Goal: Obtain resource: Download file/media

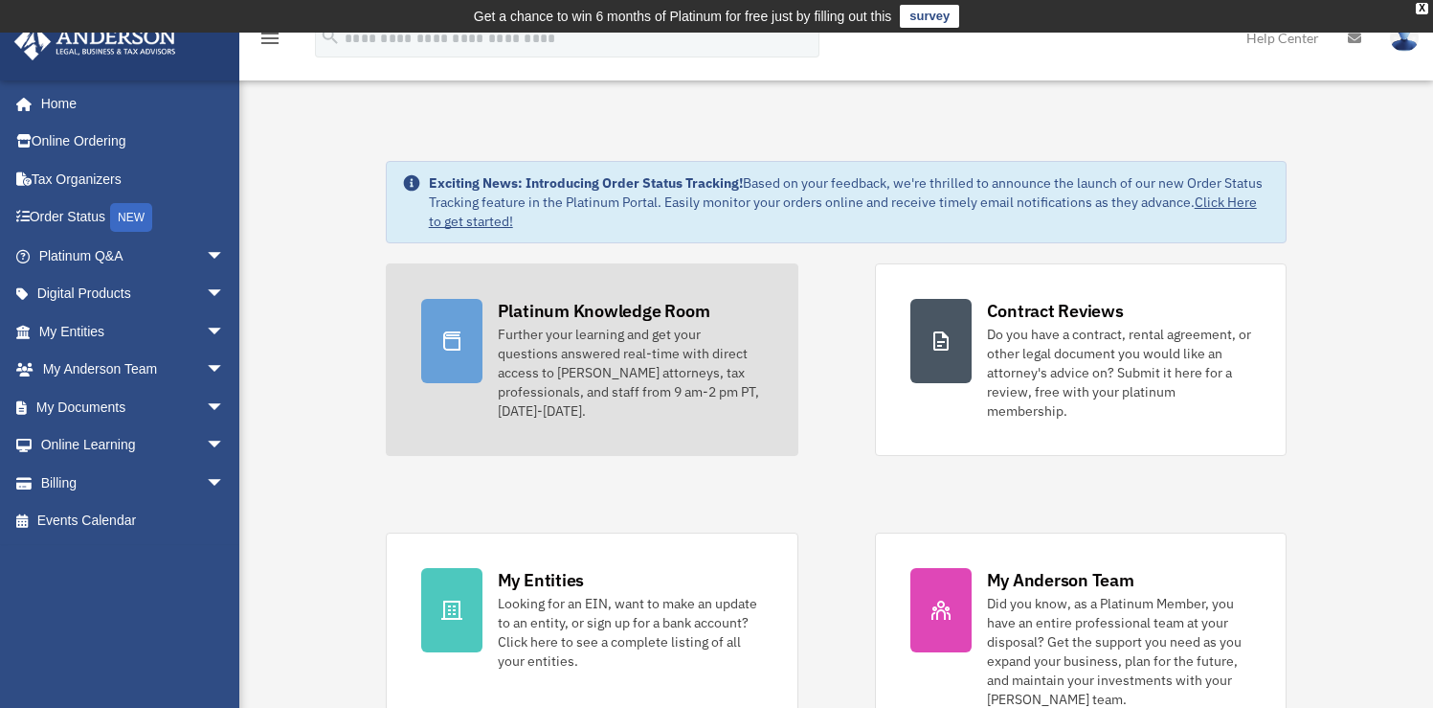
click at [601, 362] on div "Further your learning and get your questions answered real-time with direct acc…" at bounding box center [630, 373] width 265 height 96
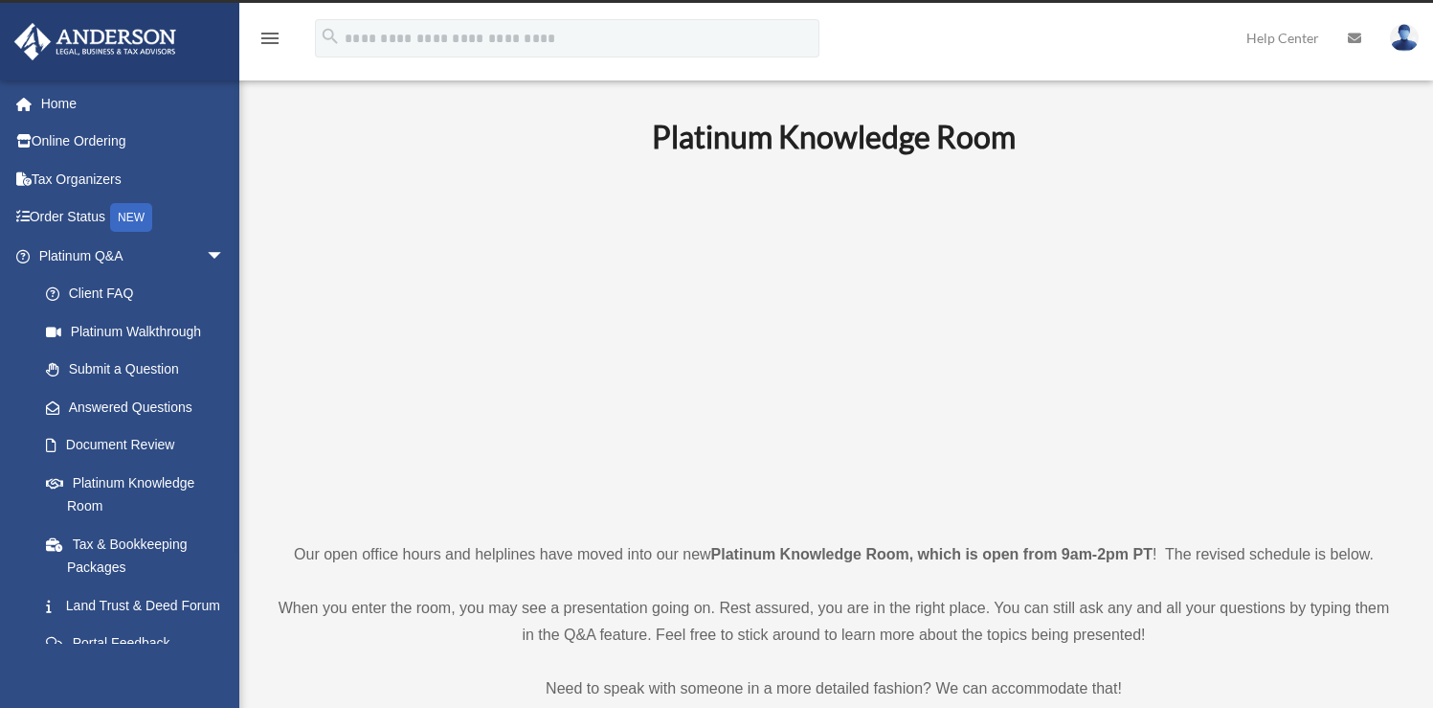
scroll to position [34, 0]
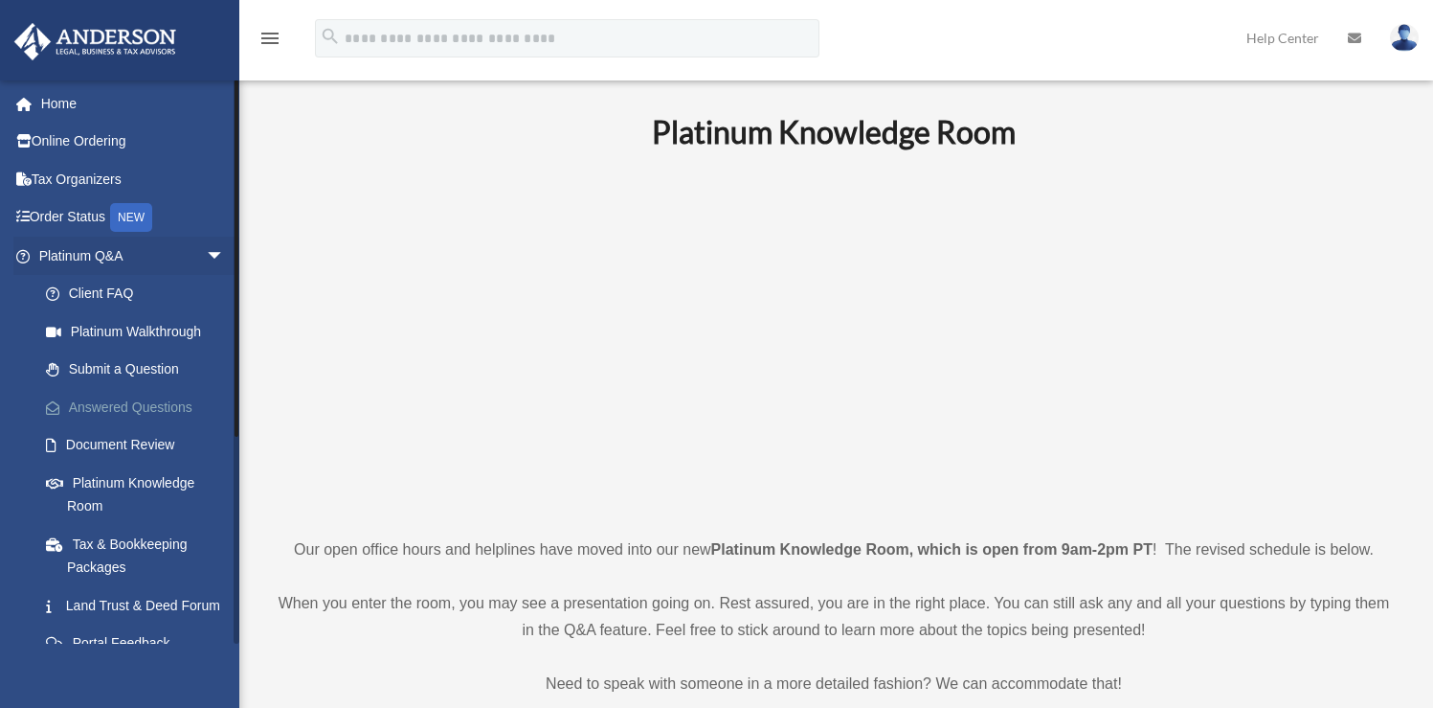
click at [144, 400] on link "Answered Questions" at bounding box center [140, 407] width 227 height 38
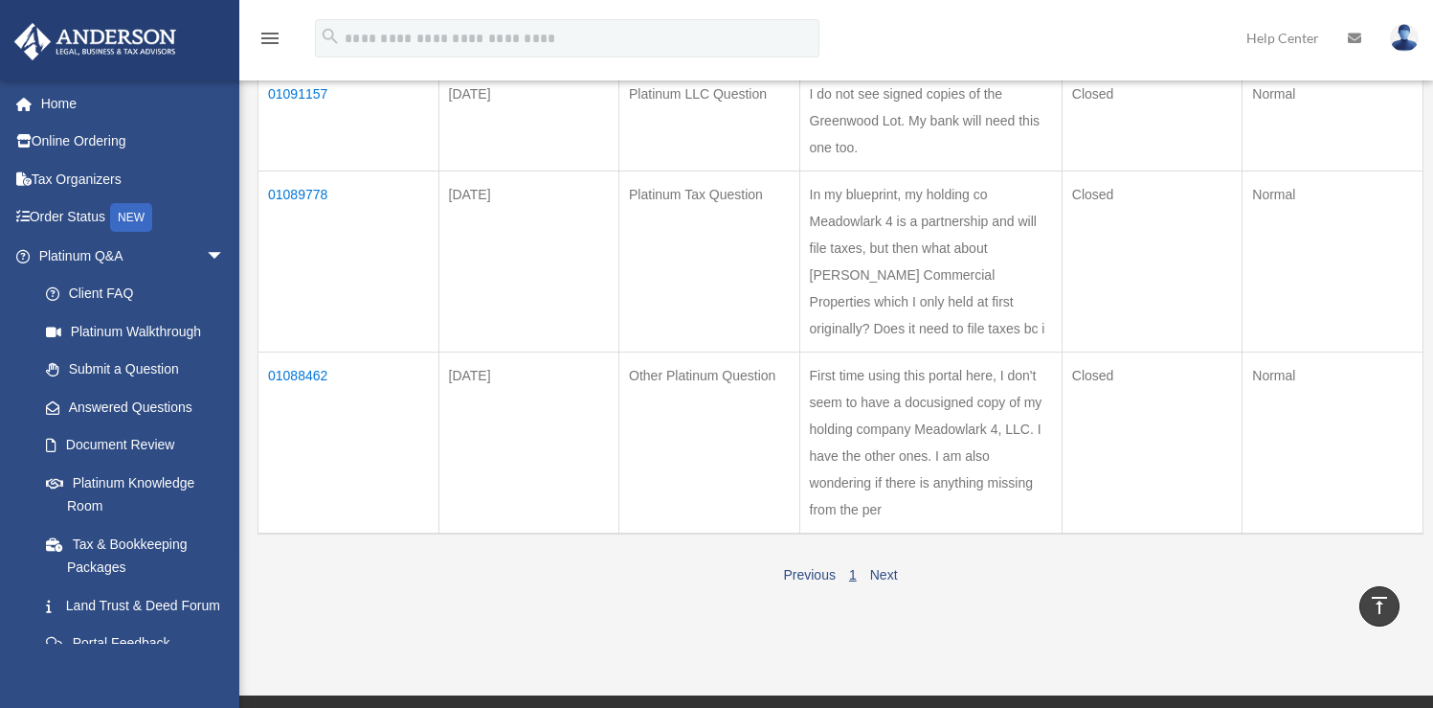
scroll to position [847, 0]
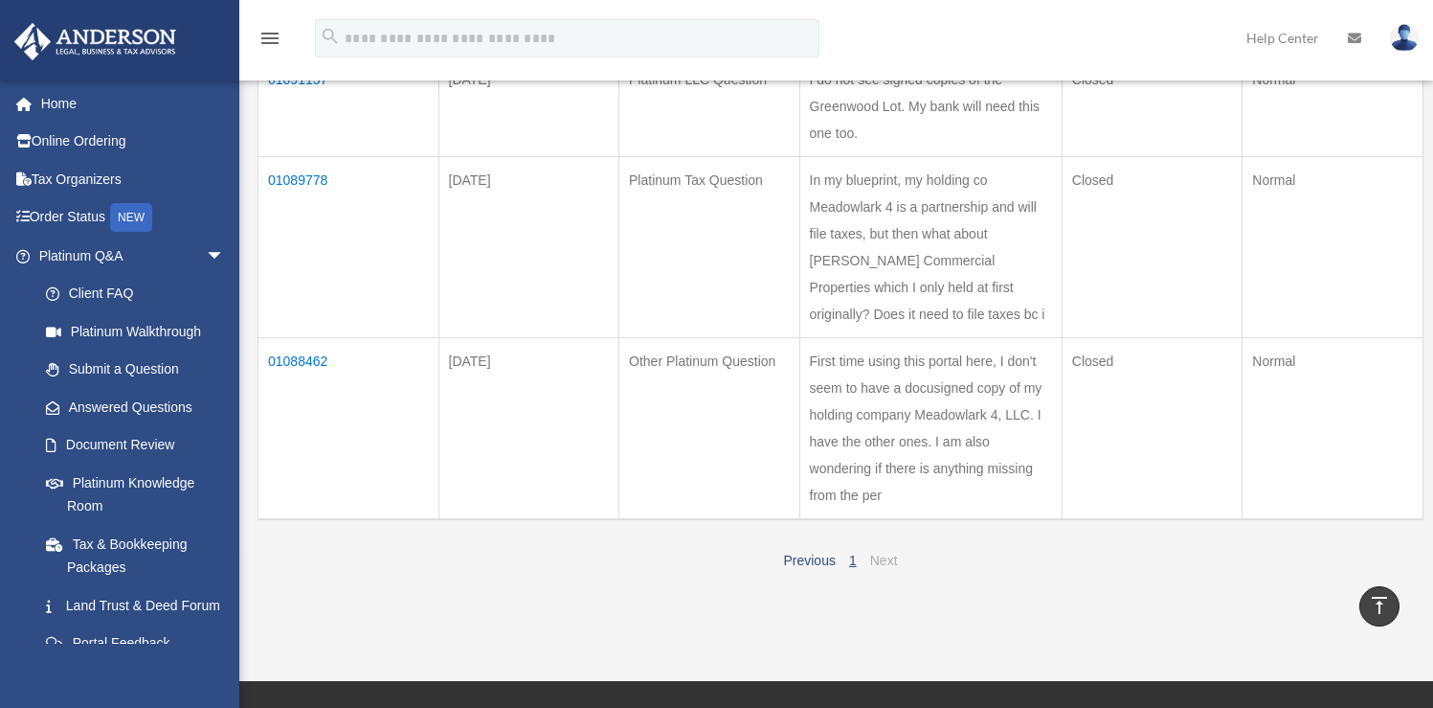
click at [882, 568] on link "Next" at bounding box center [884, 560] width 28 height 15
click at [305, 385] on td "01088462" at bounding box center [349, 428] width 181 height 182
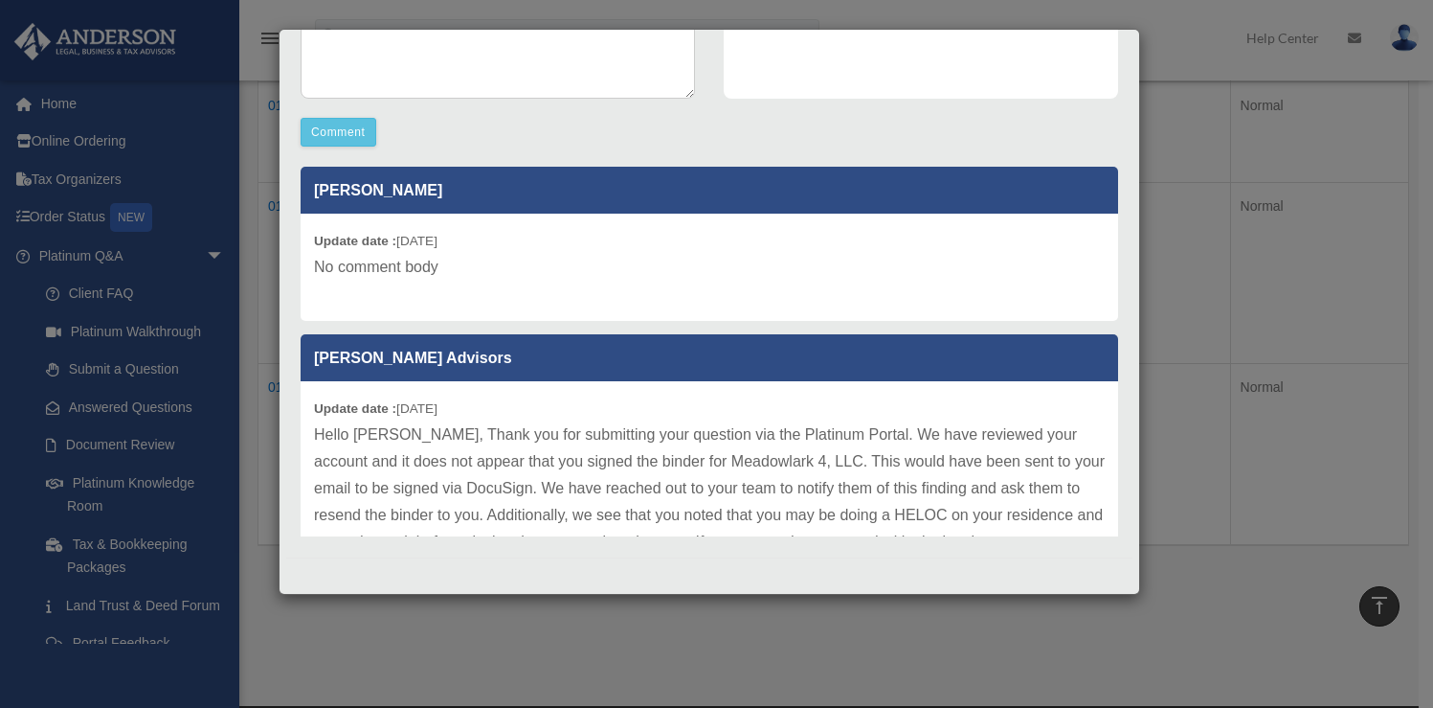
scroll to position [0, 0]
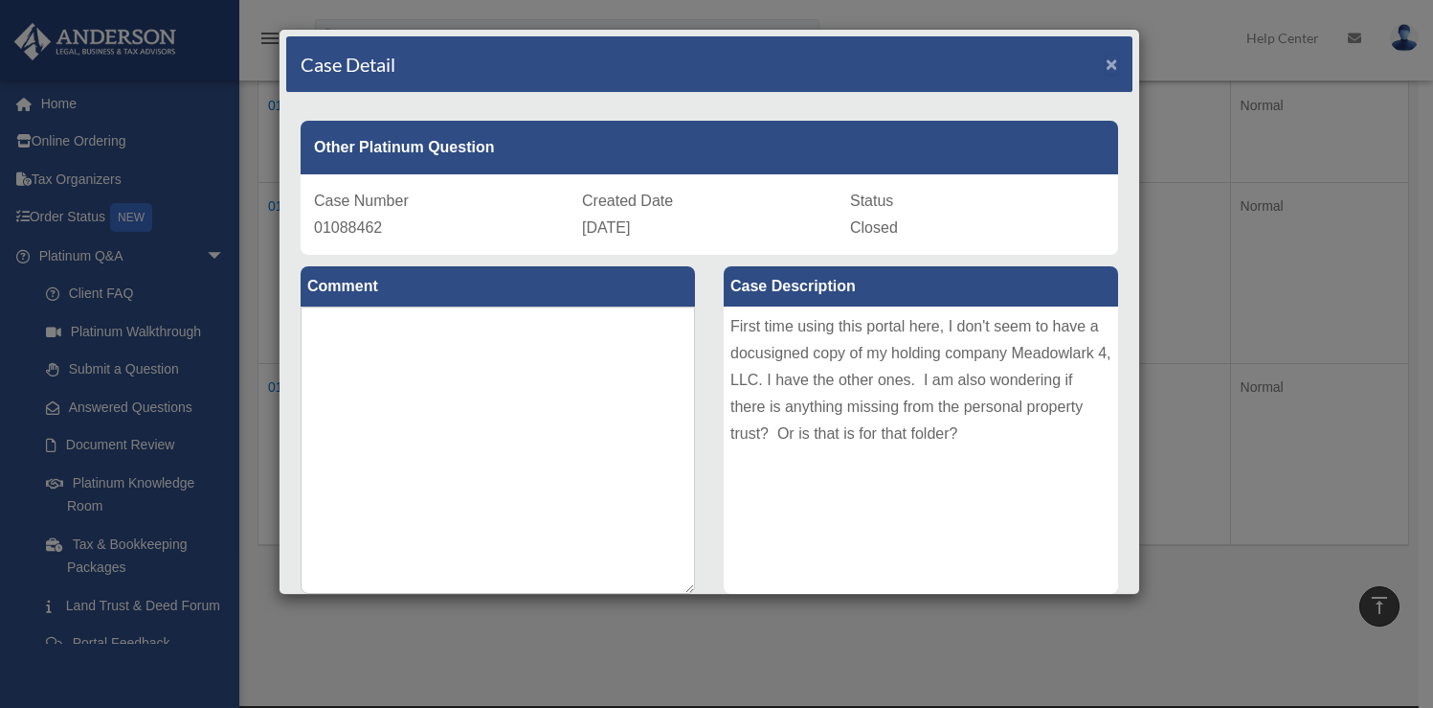
click at [1106, 71] on span "×" at bounding box center [1112, 64] width 12 height 22
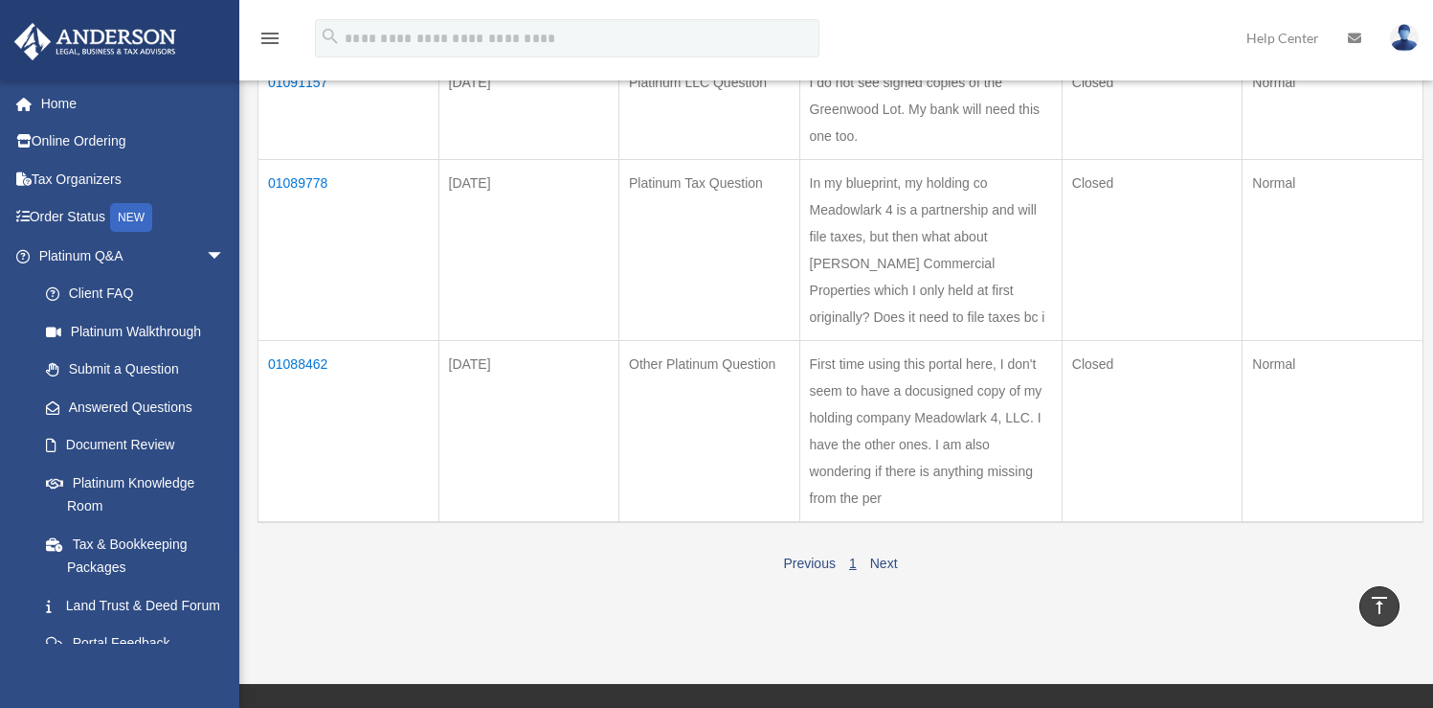
scroll to position [844, 0]
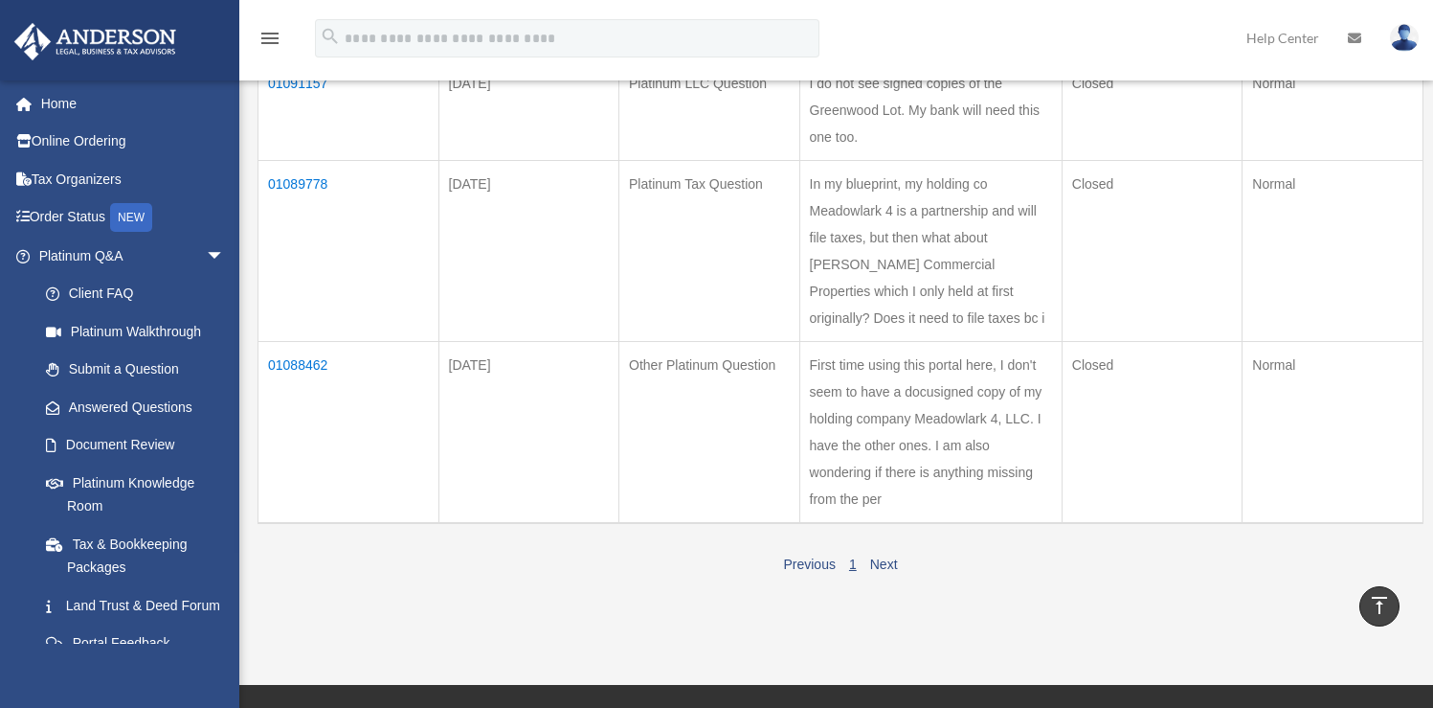
click at [285, 209] on td "01089778" at bounding box center [349, 250] width 181 height 181
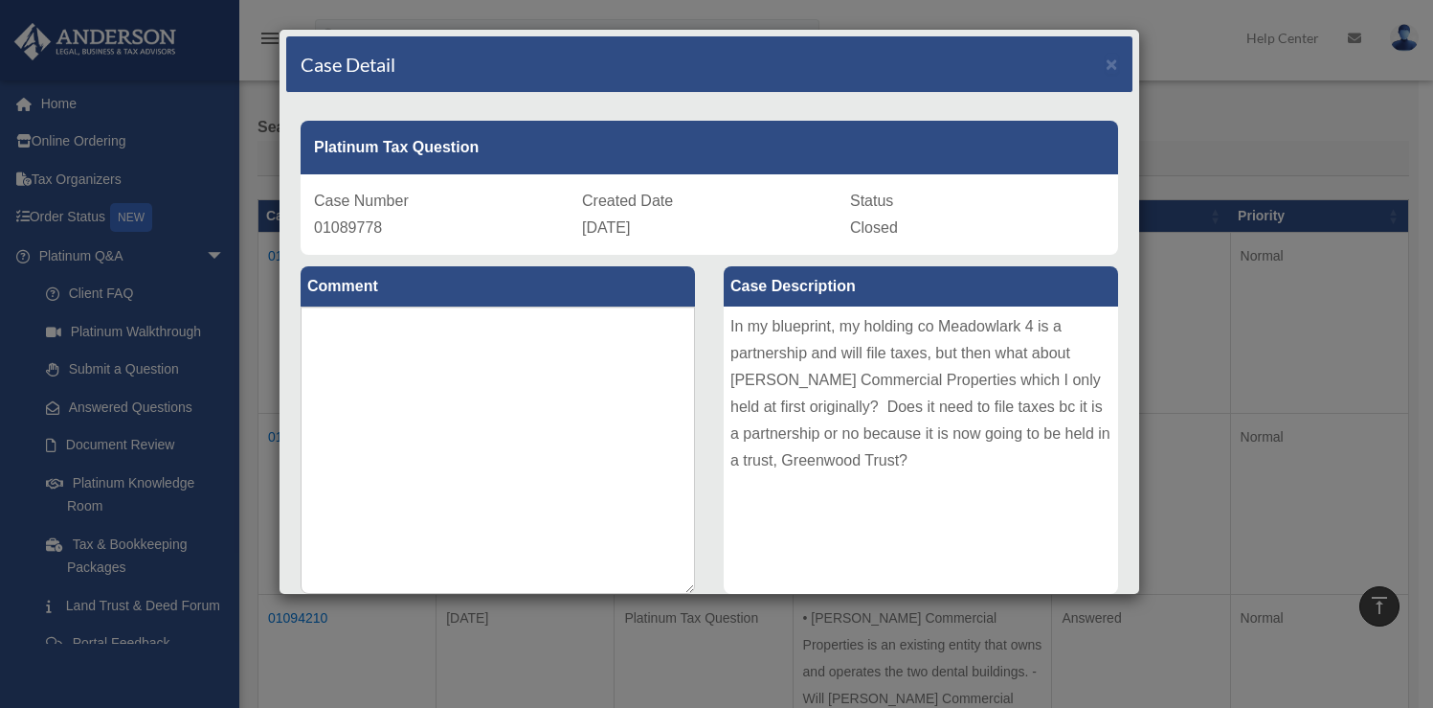
scroll to position [0, 0]
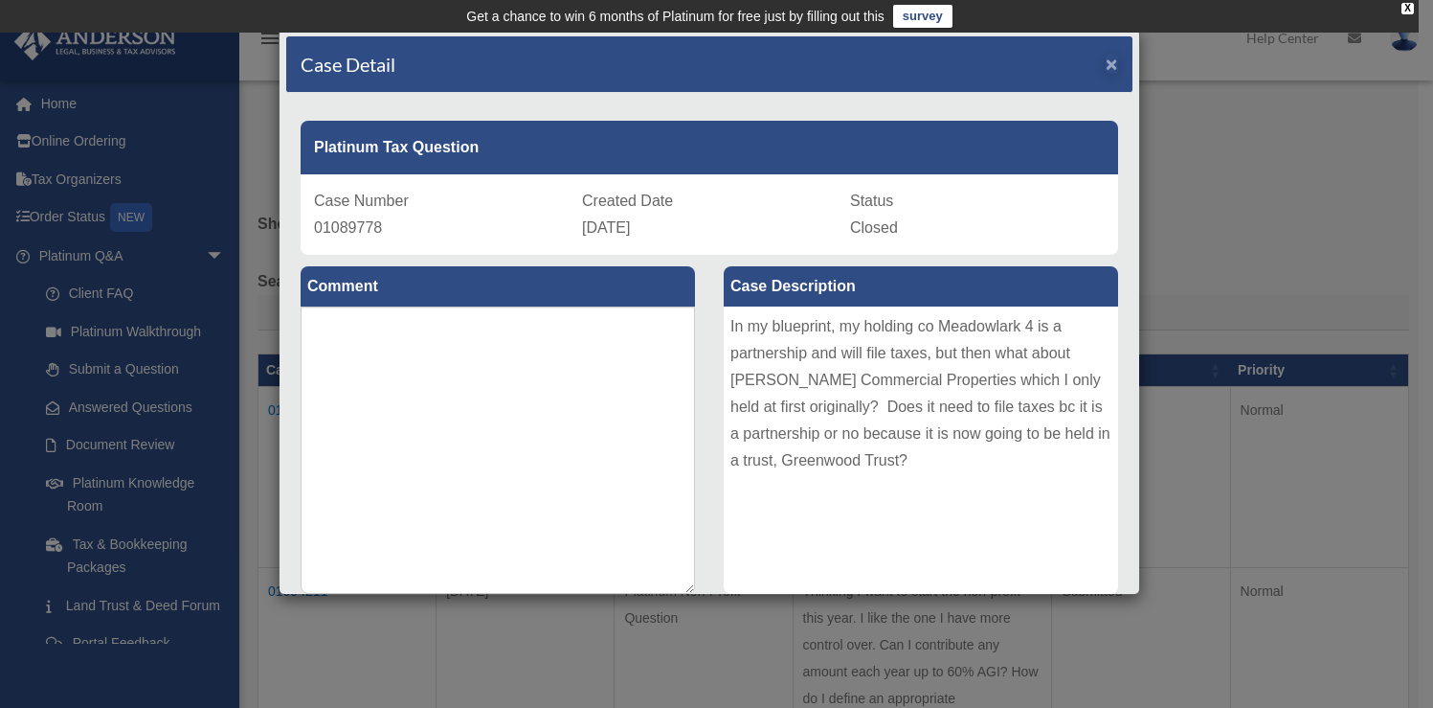
click at [1102, 64] on div "Case Detail ×" at bounding box center [709, 64] width 846 height 56
click at [1106, 69] on span "×" at bounding box center [1112, 64] width 12 height 22
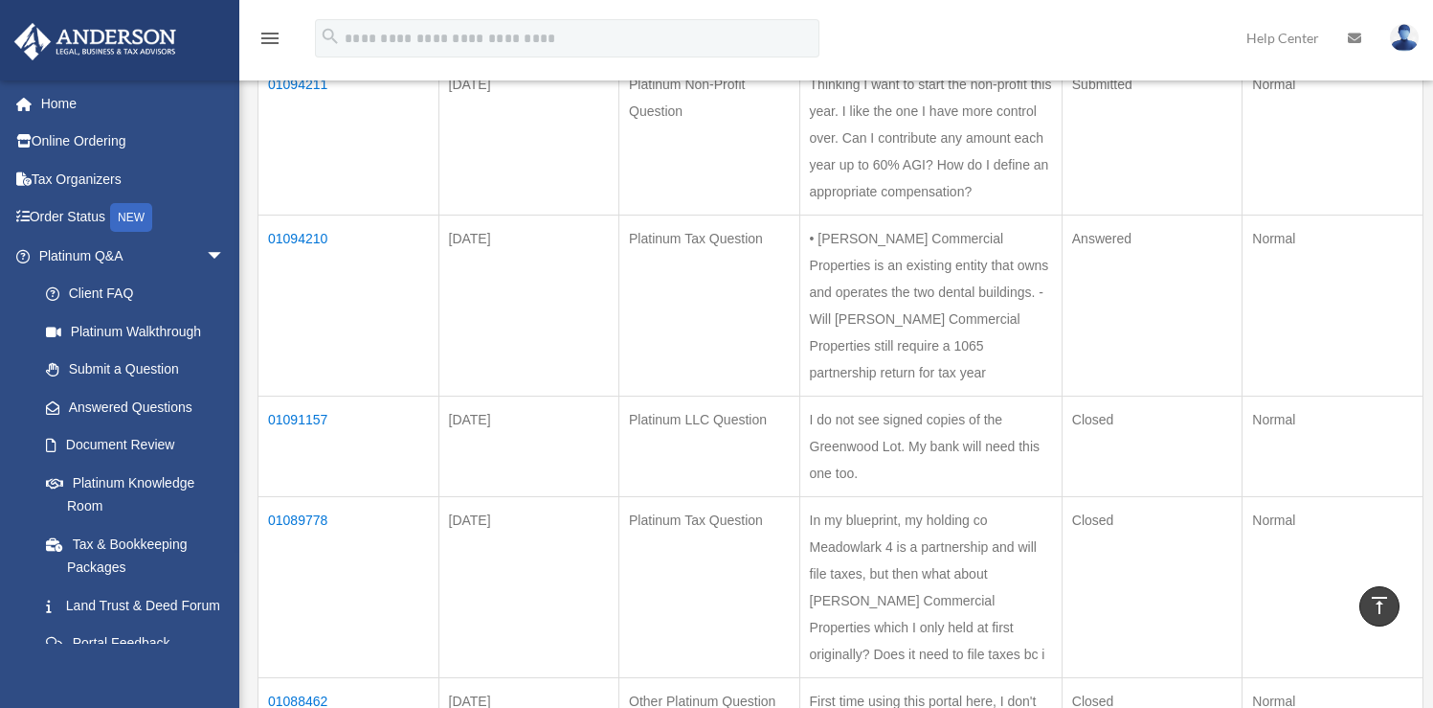
scroll to position [510, 0]
click at [285, 442] on td "01091157" at bounding box center [349, 443] width 181 height 101
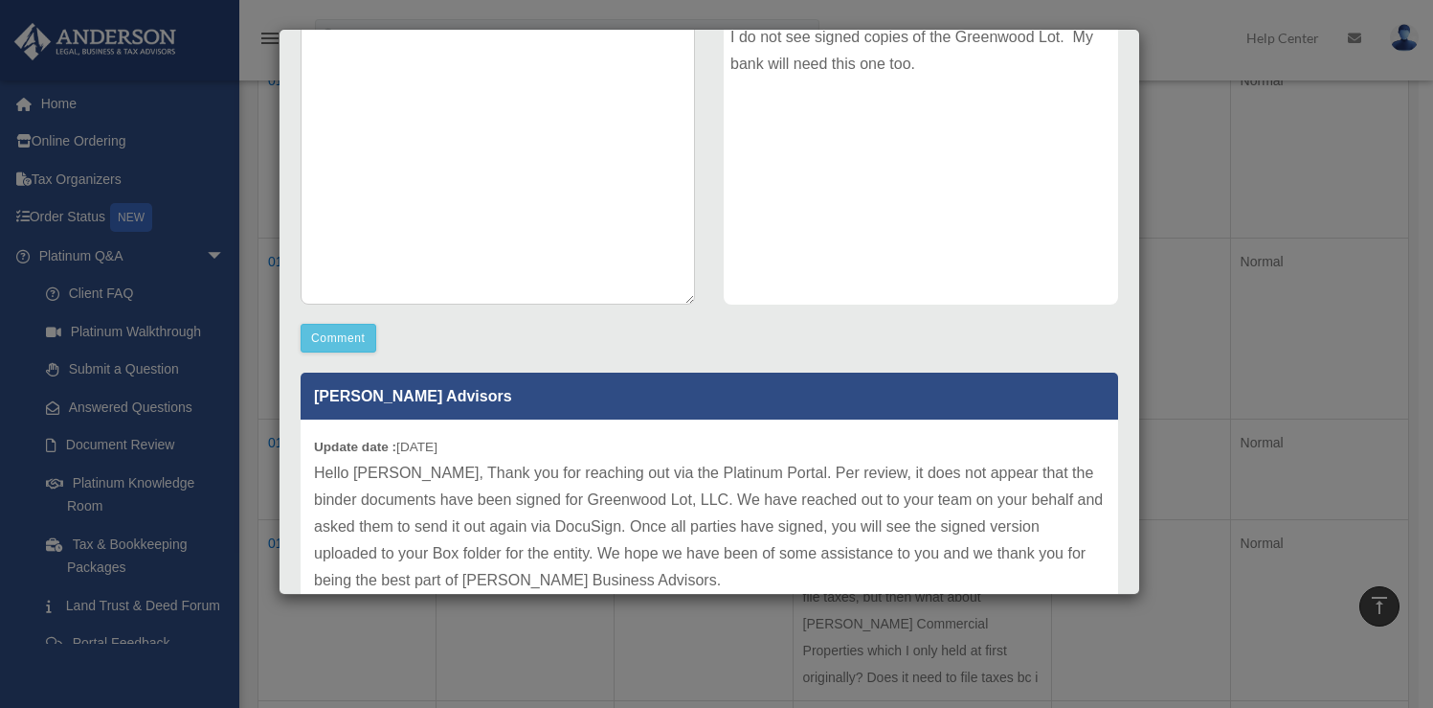
scroll to position [0, 0]
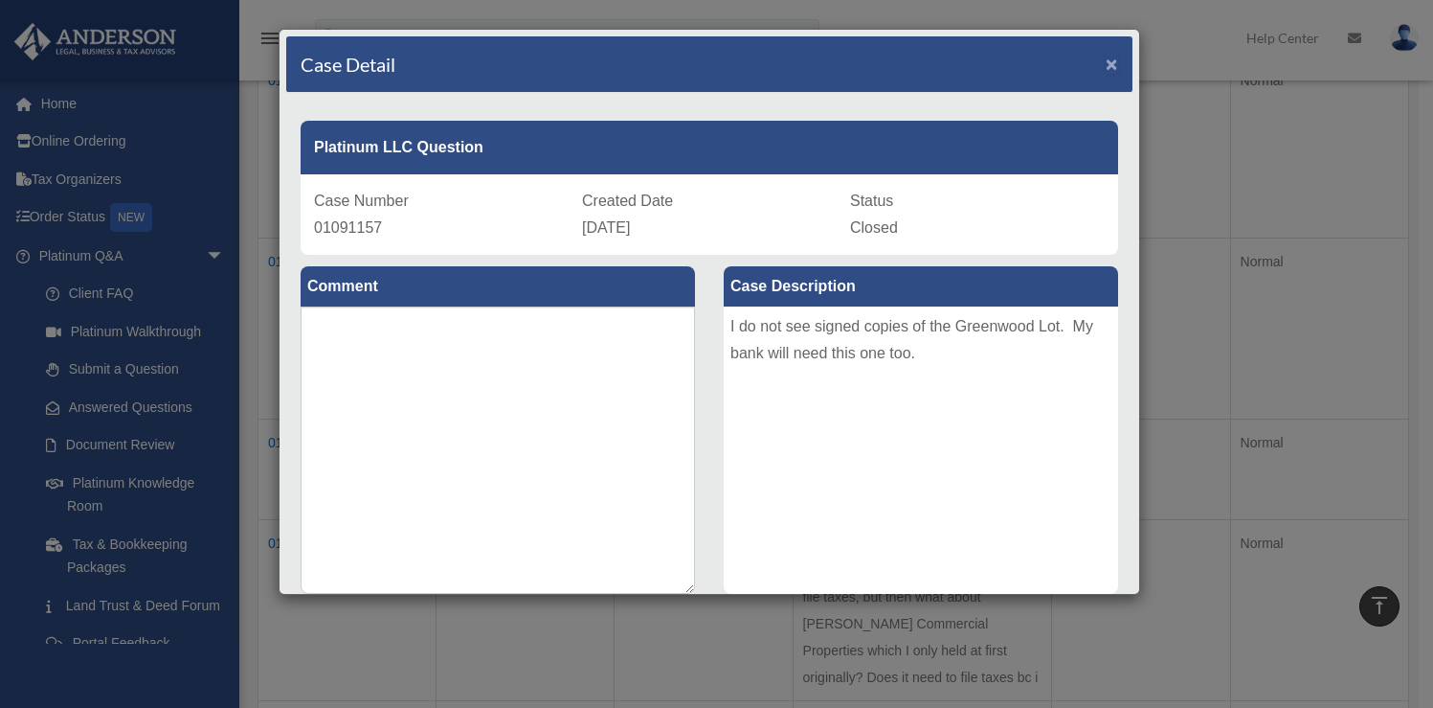
click at [1106, 64] on span "×" at bounding box center [1112, 64] width 12 height 22
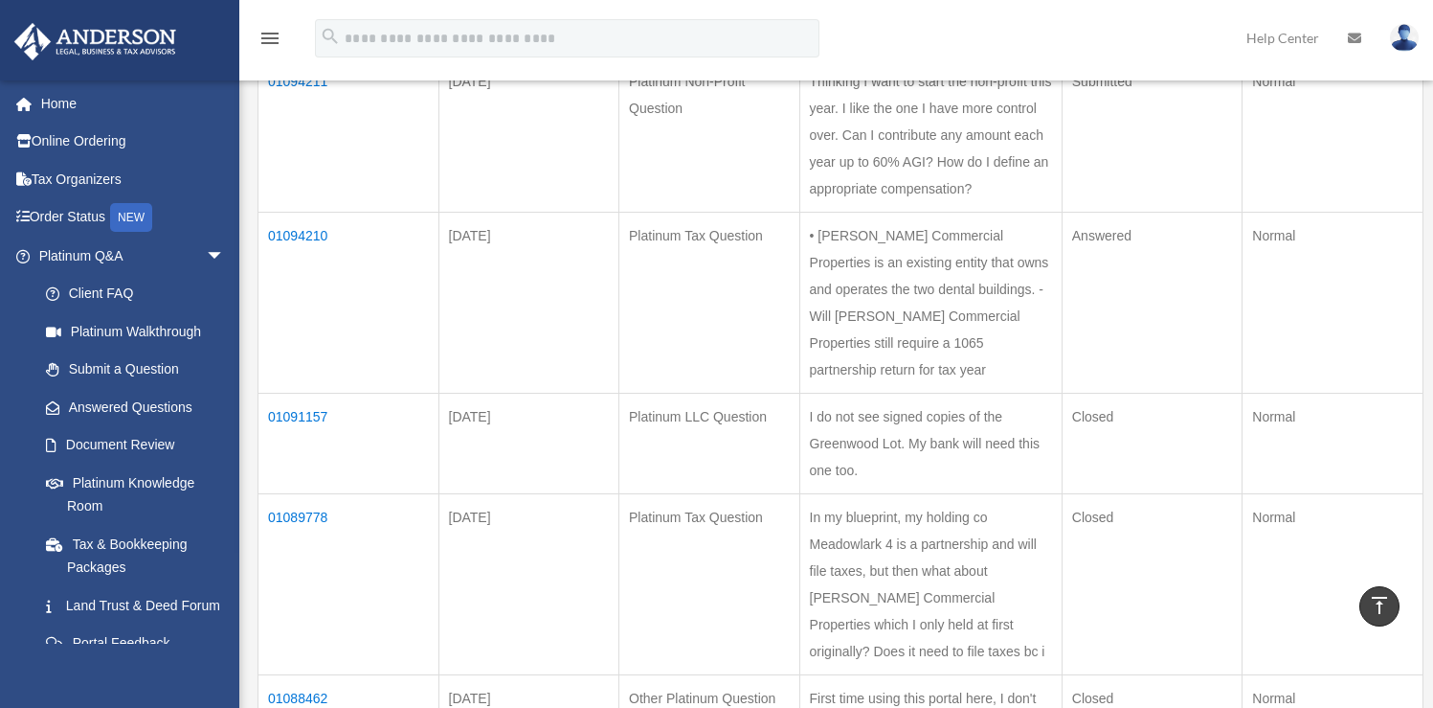
click at [294, 262] on td "01094210" at bounding box center [349, 302] width 181 height 181
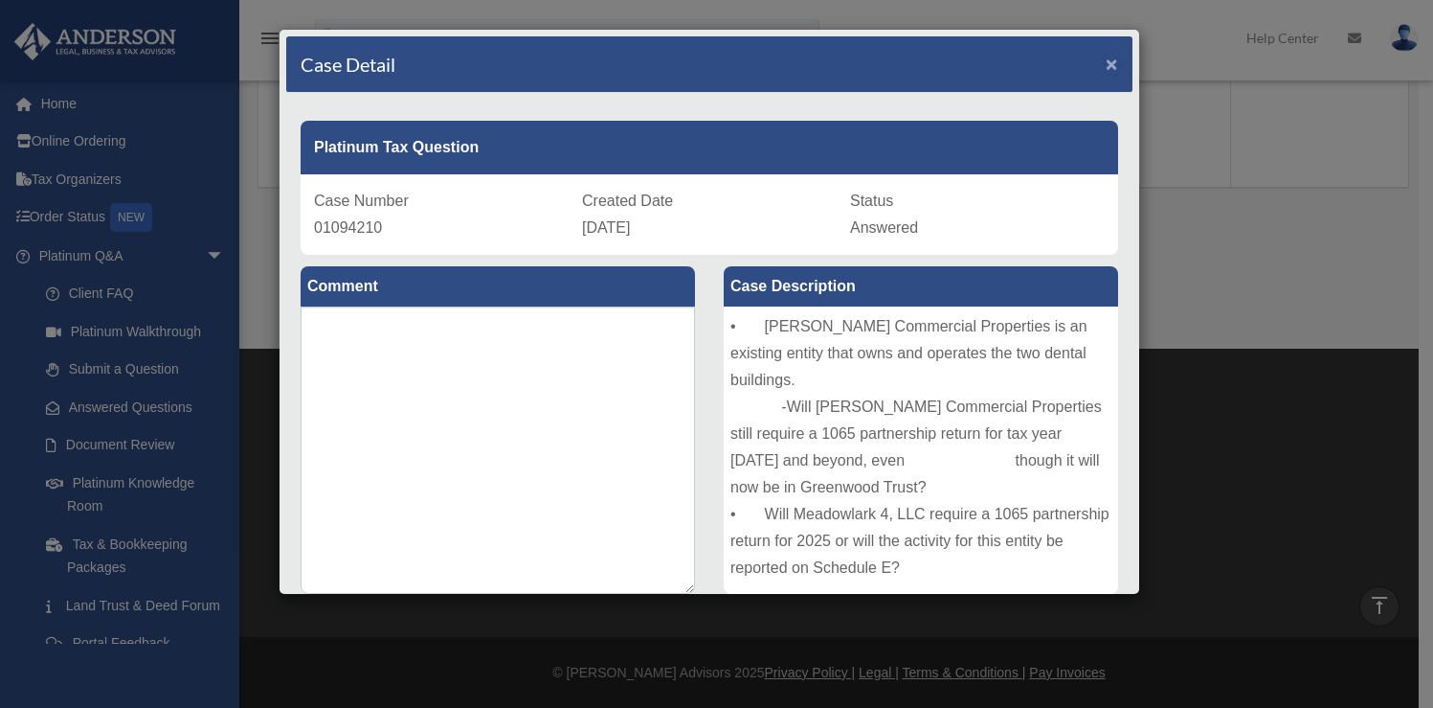
click at [1106, 64] on span "×" at bounding box center [1112, 64] width 12 height 22
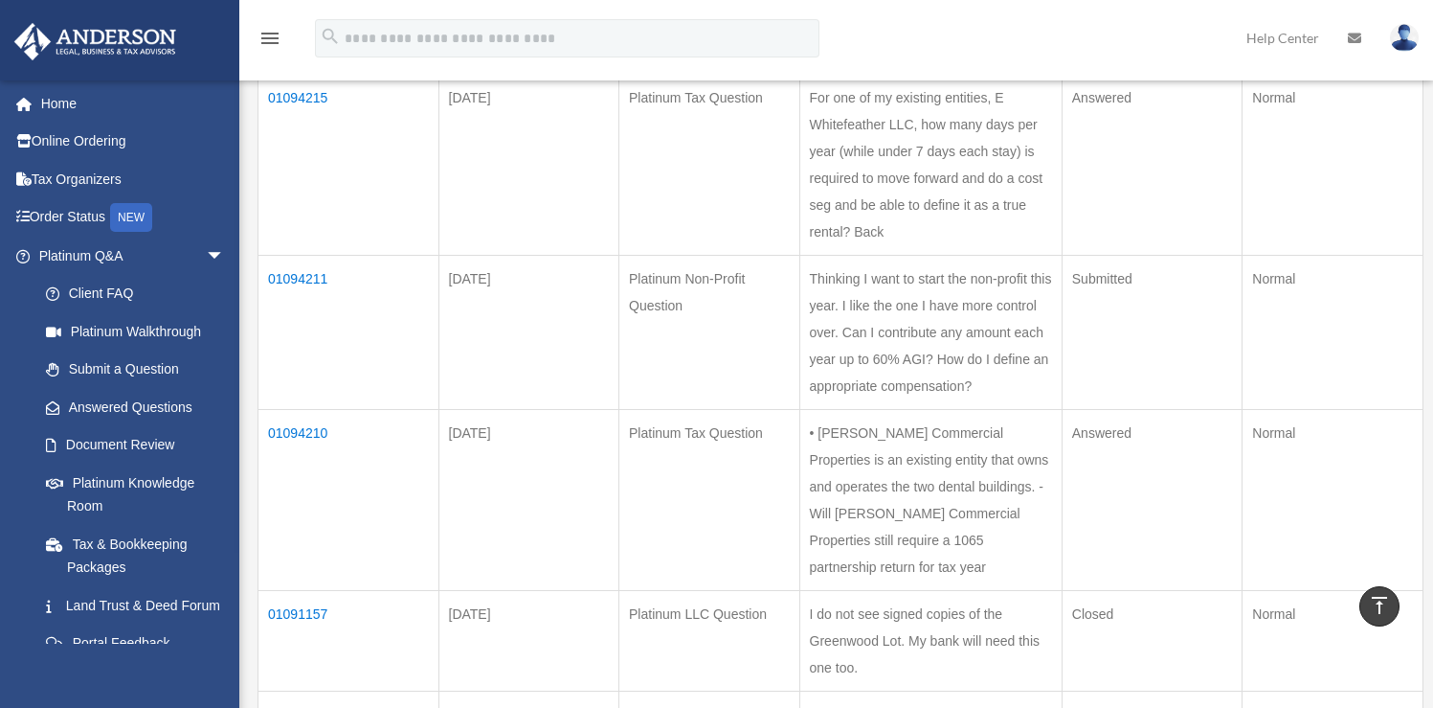
scroll to position [301, 0]
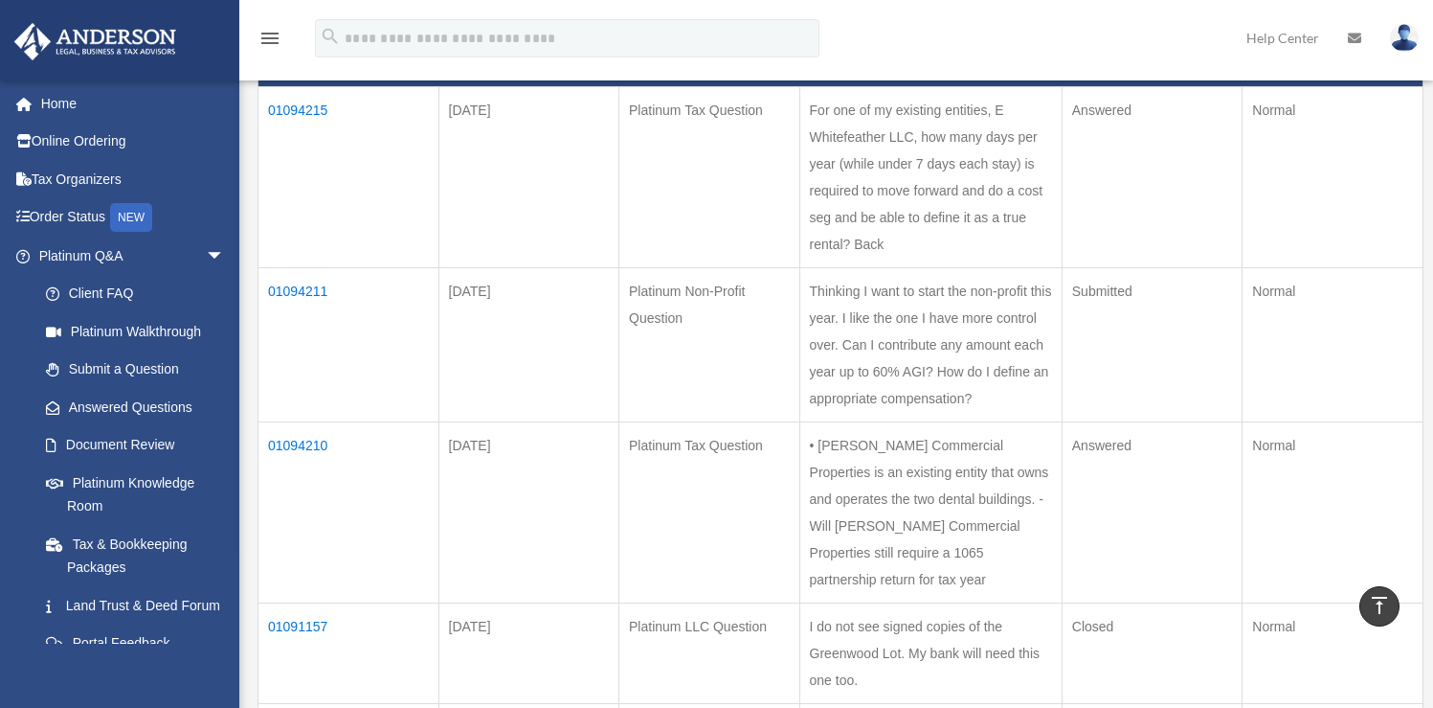
click at [306, 285] on td "01094211" at bounding box center [349, 344] width 181 height 154
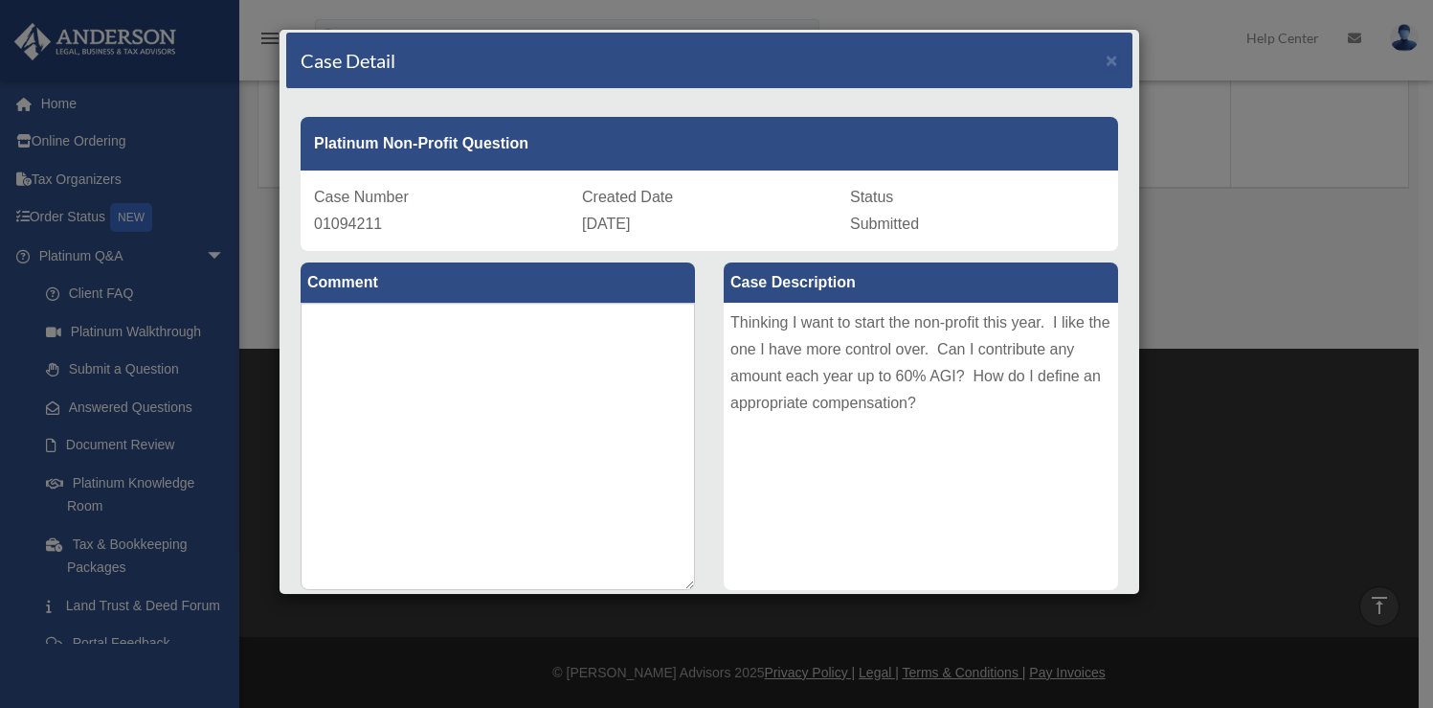
scroll to position [0, 0]
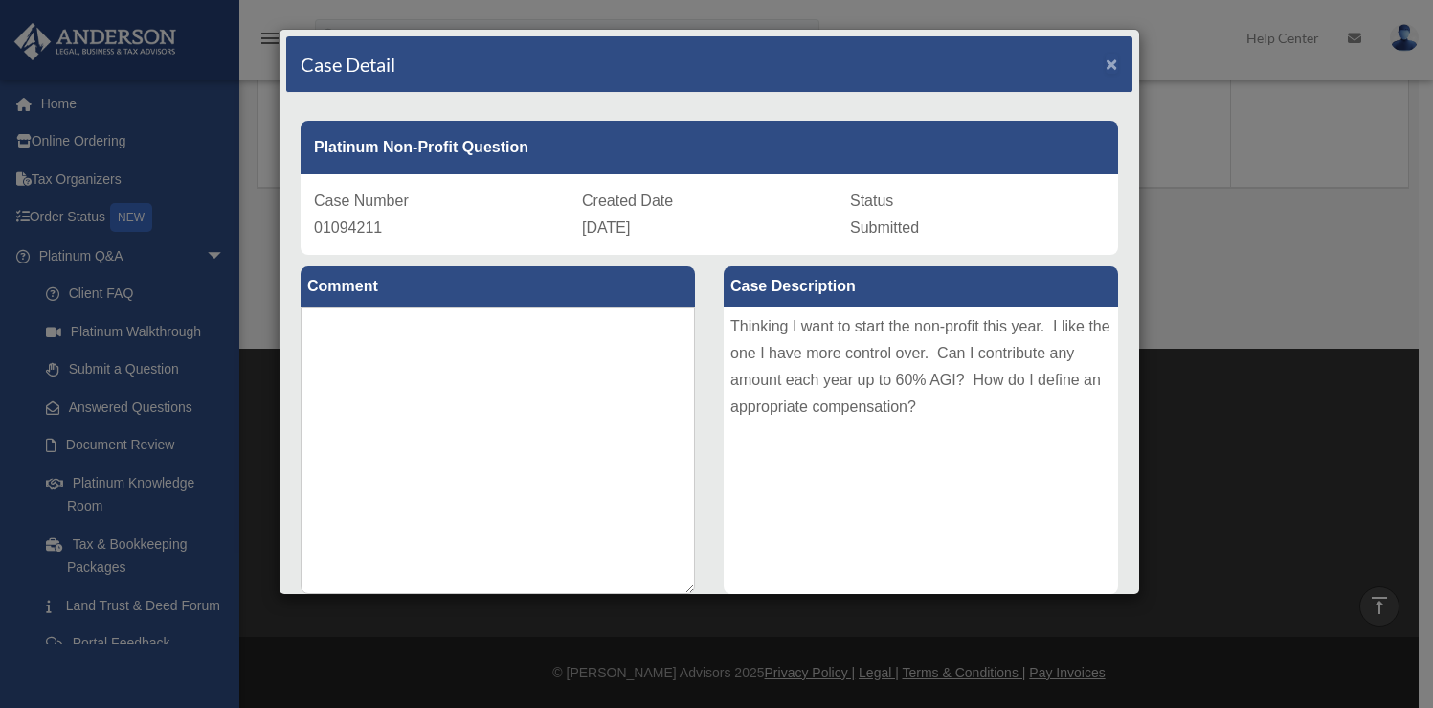
click at [1106, 66] on span "×" at bounding box center [1112, 64] width 12 height 22
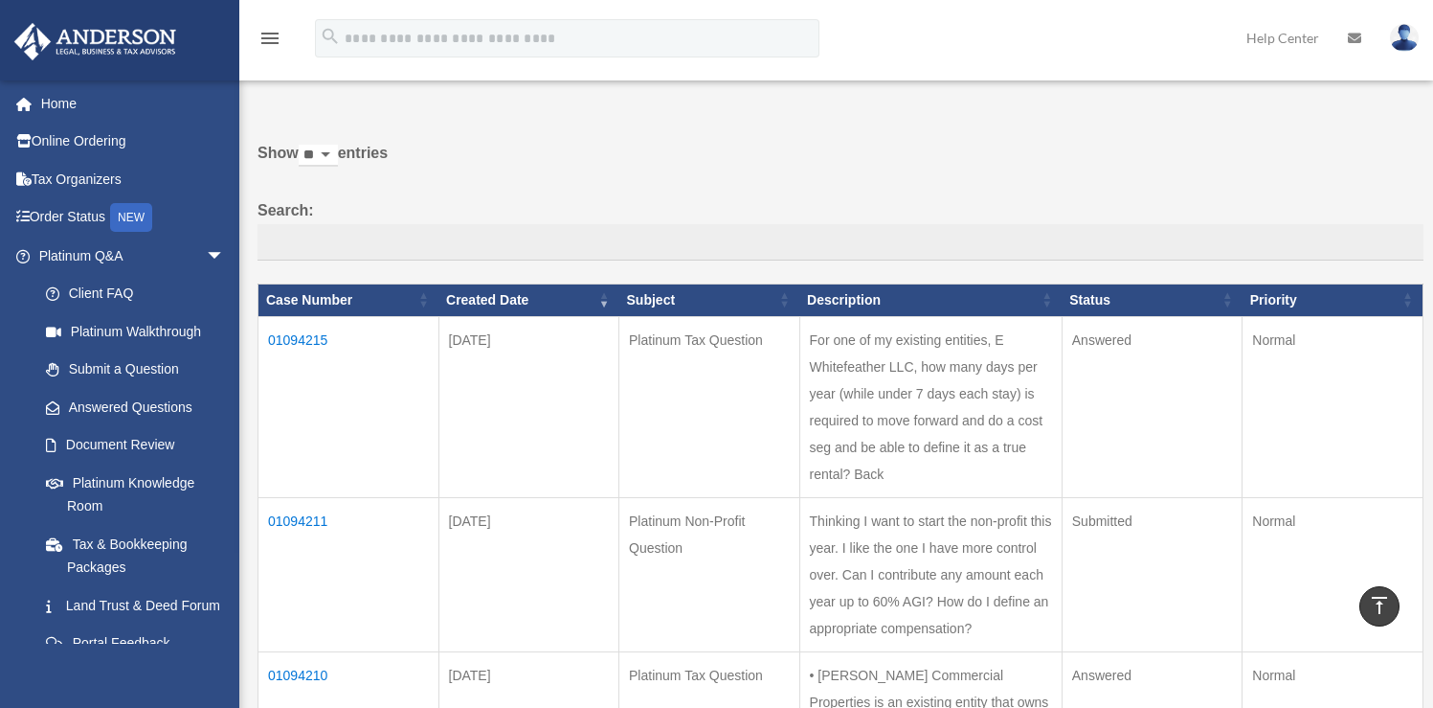
scroll to position [63, 0]
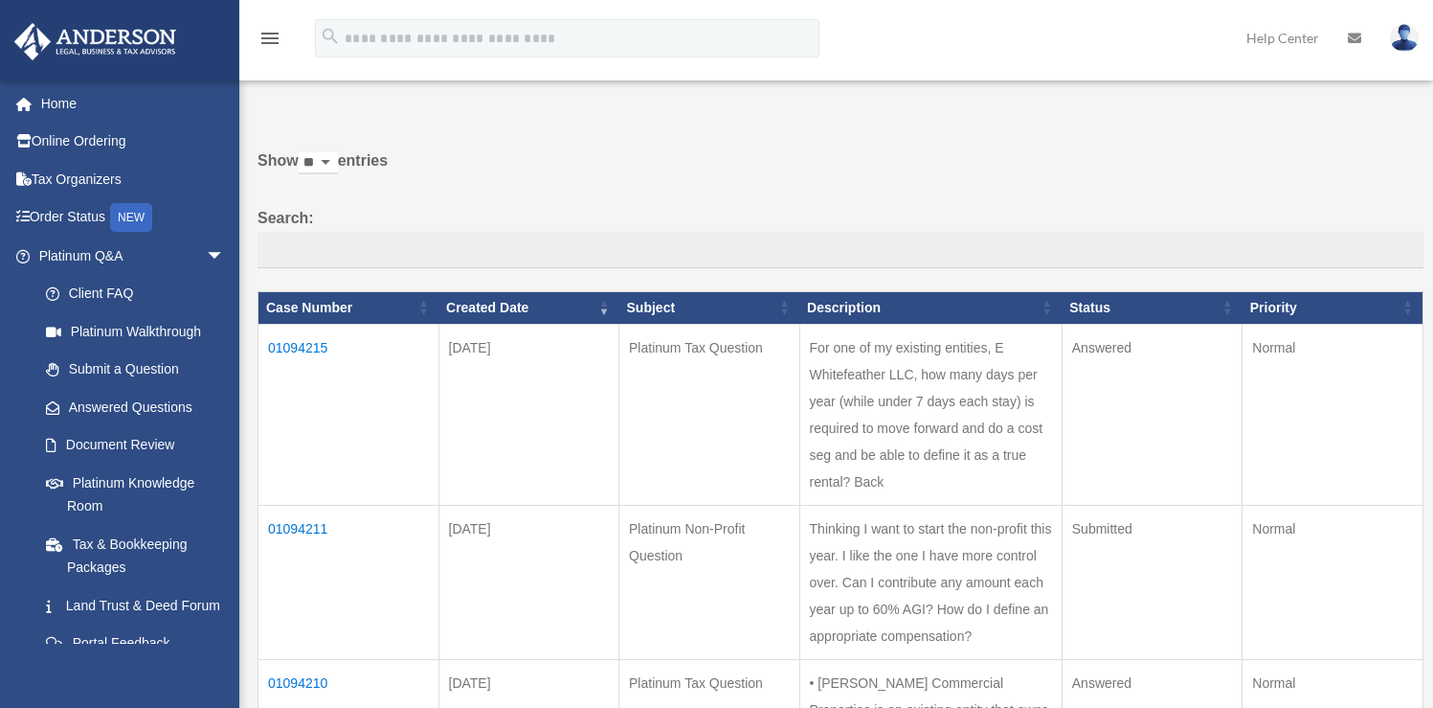
click at [307, 350] on td "01094215" at bounding box center [349, 414] width 181 height 181
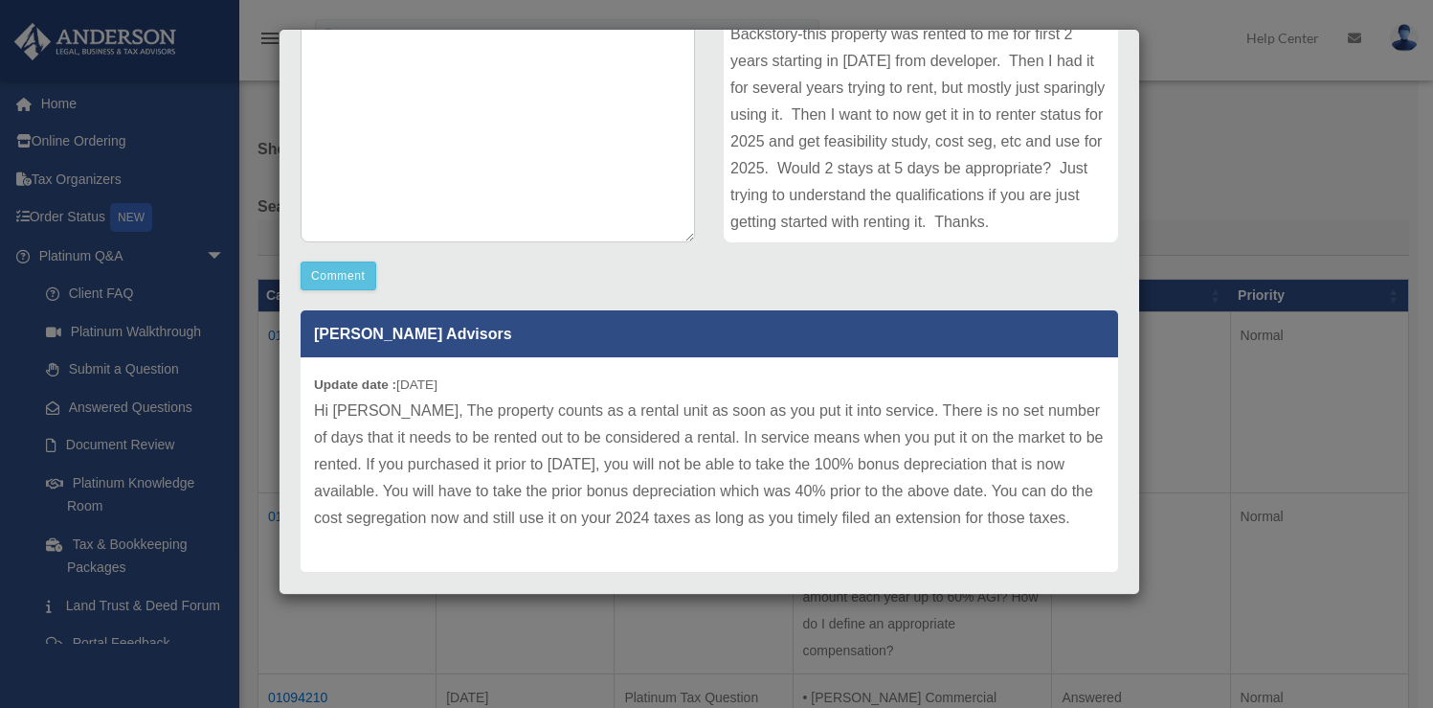
scroll to position [0, 0]
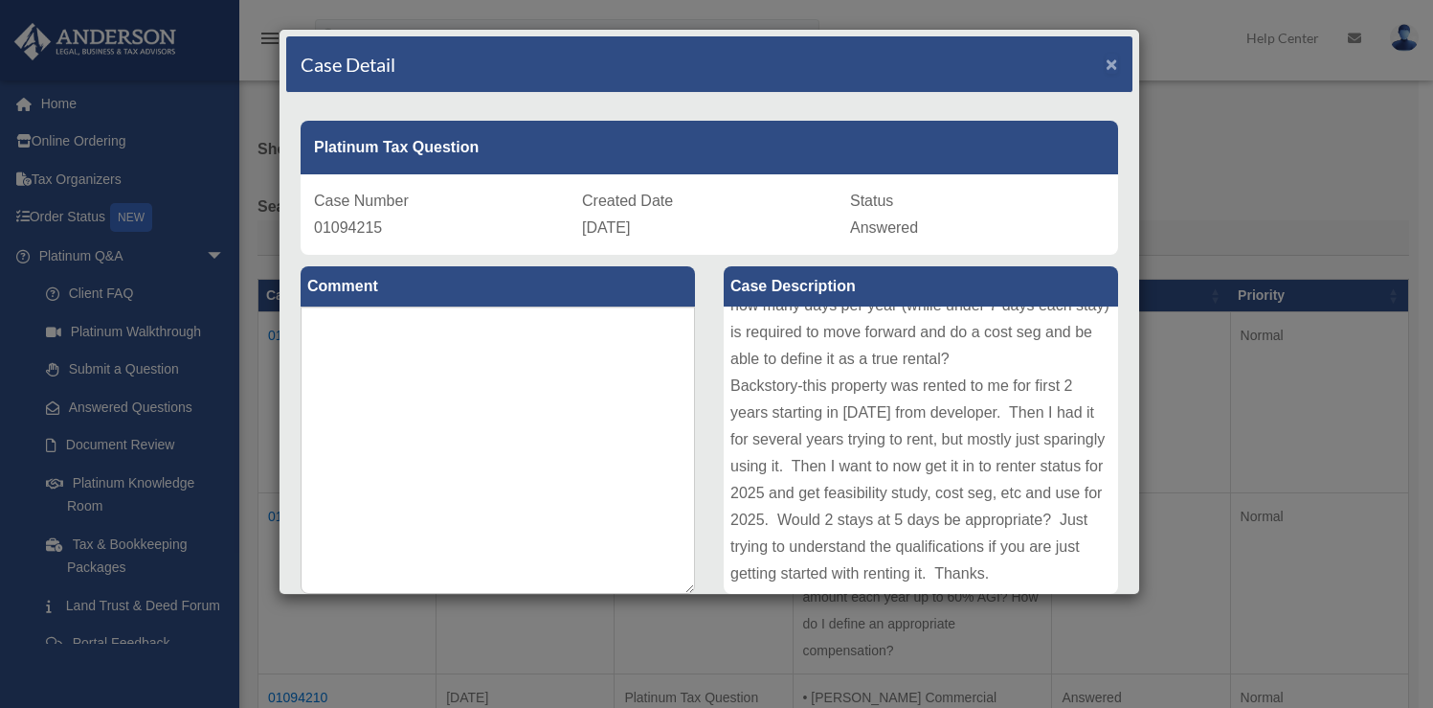
click at [1106, 67] on span "×" at bounding box center [1112, 64] width 12 height 22
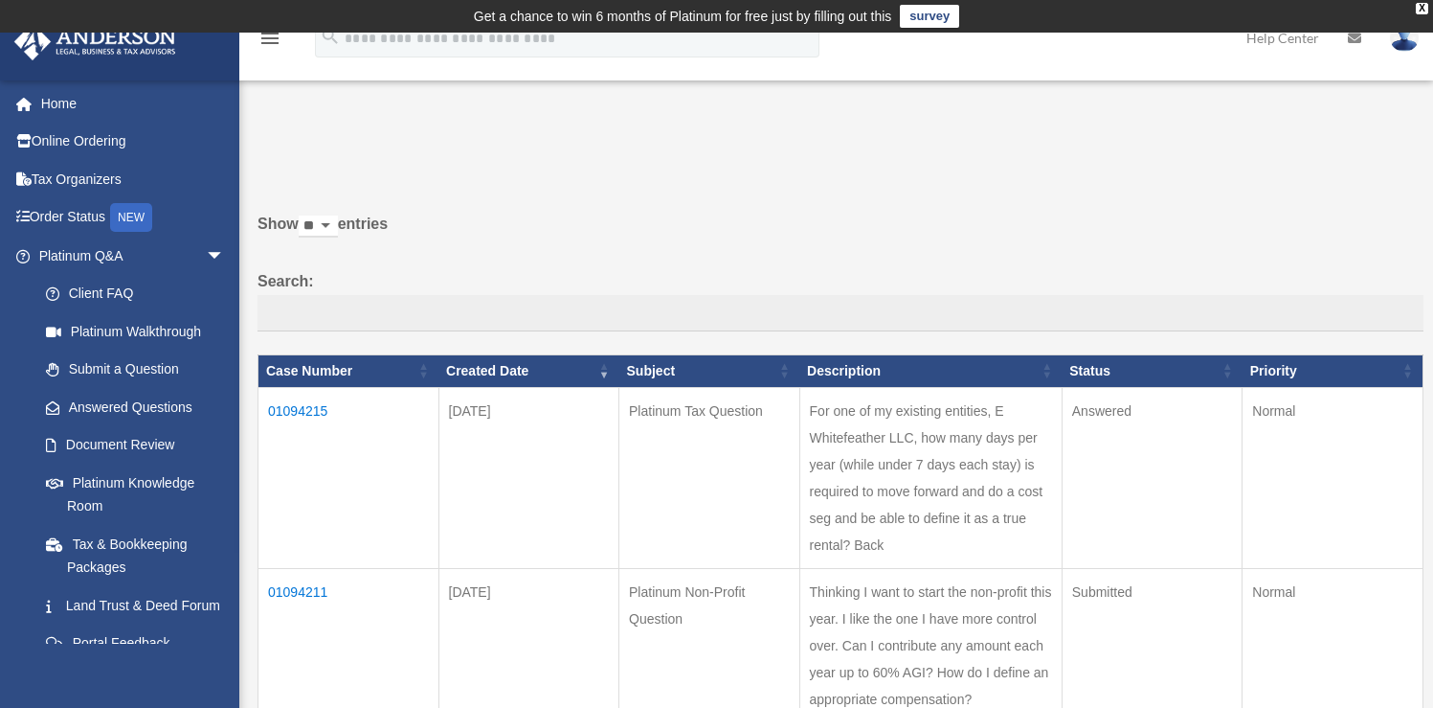
click at [307, 404] on td "01094215" at bounding box center [349, 477] width 181 height 181
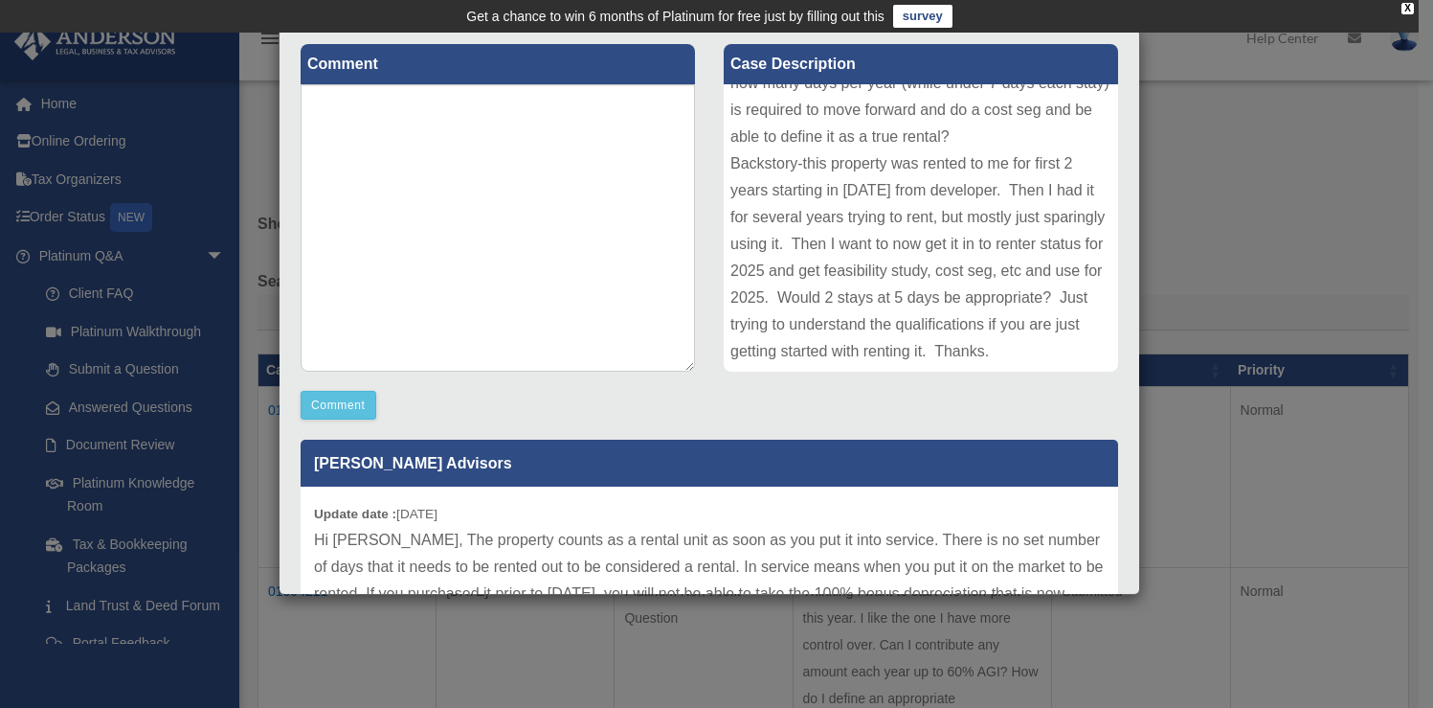
scroll to position [414, 0]
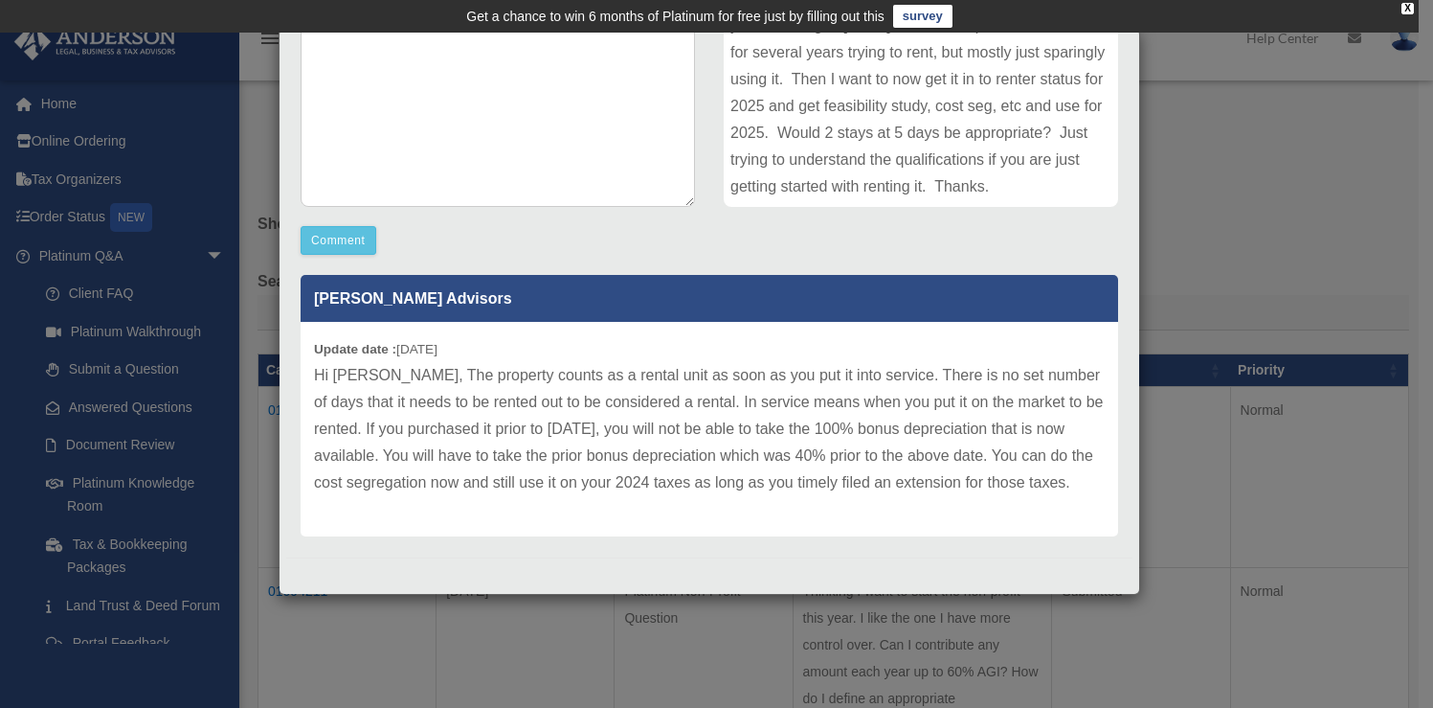
click at [683, 515] on div "Update date : 09-02-2025 Hi Lynn, The property counts as a rental unit as soon …" at bounding box center [710, 429] width 818 height 214
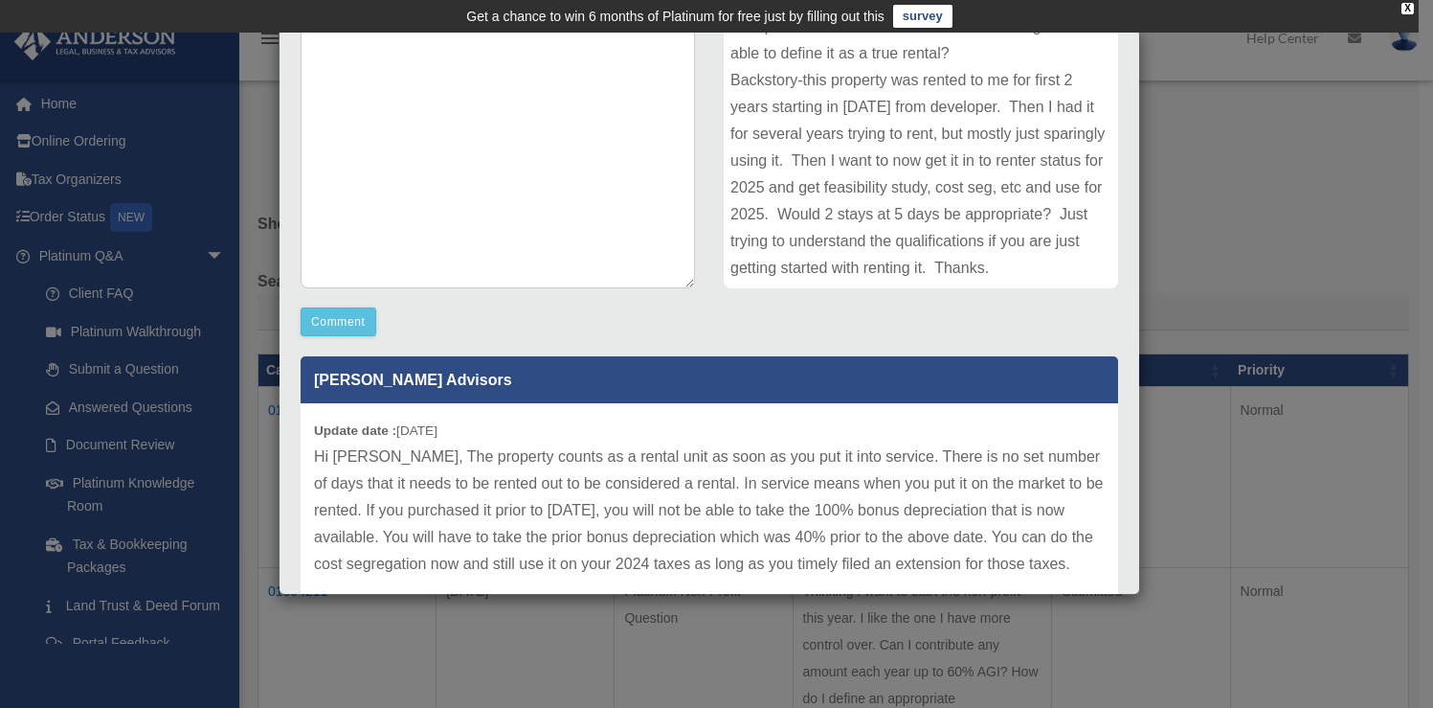
scroll to position [0, 0]
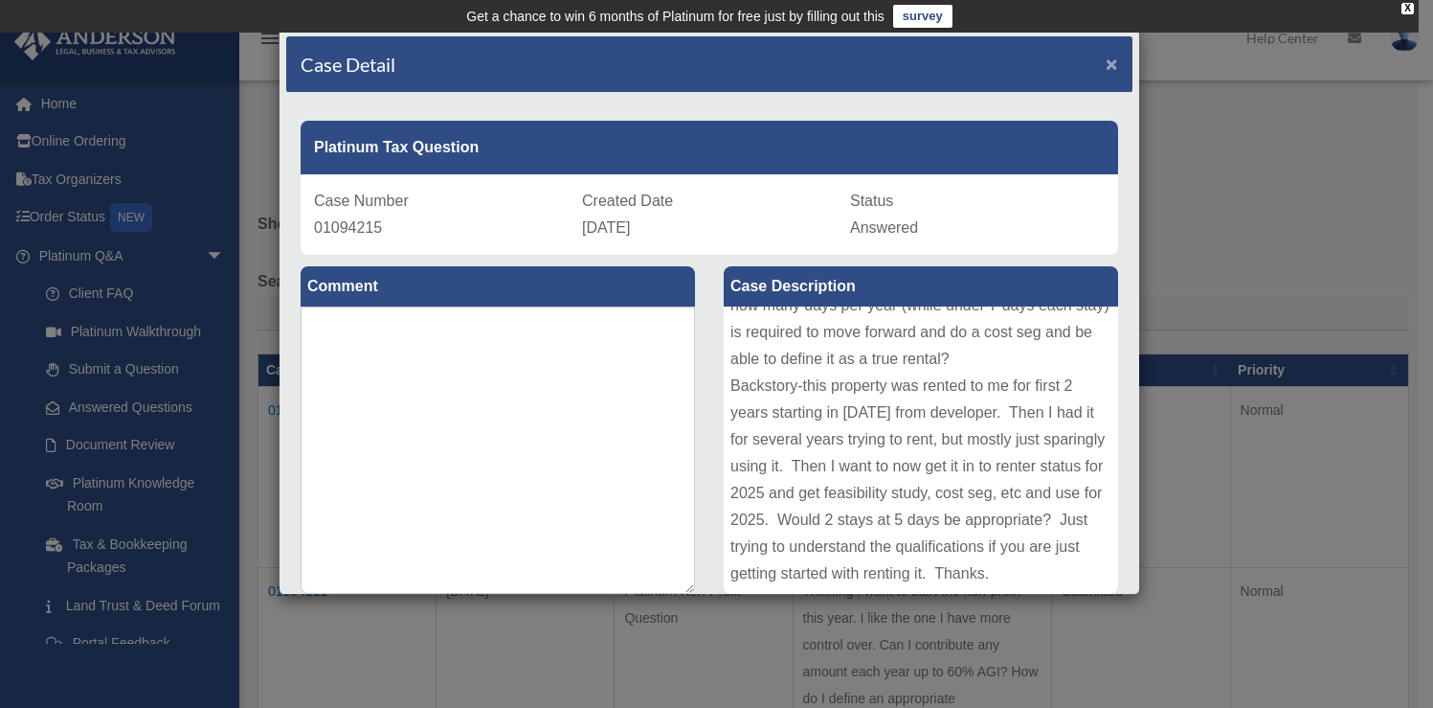
click at [1106, 63] on span "×" at bounding box center [1112, 64] width 12 height 22
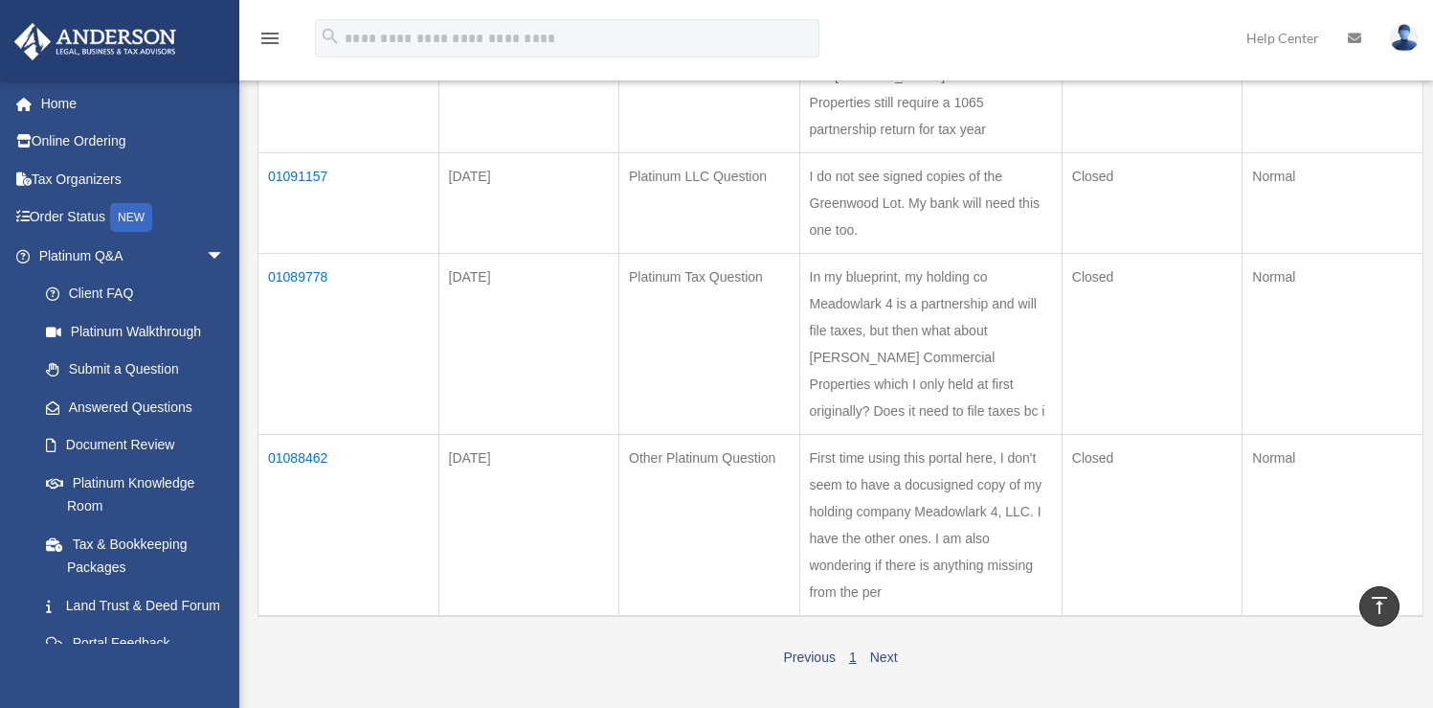
scroll to position [752, 0]
click at [286, 484] on td "01088462" at bounding box center [349, 524] width 181 height 182
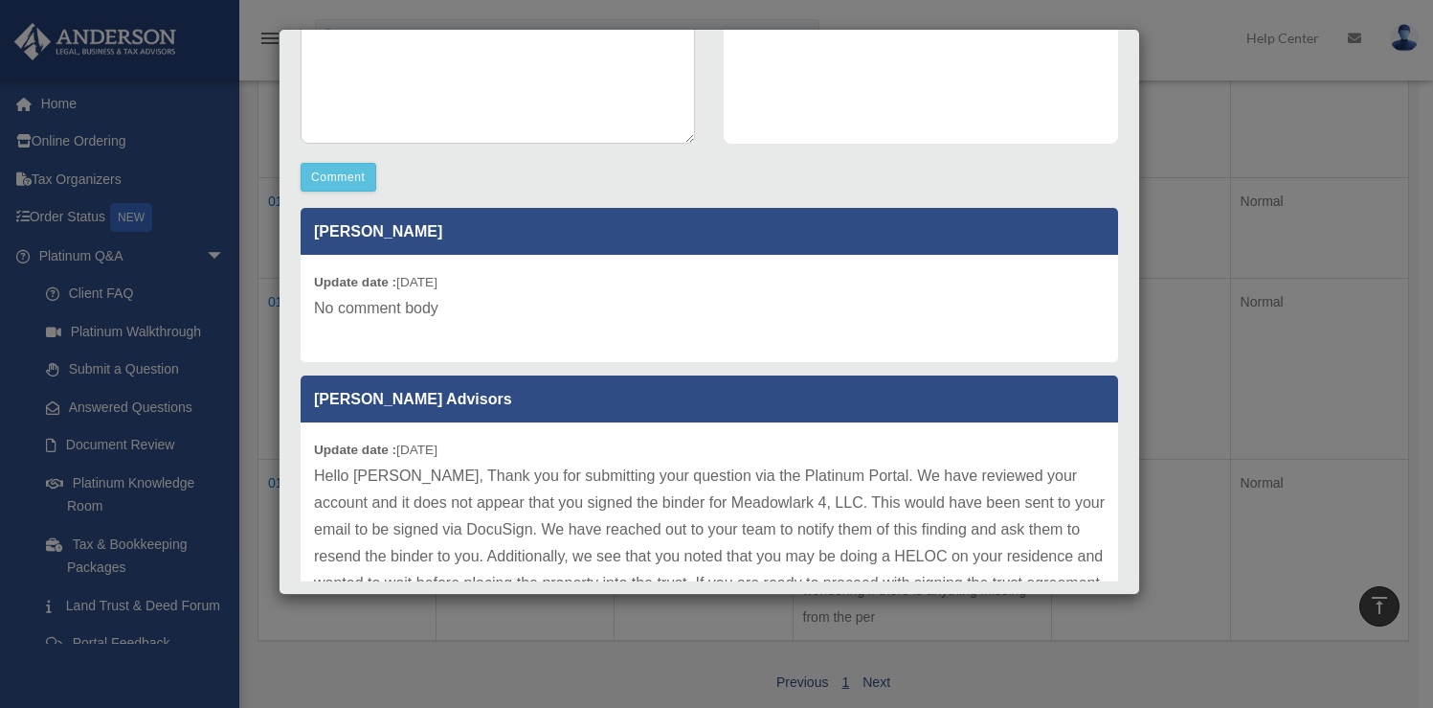
scroll to position [8, 0]
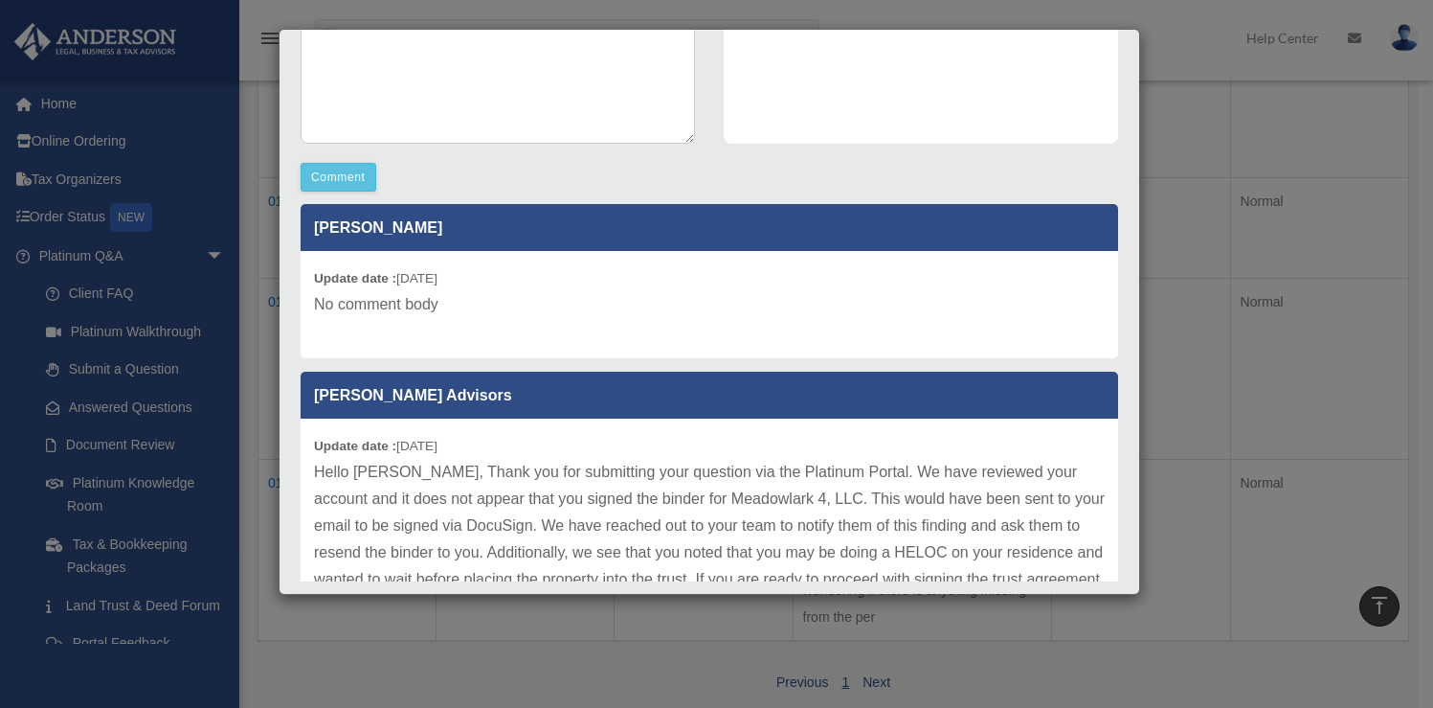
click at [1222, 249] on div "Case Detail × Other Platinum Question Case Number 01088462 Created Date August …" at bounding box center [716, 354] width 1433 height 708
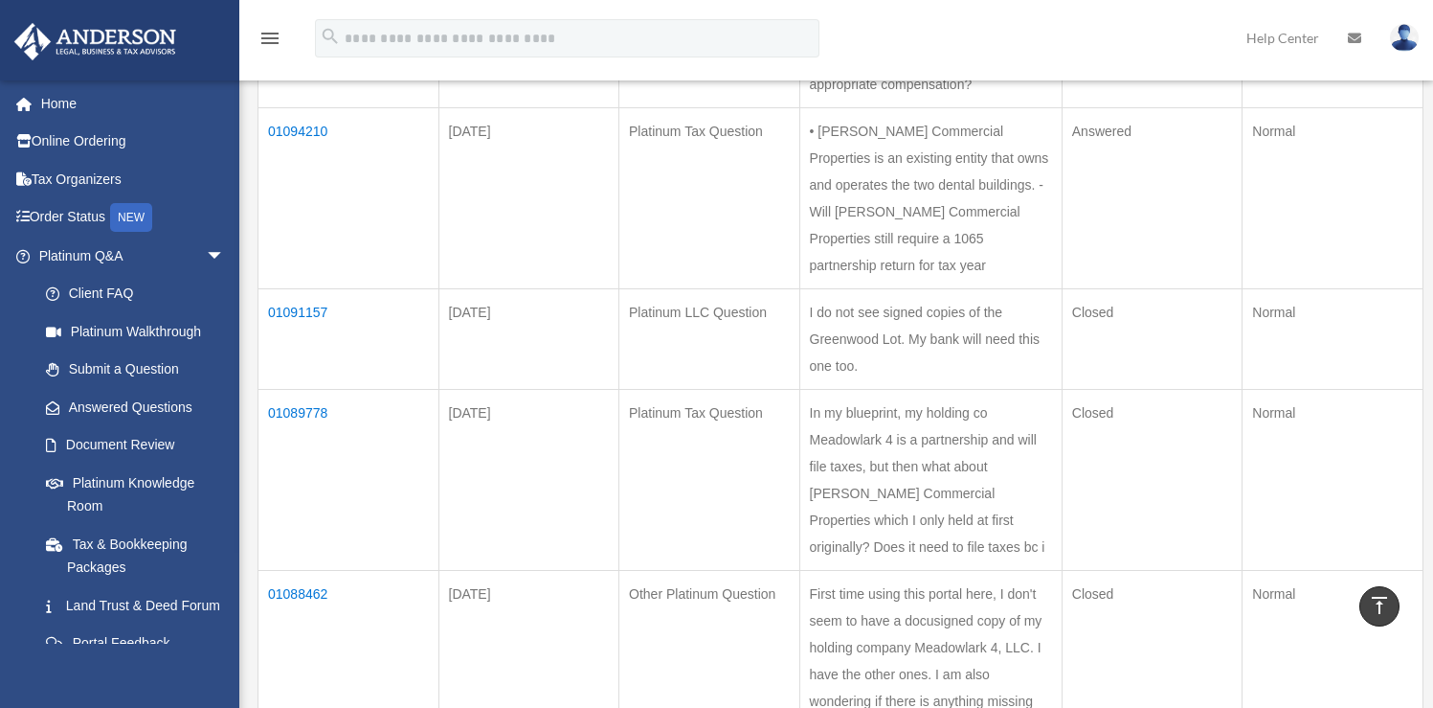
scroll to position [590, 0]
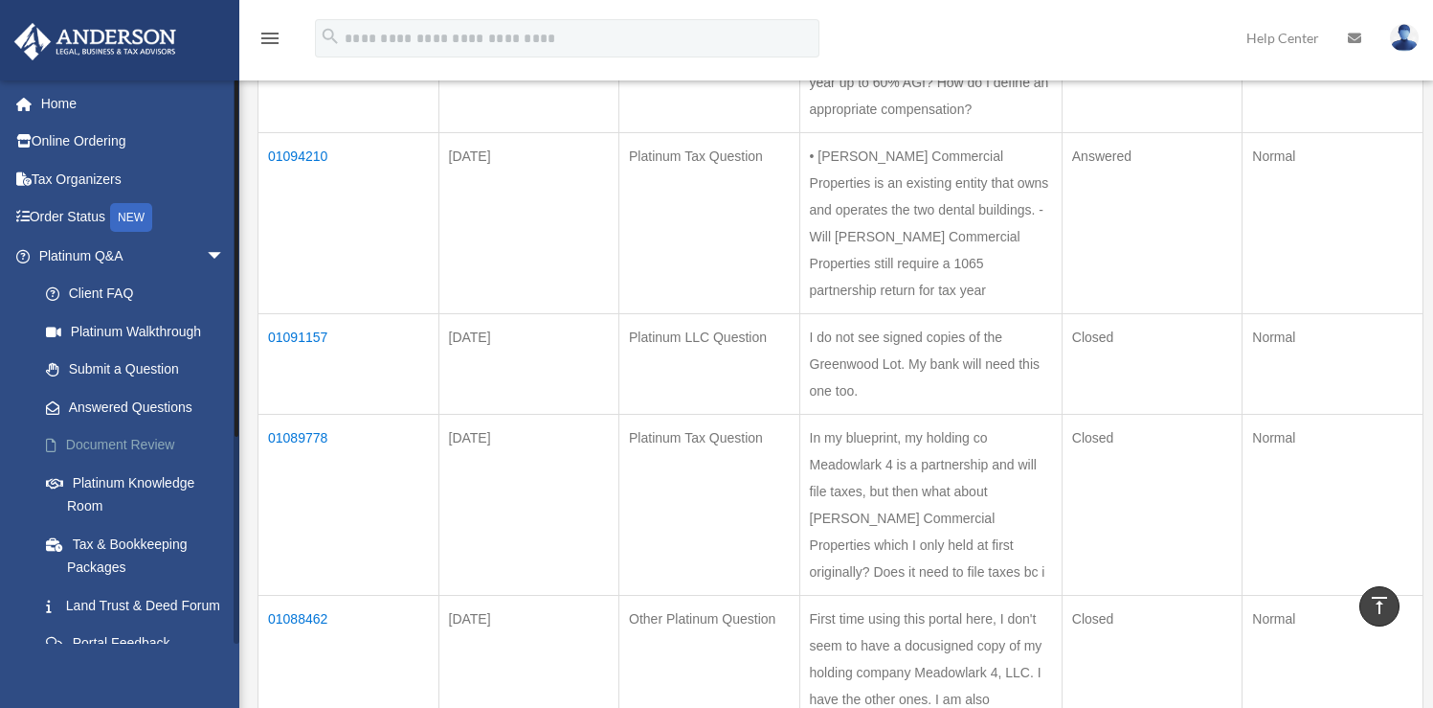
click at [121, 453] on link "Document Review" at bounding box center [140, 445] width 227 height 38
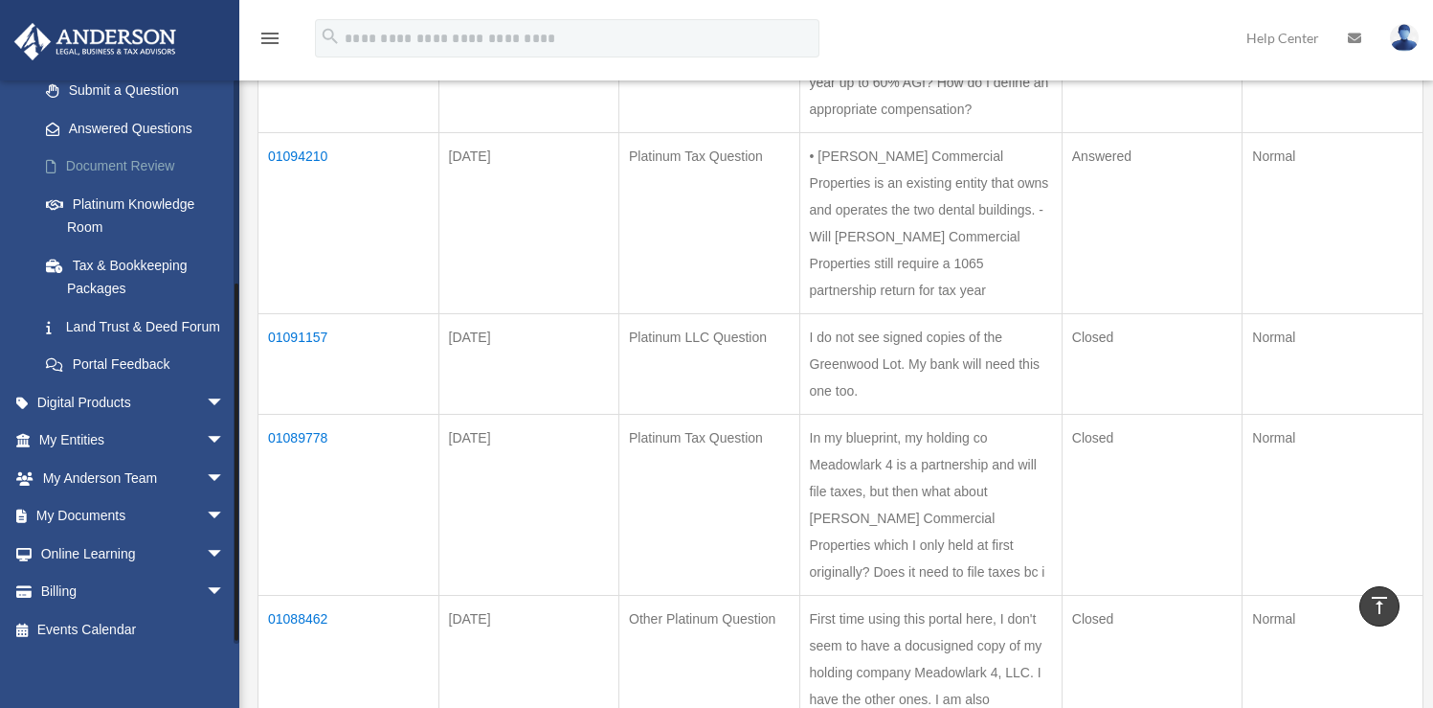
scroll to position [311, 0]
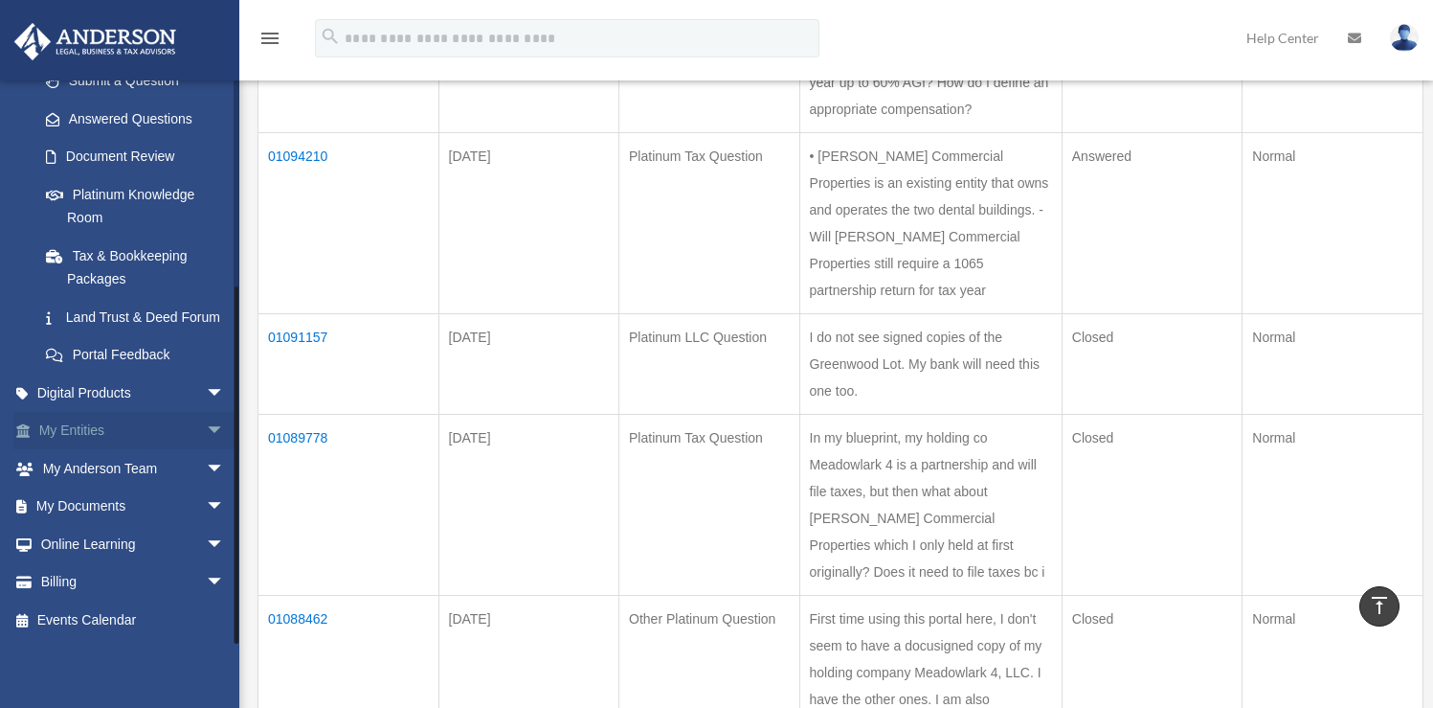
click at [31, 432] on span at bounding box center [33, 430] width 12 height 13
click at [206, 429] on span "arrow_drop_down" at bounding box center [225, 431] width 38 height 39
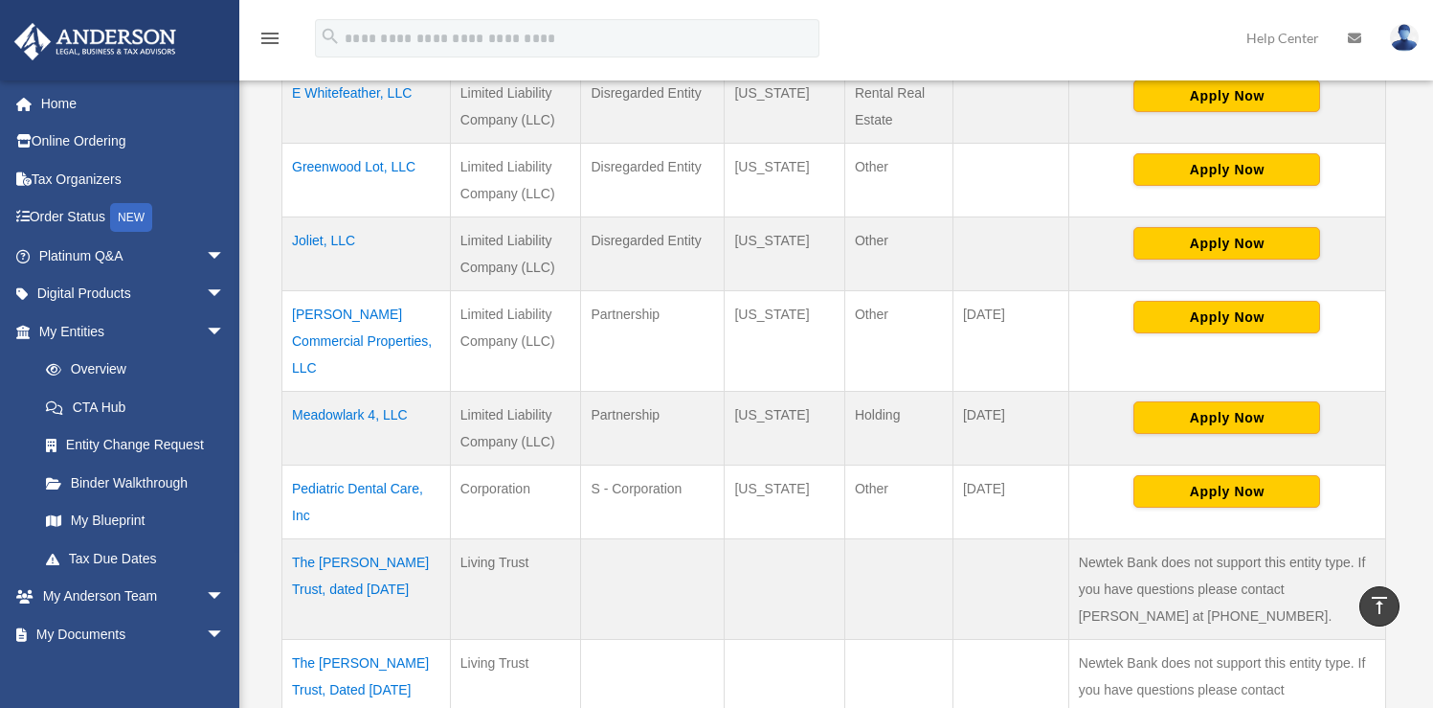
scroll to position [530, 0]
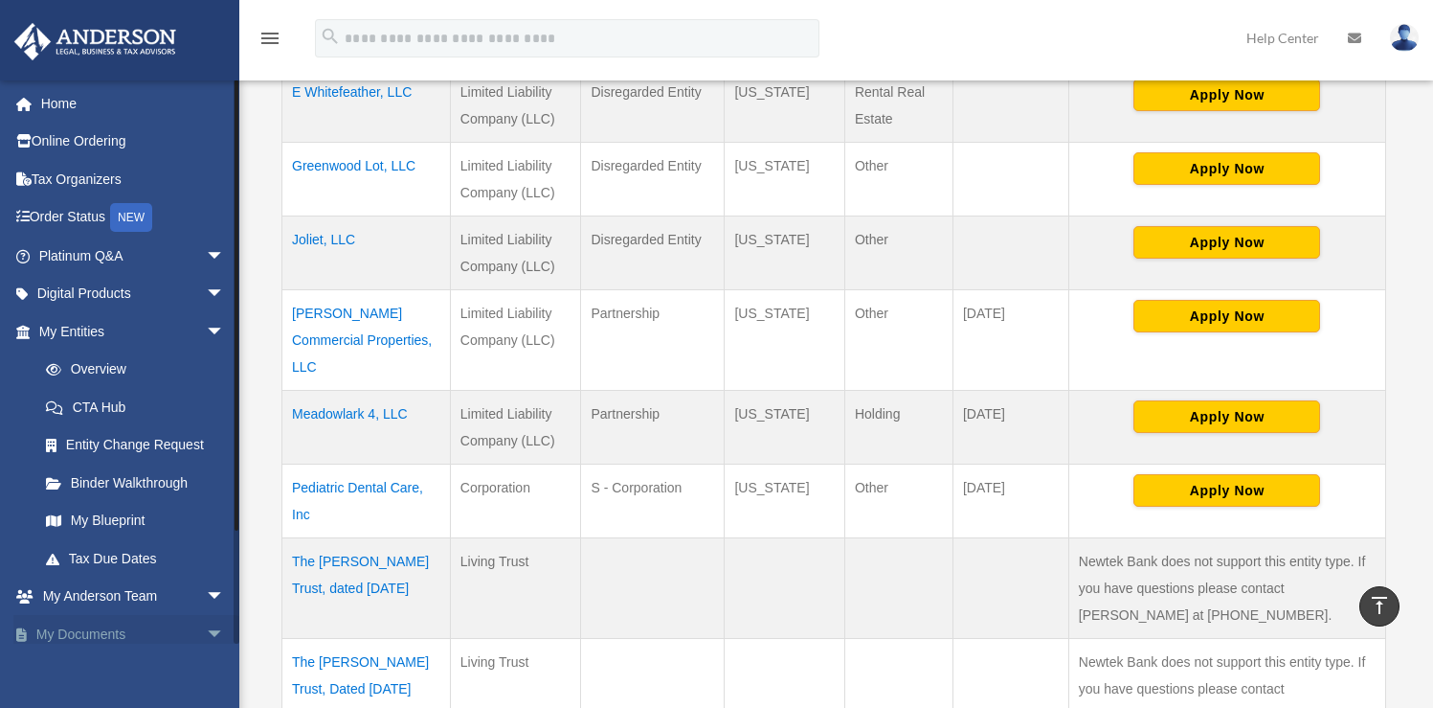
click at [145, 632] on link "My Documents arrow_drop_down" at bounding box center [133, 634] width 240 height 38
click at [206, 632] on span "arrow_drop_down" at bounding box center [225, 634] width 38 height 39
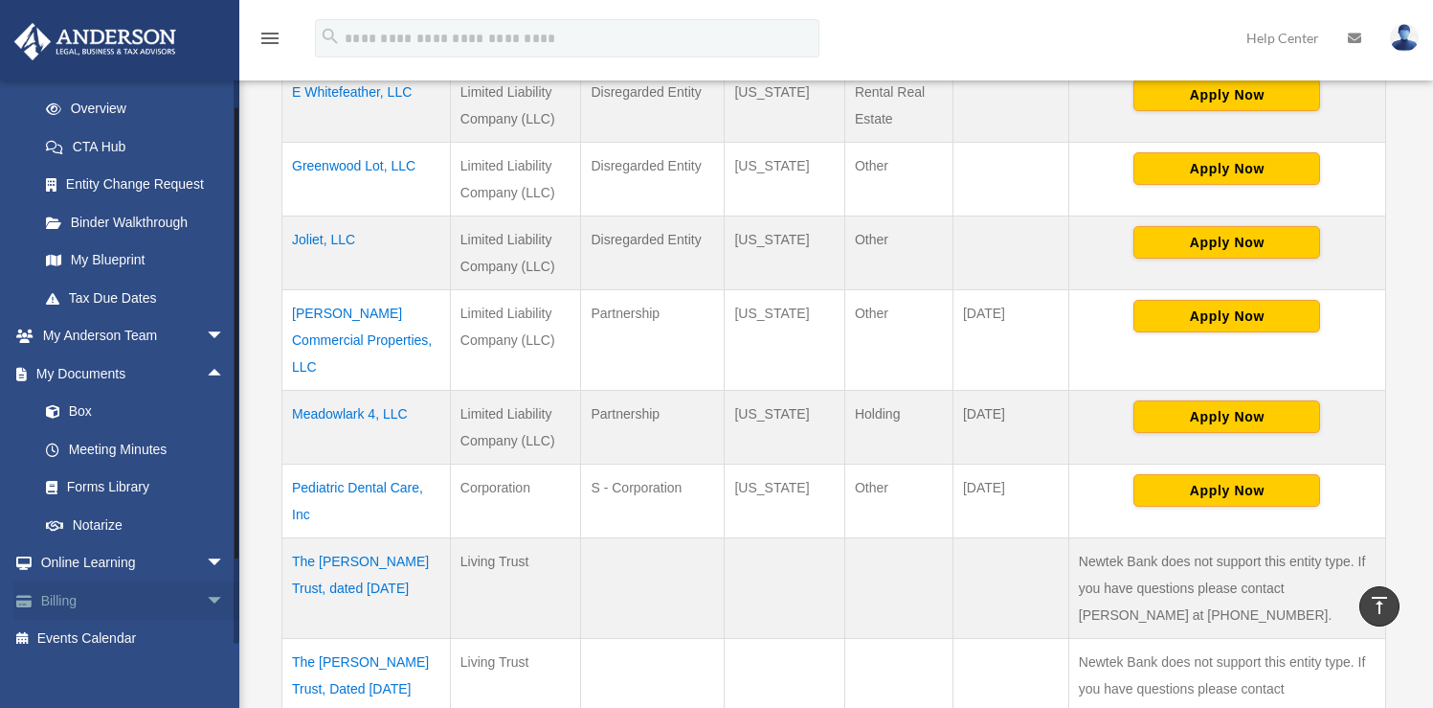
scroll to position [279, 0]
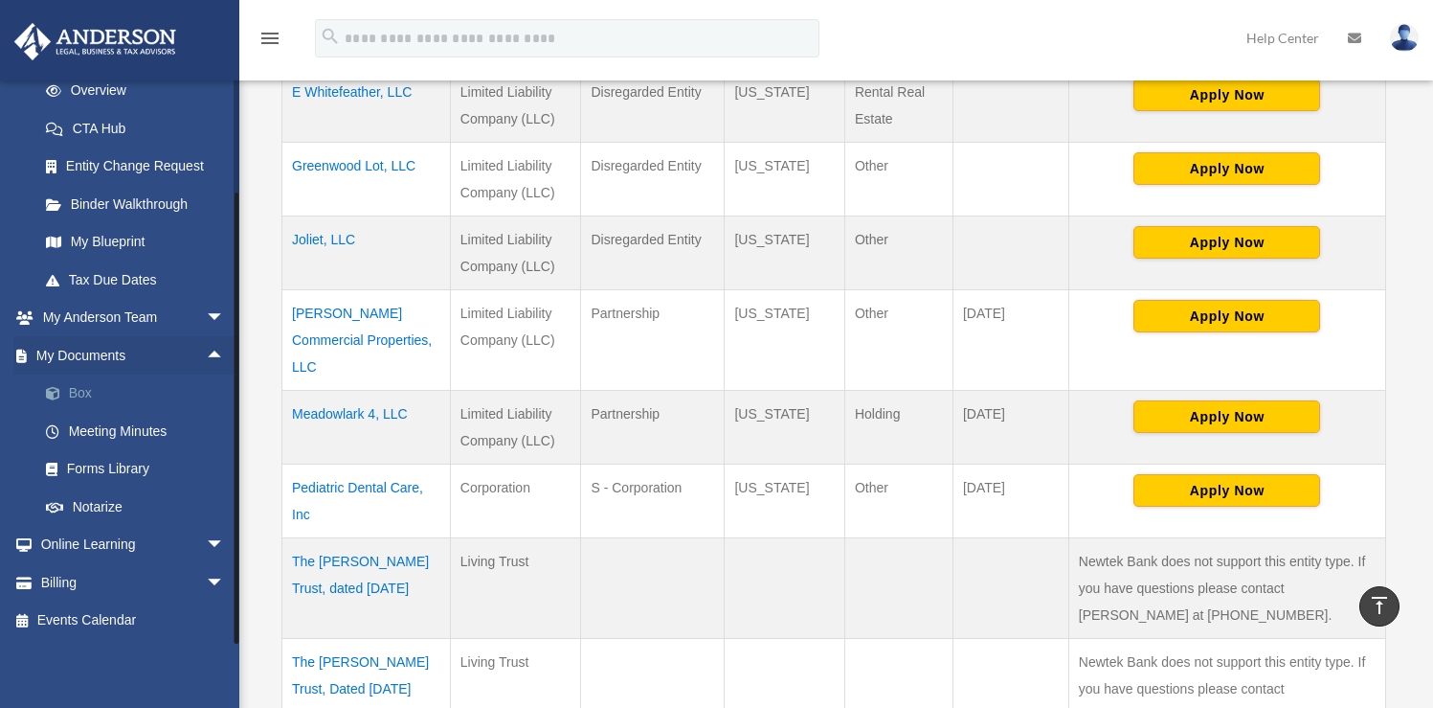
click at [77, 389] on link "Box" at bounding box center [140, 393] width 227 height 38
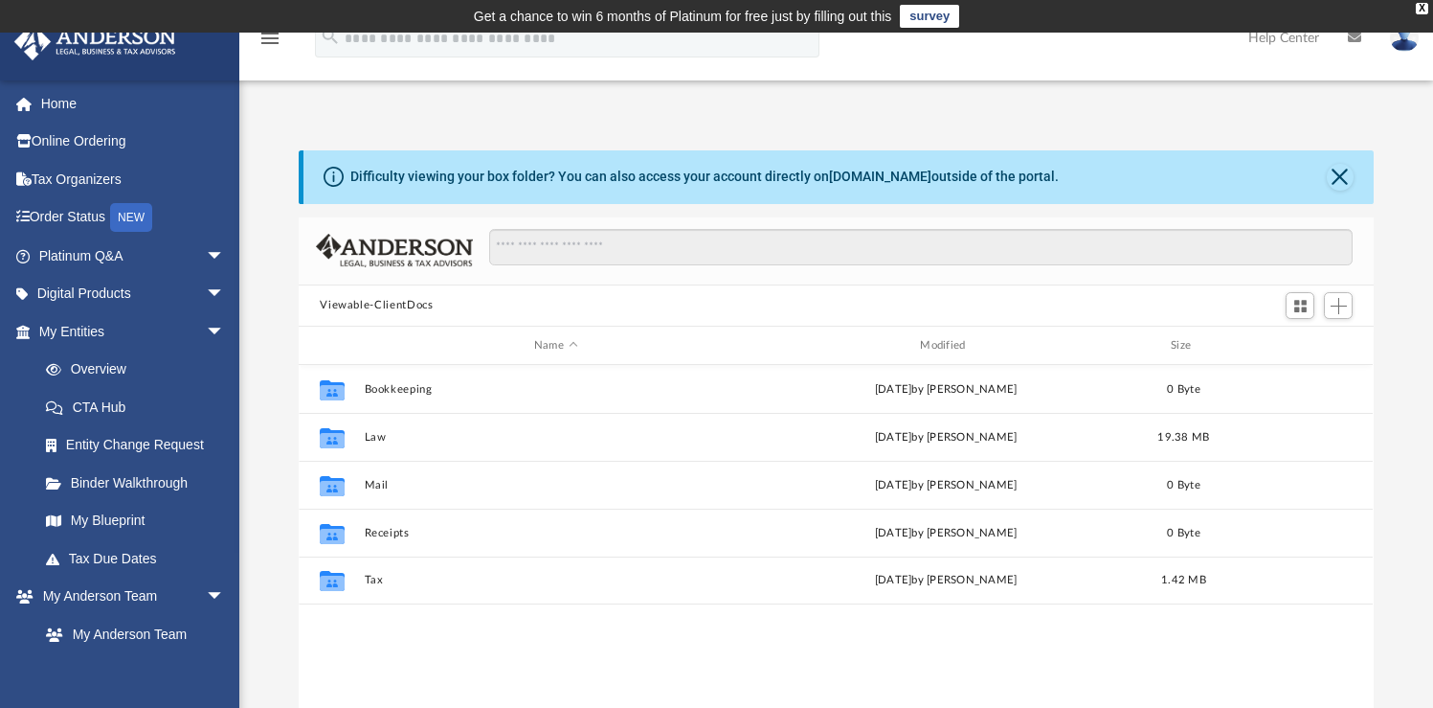
scroll to position [421, 1061]
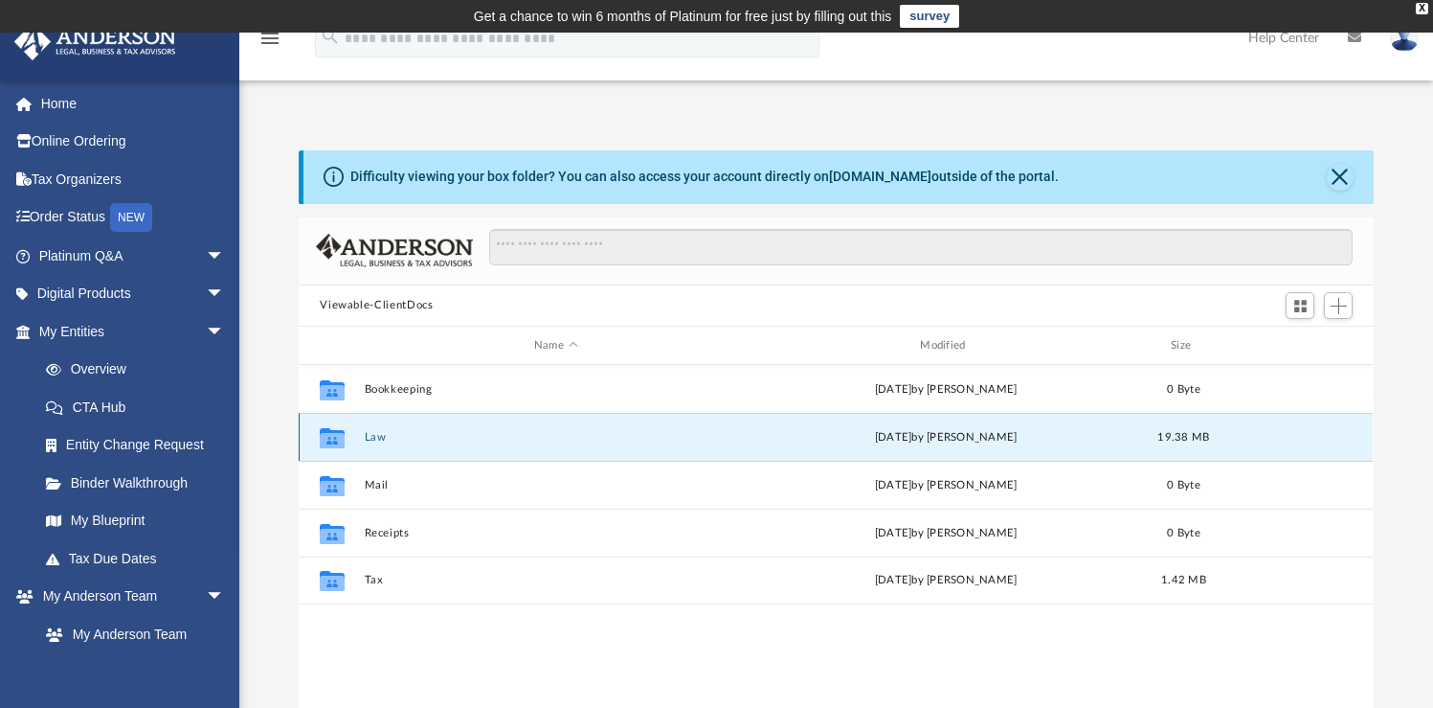
click at [376, 439] on button "Law" at bounding box center [556, 437] width 382 height 12
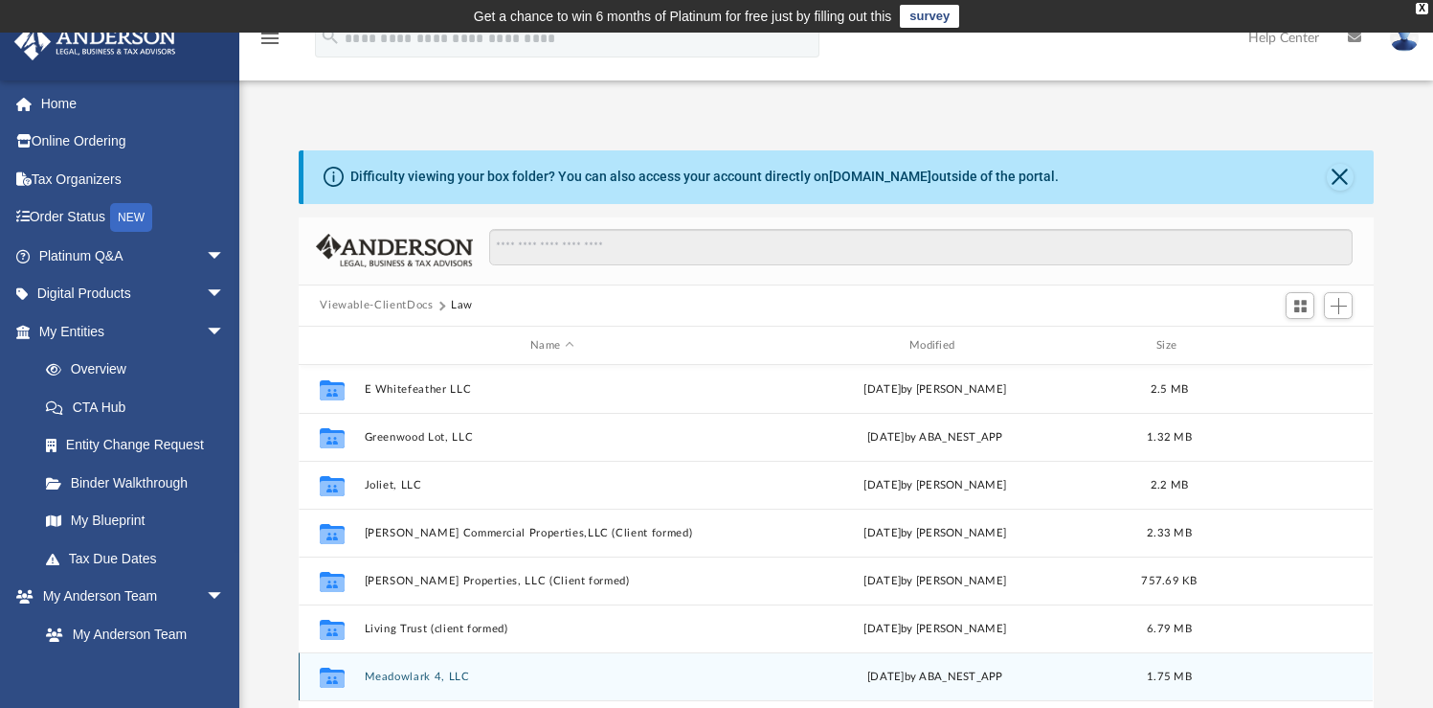
click at [448, 683] on div "Collaborated Folder Meadowlark 4, LLC [DATE] by ABA_NEST_APP 1.75 MB" at bounding box center [836, 676] width 1074 height 48
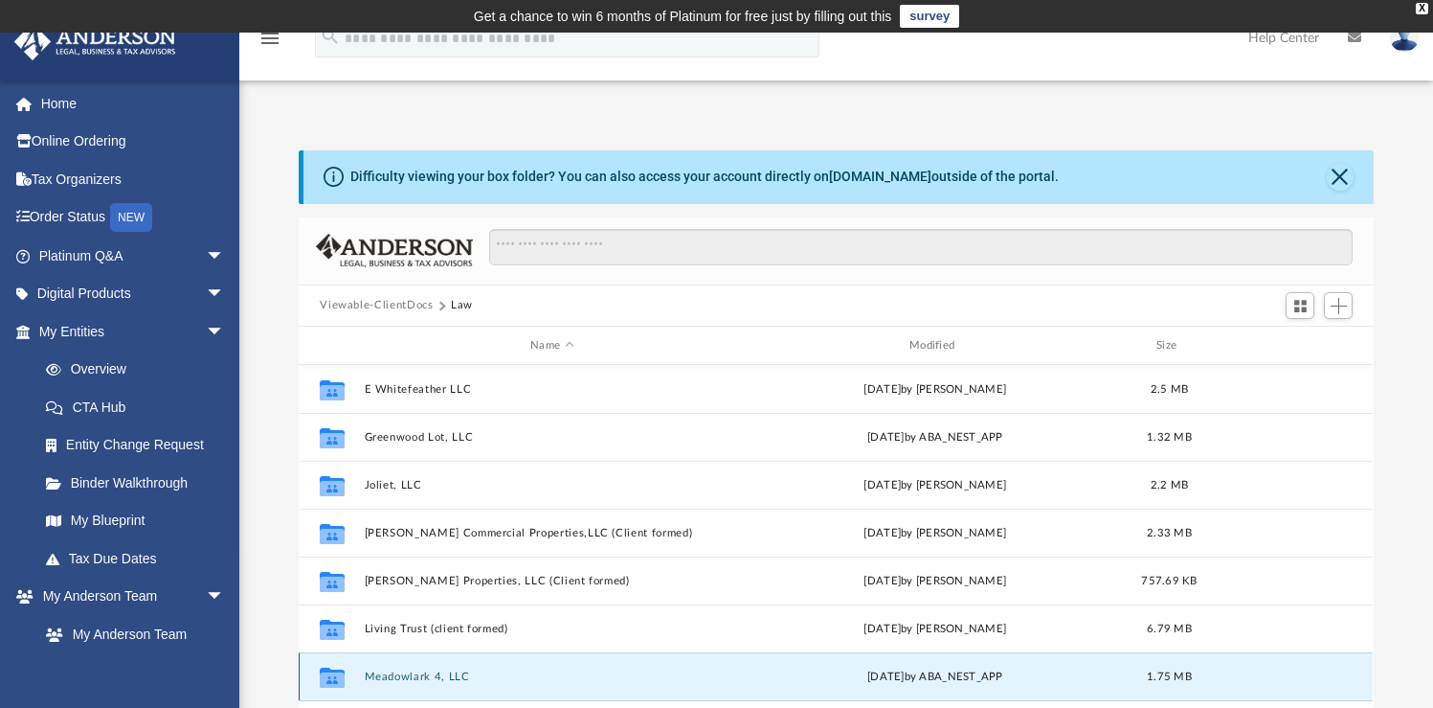
click at [324, 675] on icon "grid" at bounding box center [332, 679] width 25 height 15
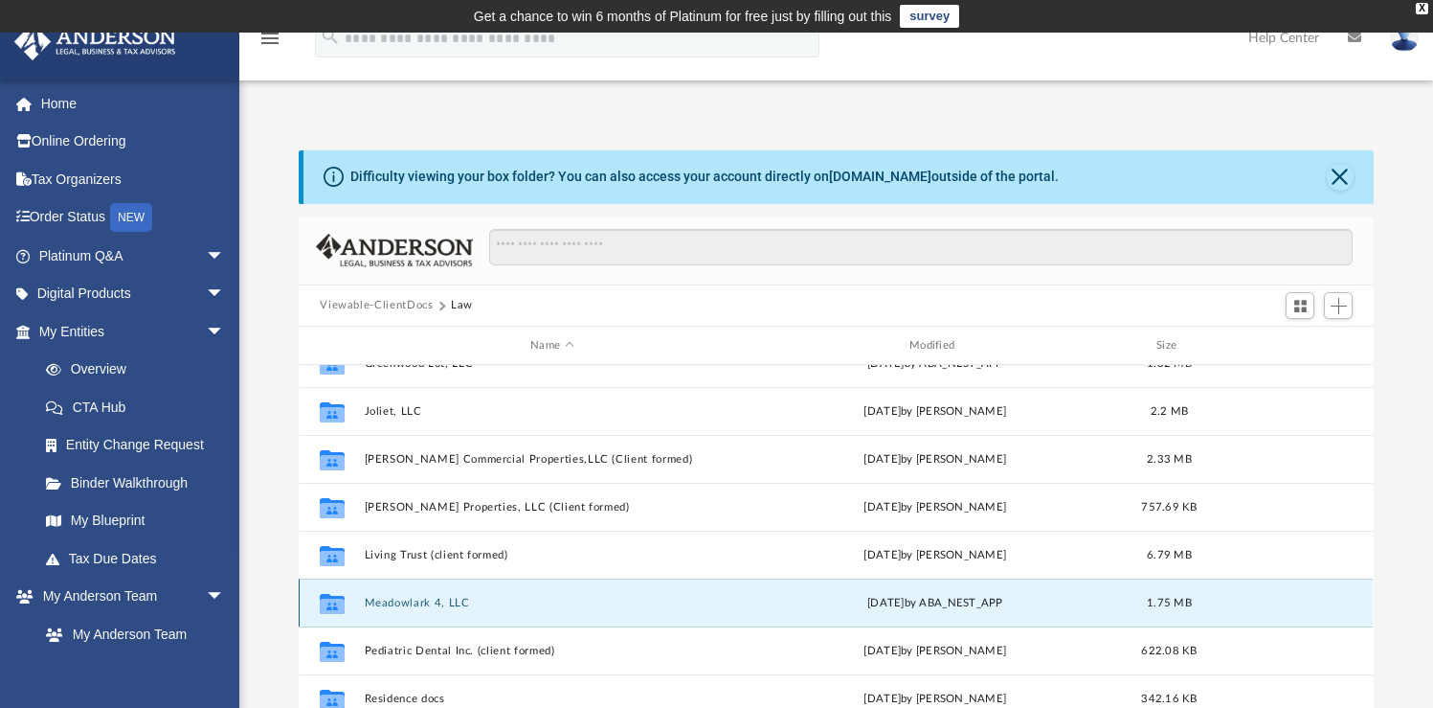
scroll to position [82, 0]
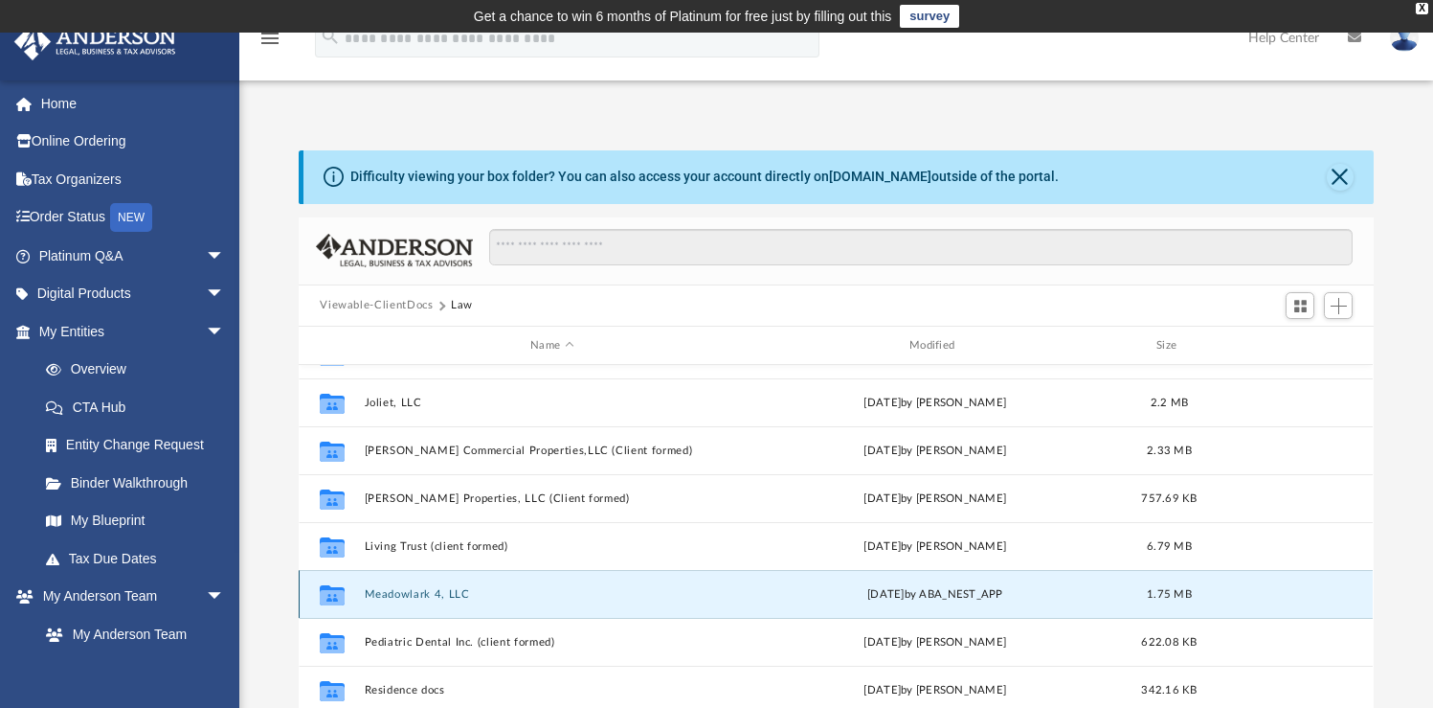
click at [413, 589] on button "Meadowlark 4, LLC" at bounding box center [552, 594] width 375 height 12
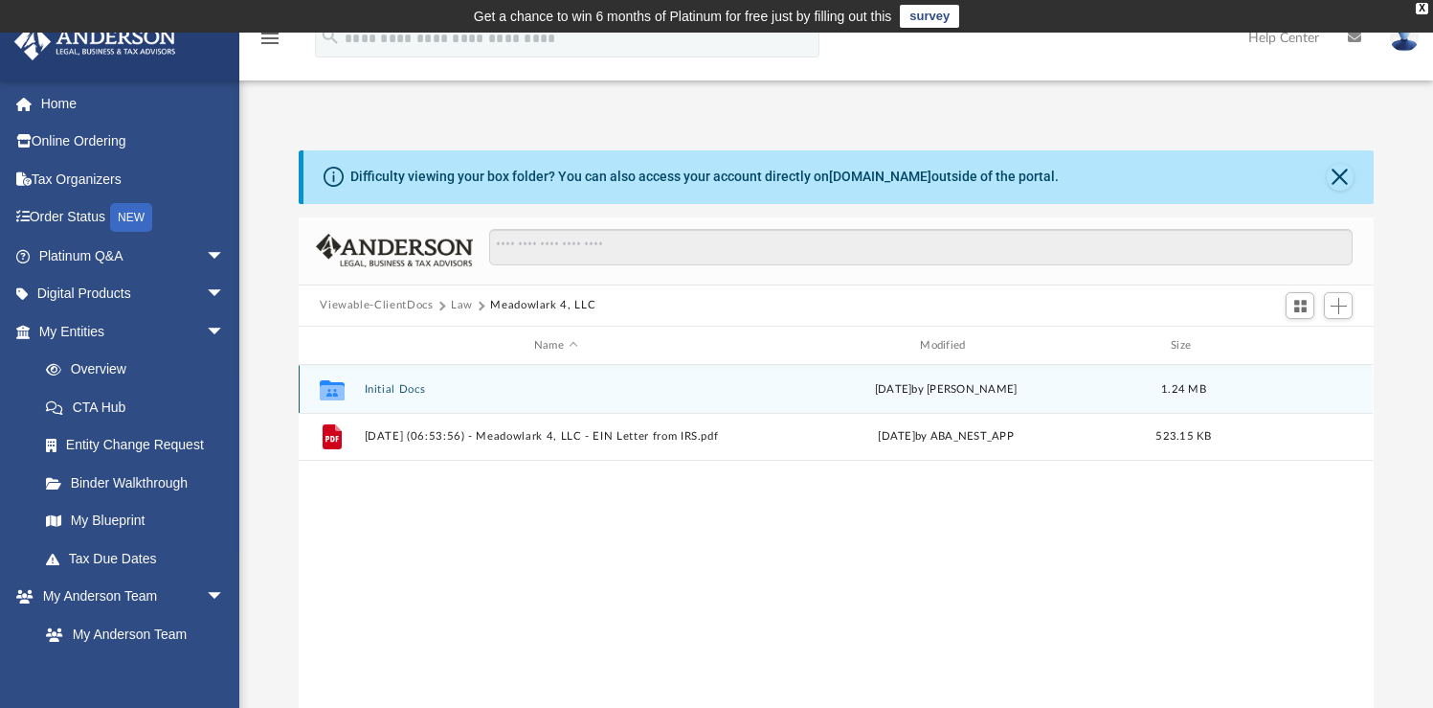
scroll to position [0, 0]
click at [336, 394] on icon "grid" at bounding box center [332, 390] width 25 height 20
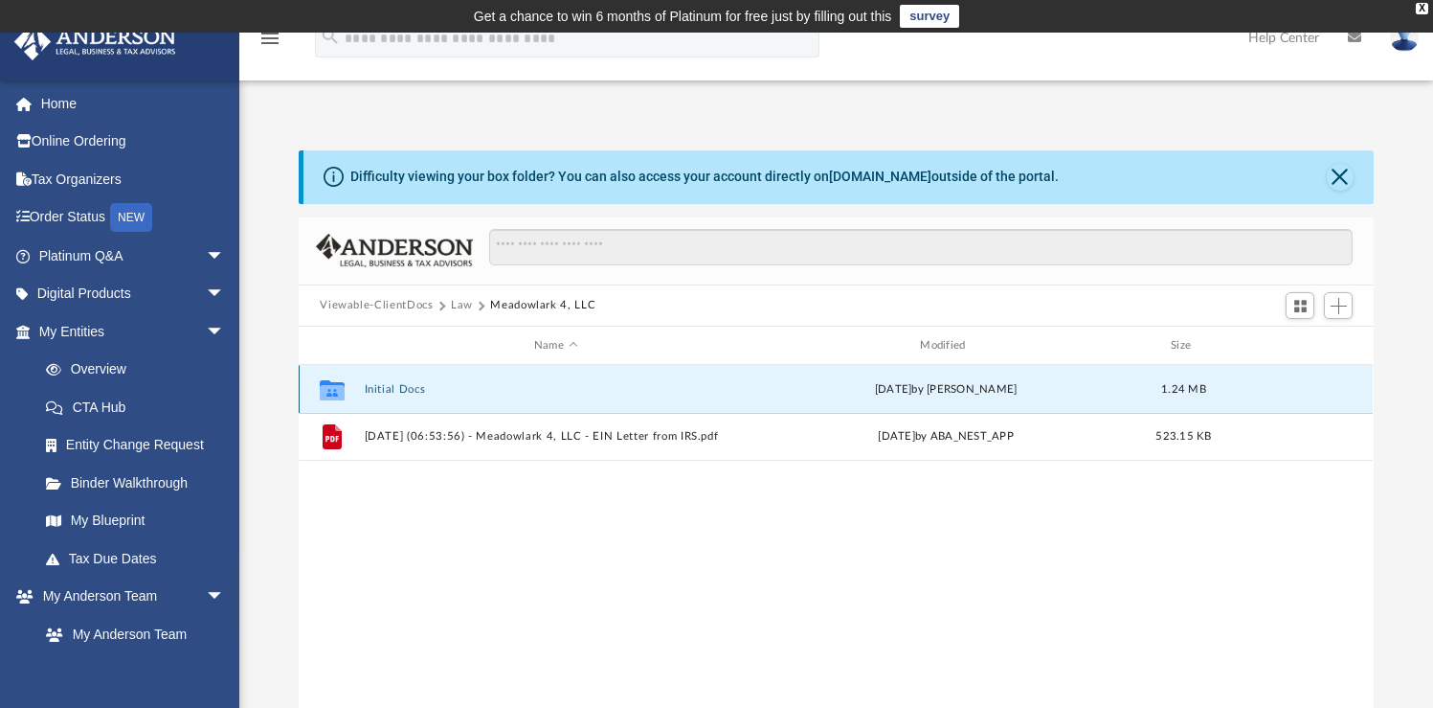
click at [336, 394] on icon "grid" at bounding box center [332, 390] width 25 height 20
click at [400, 391] on button "Initial Docs" at bounding box center [556, 389] width 382 height 12
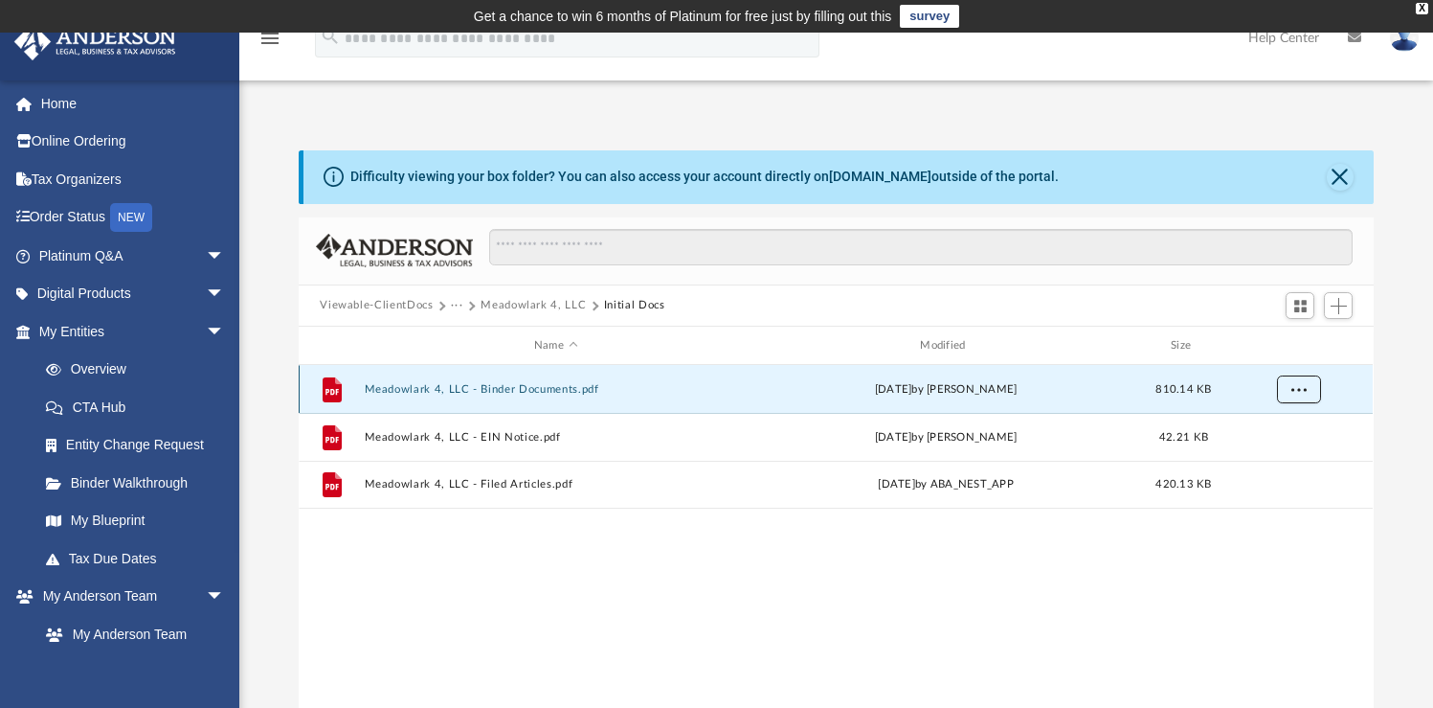
click at [1290, 381] on button "More options" at bounding box center [1299, 389] width 44 height 29
click at [1284, 458] on li "Download" at bounding box center [1282, 459] width 56 height 20
click at [666, 602] on div "File Meadowlark 4, LLC - Binder Documents.pdf [DATE] by [PERSON_NAME] 810.14 KB…" at bounding box center [836, 563] width 1074 height 396
click at [1342, 175] on button "Close" at bounding box center [1340, 177] width 27 height 27
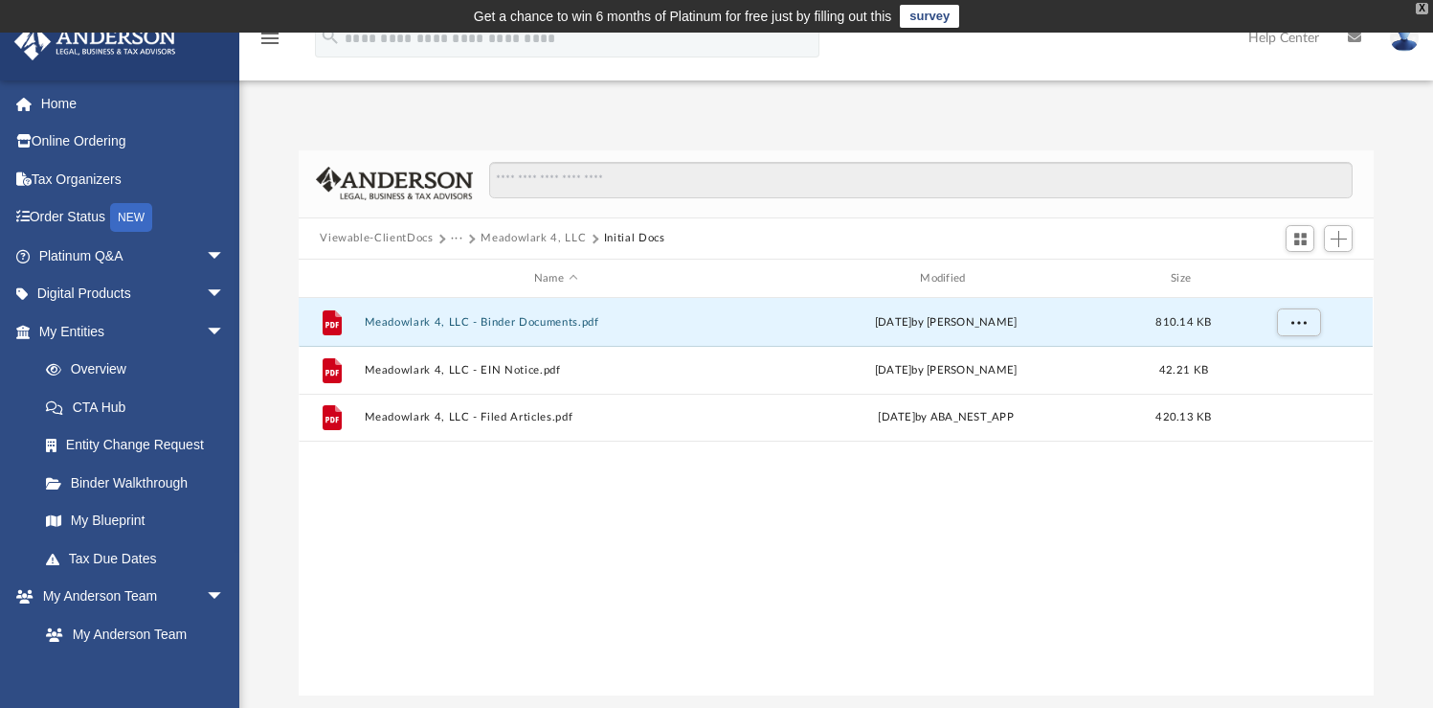
click at [1420, 9] on div "X" at bounding box center [1422, 8] width 12 height 11
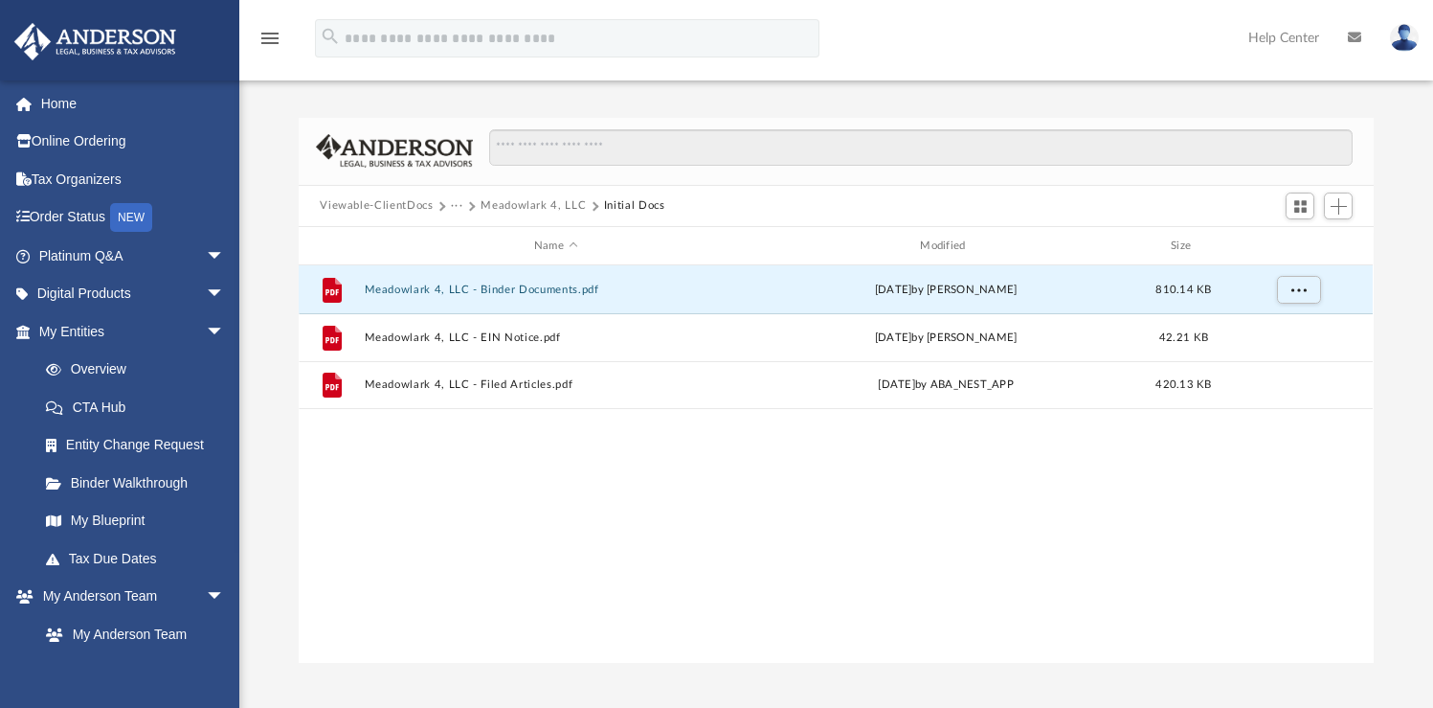
click at [399, 202] on button "Viewable-ClientDocs" at bounding box center [376, 205] width 113 height 17
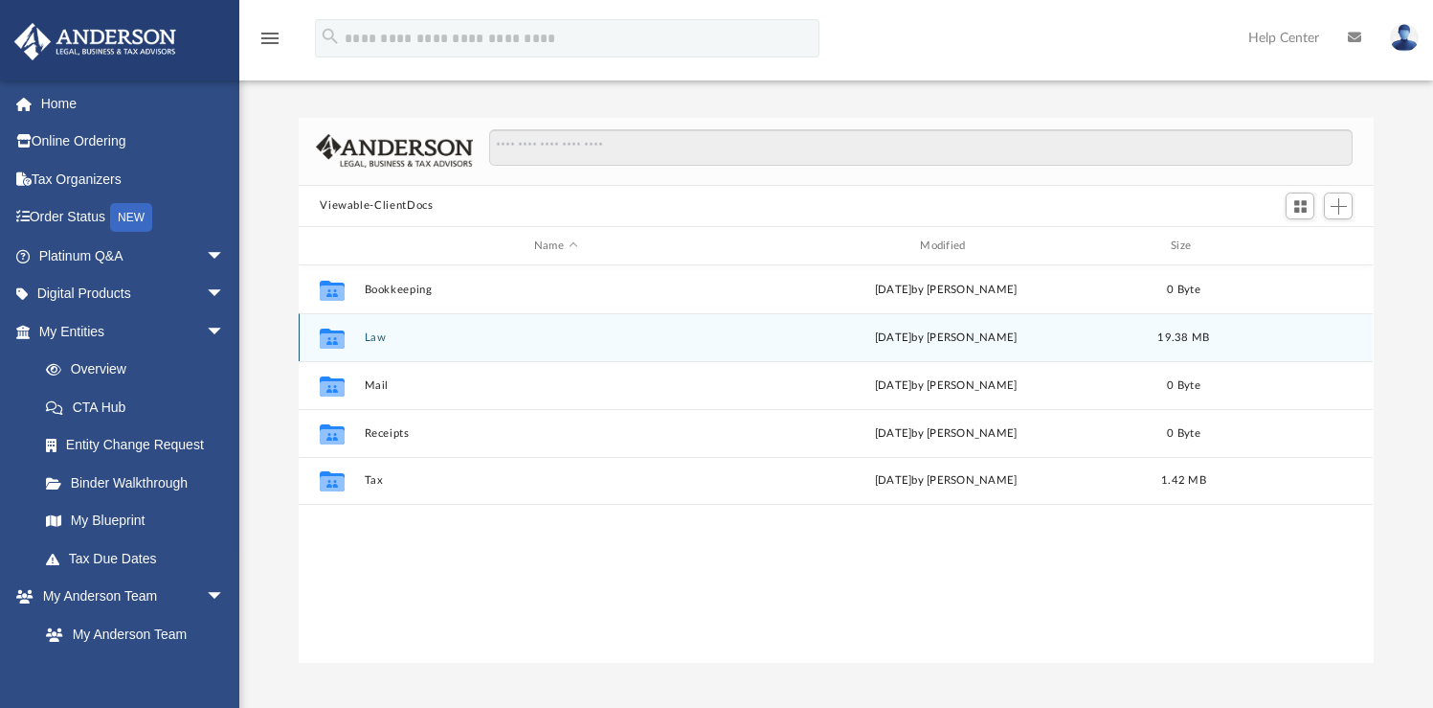
click at [376, 338] on button "Law" at bounding box center [556, 337] width 382 height 12
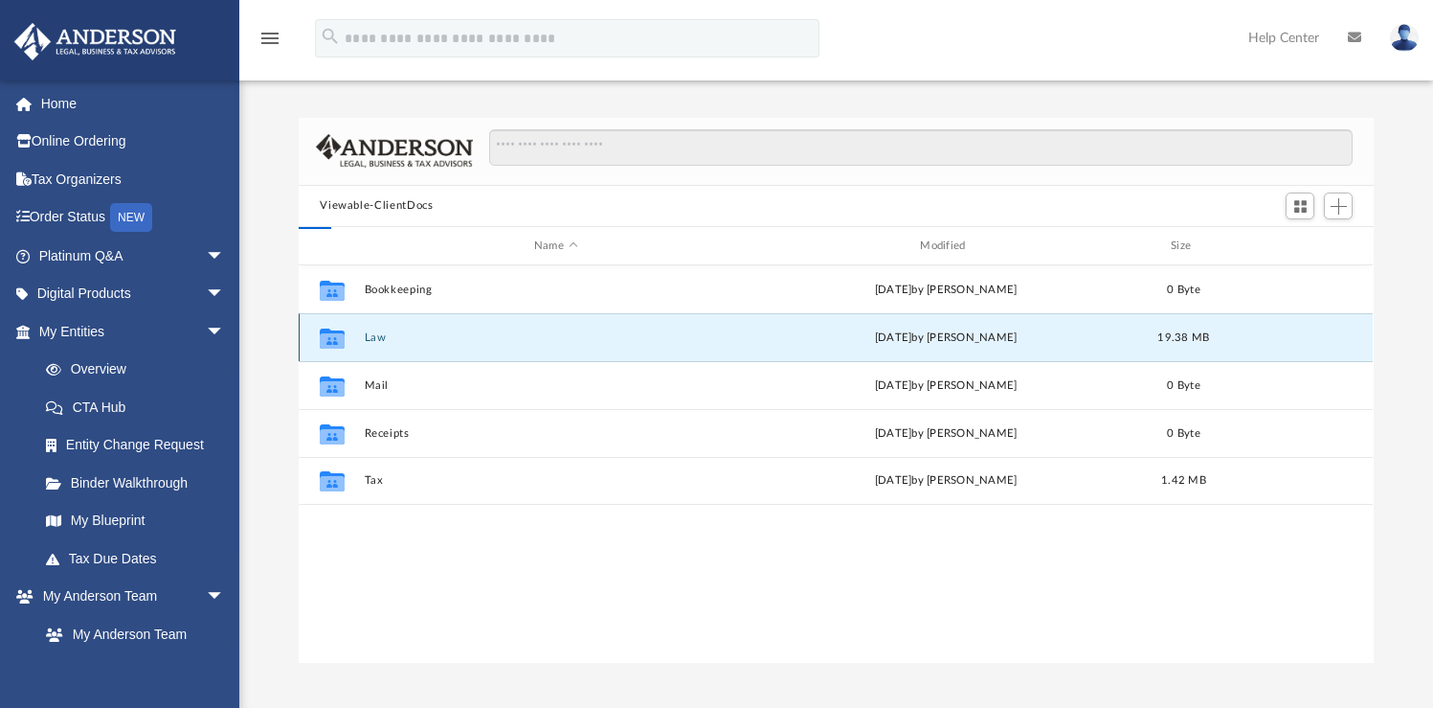
click at [376, 338] on button "Law" at bounding box center [556, 337] width 382 height 12
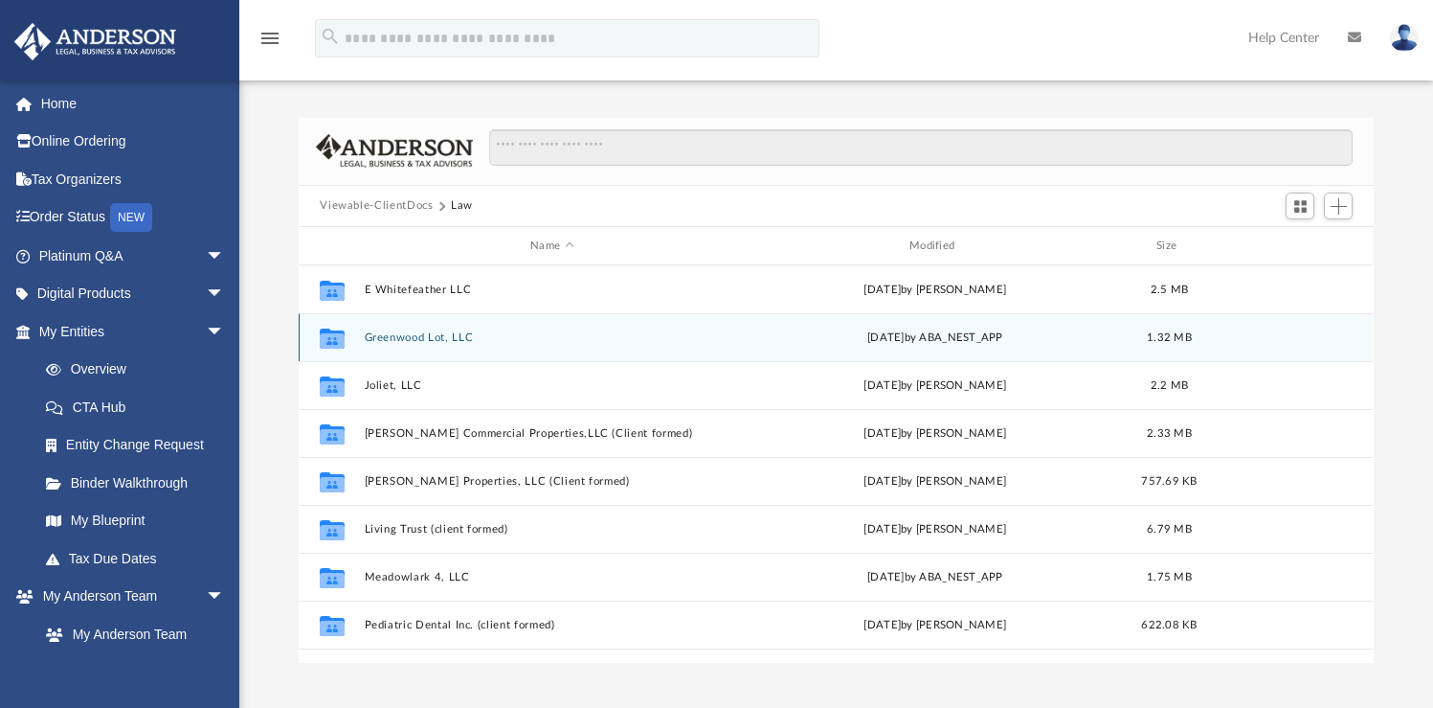
click at [340, 335] on icon "grid" at bounding box center [332, 340] width 25 height 15
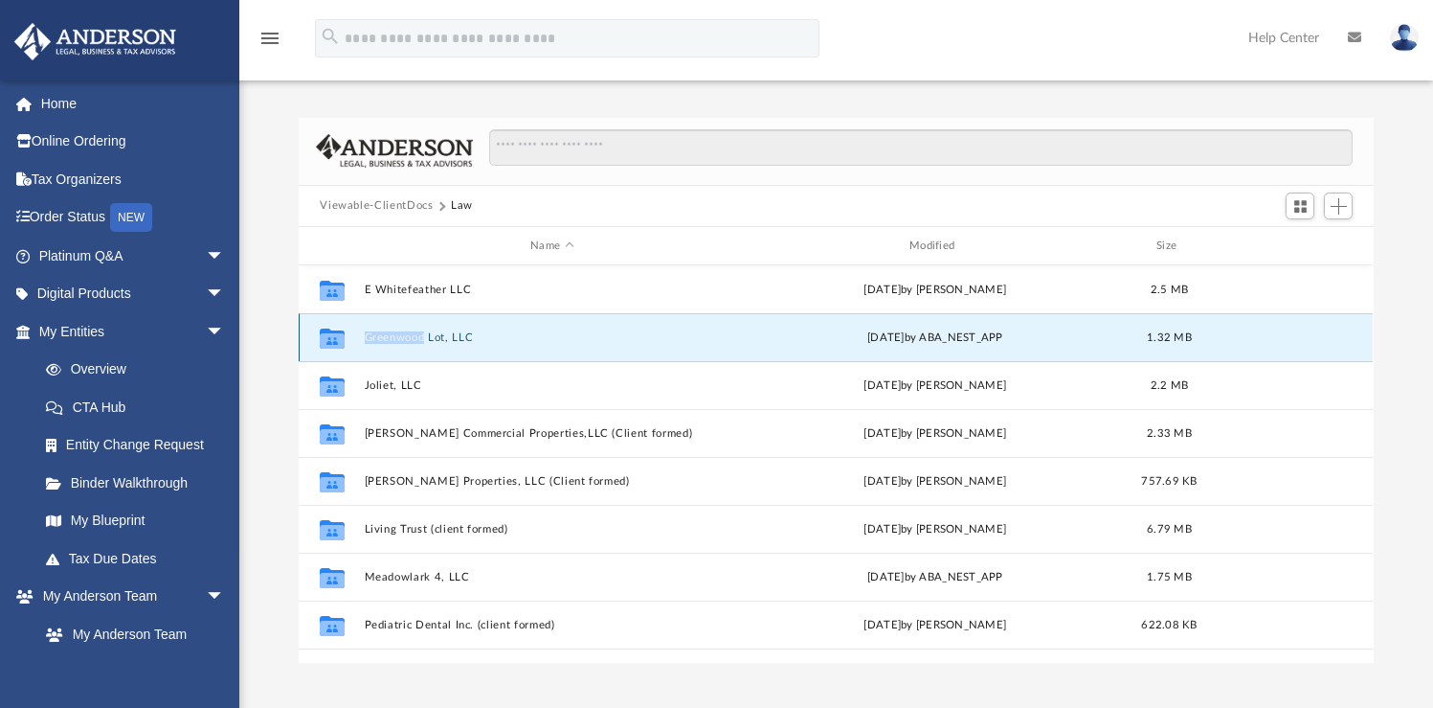
click at [340, 335] on icon "grid" at bounding box center [332, 340] width 25 height 15
click at [331, 345] on icon "grid" at bounding box center [332, 340] width 25 height 15
click at [440, 337] on button "Greenwood Lot, LLC" at bounding box center [552, 337] width 375 height 12
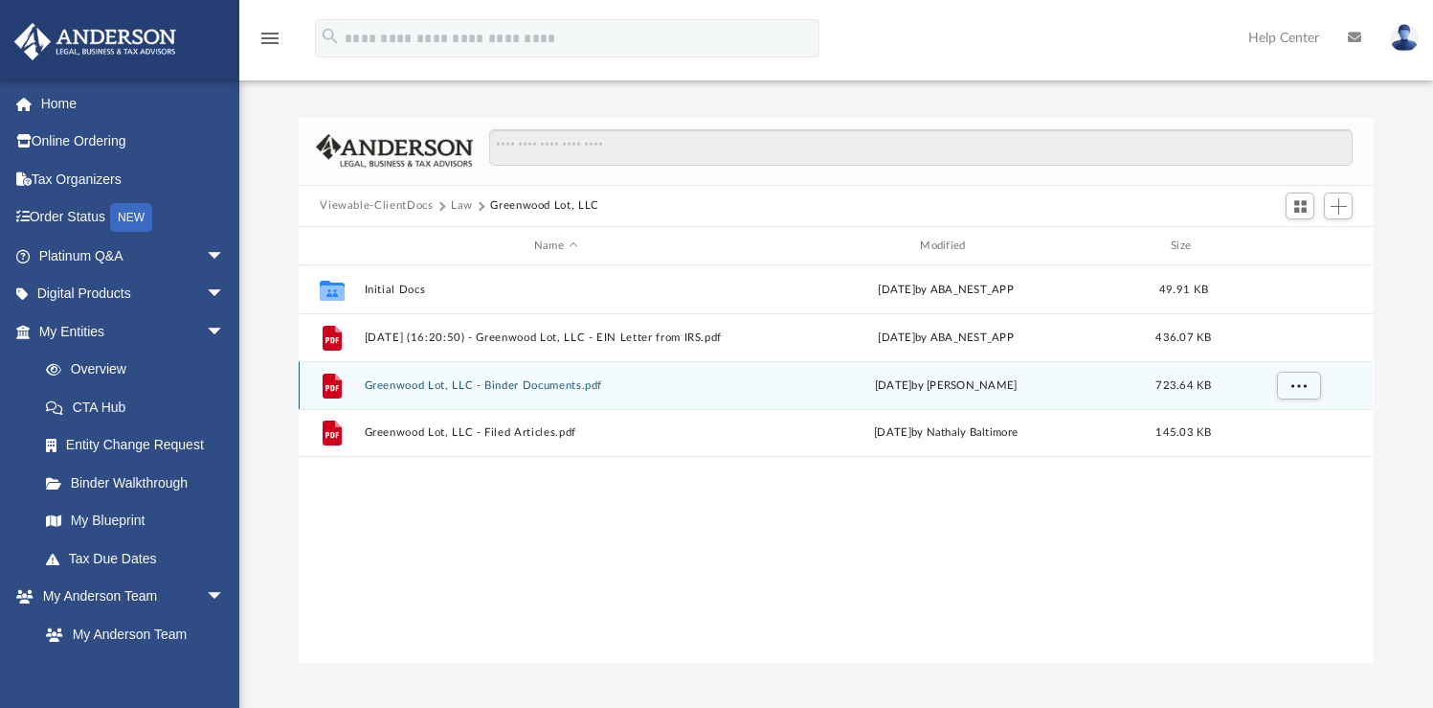
click at [335, 388] on icon "grid" at bounding box center [332, 385] width 19 height 25
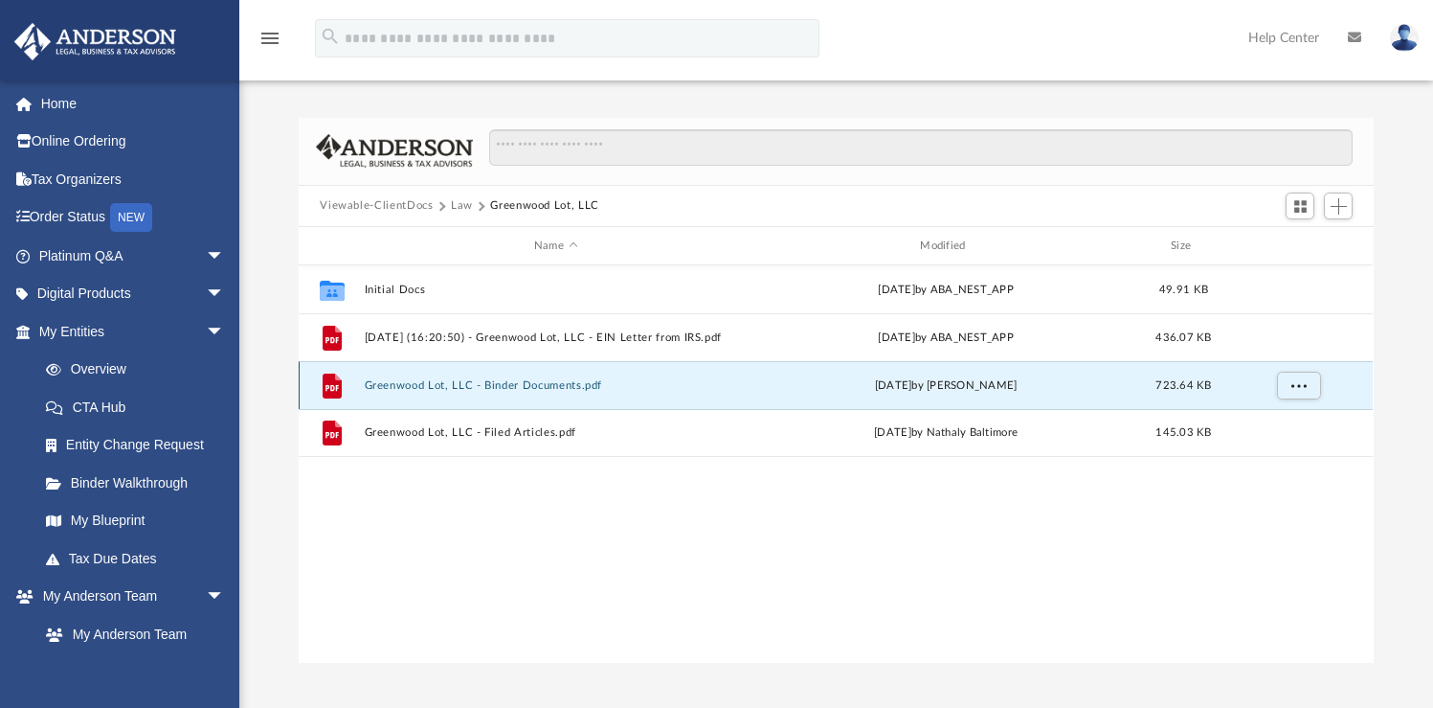
click at [335, 388] on icon "grid" at bounding box center [332, 385] width 19 height 25
click at [537, 387] on button "Greenwood Lot, LLC - Binder Documents.pdf" at bounding box center [556, 385] width 382 height 12
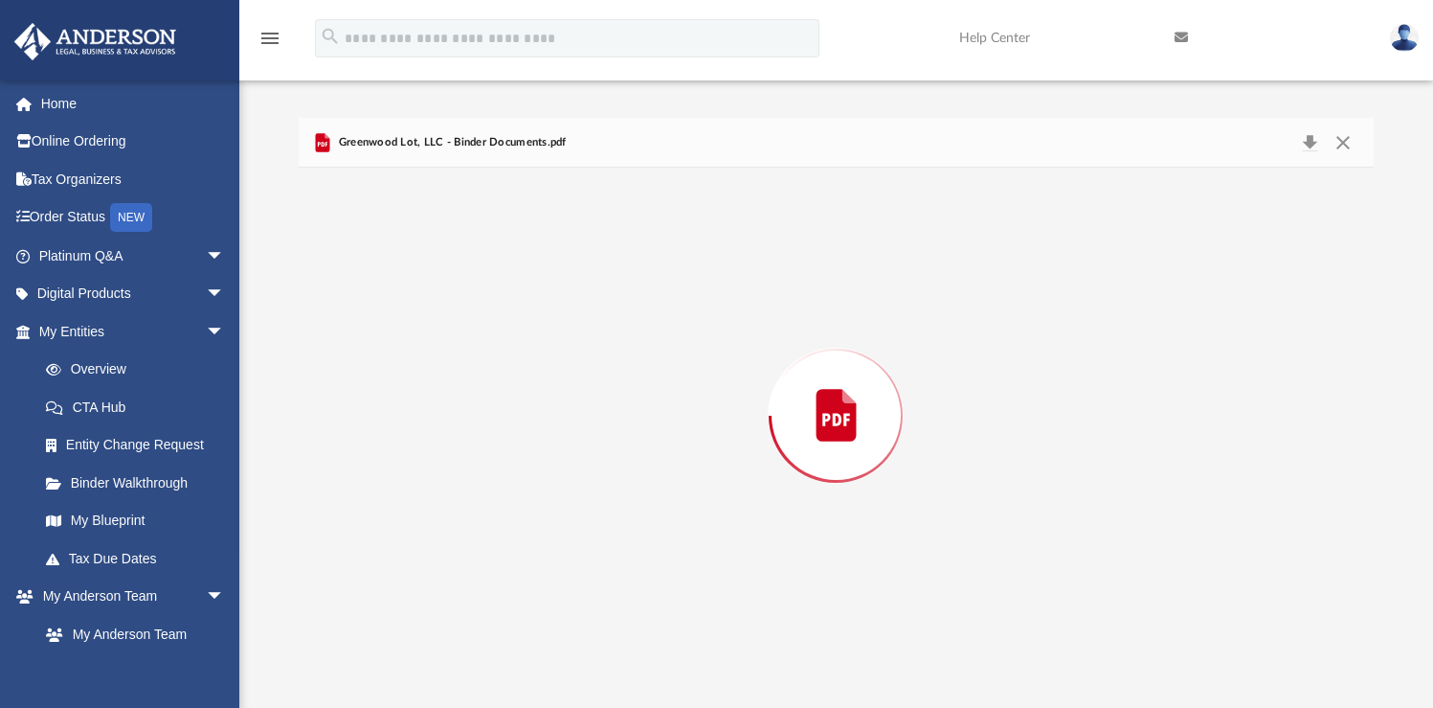
click at [537, 387] on div "Preview" at bounding box center [836, 415] width 1074 height 494
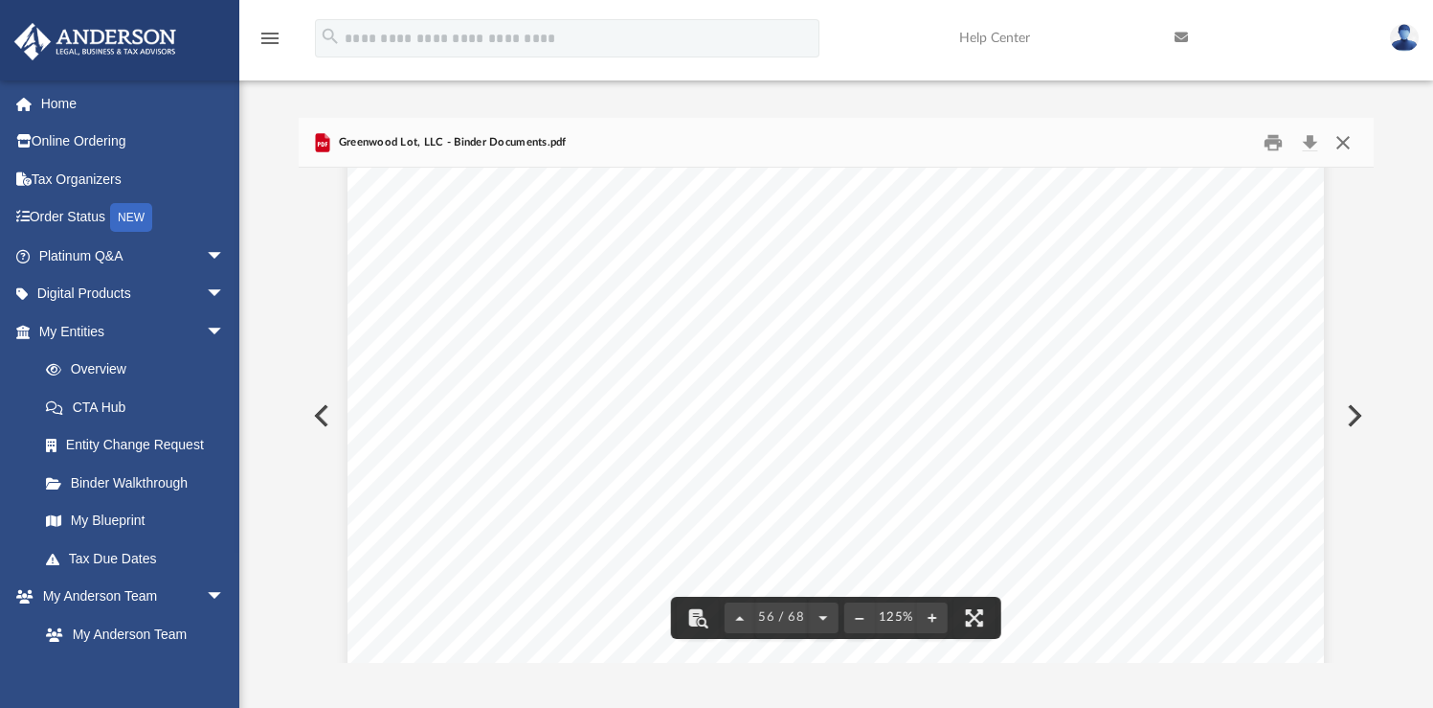
click at [1342, 141] on button "Close" at bounding box center [1343, 142] width 34 height 30
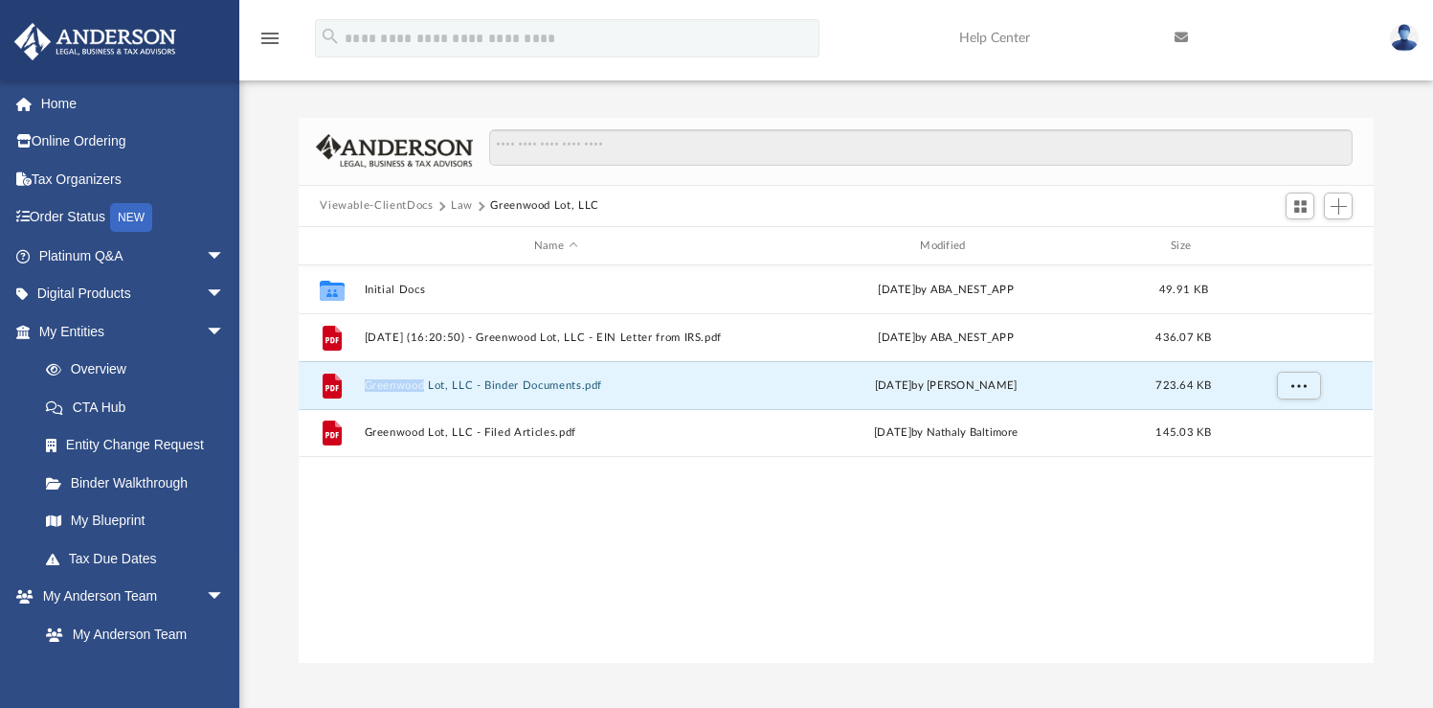
click at [457, 207] on button "Law" at bounding box center [462, 205] width 22 height 17
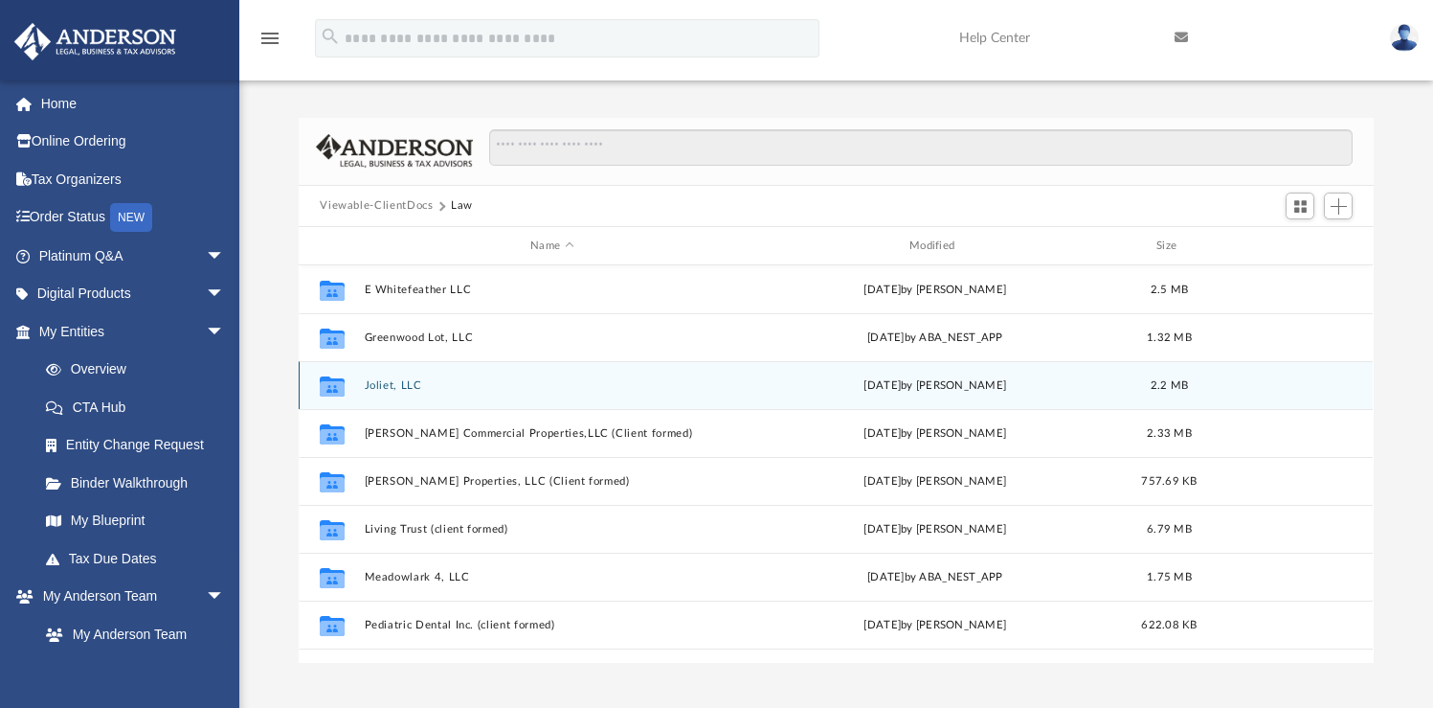
click at [388, 384] on button "Joliet, LLC" at bounding box center [552, 385] width 375 height 12
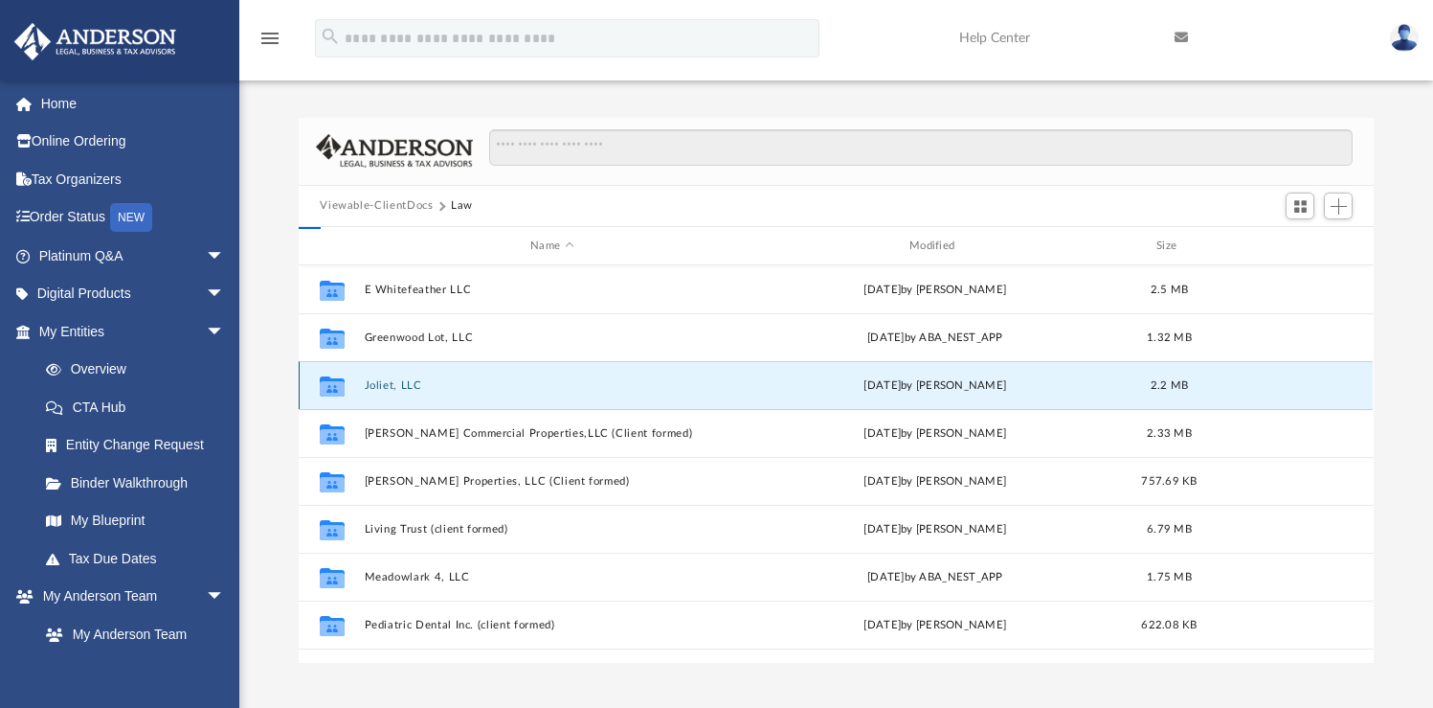
click at [388, 384] on button "Joliet, LLC" at bounding box center [552, 385] width 375 height 12
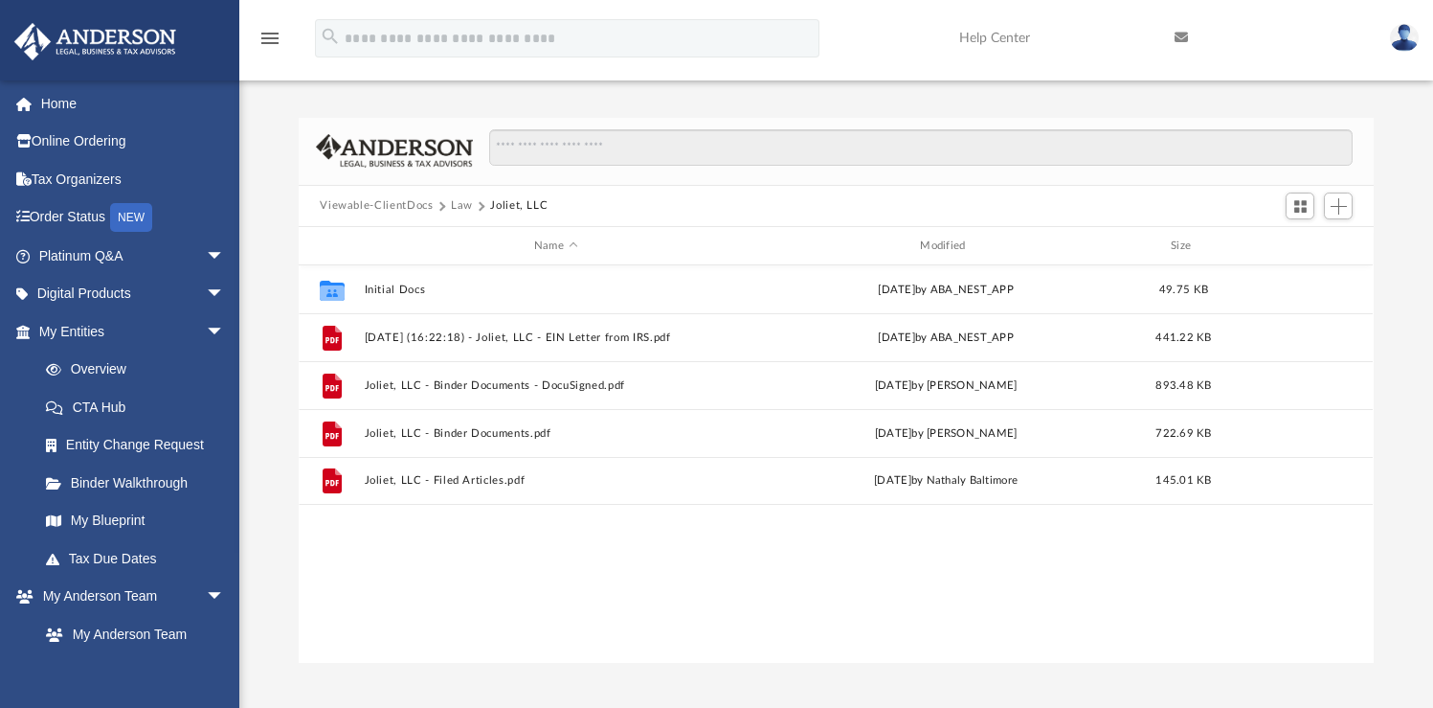
click at [615, 533] on div "Collaborated Folder Initial Docs [DATE] by ABA_NEST_APP 49.75 KB File [DATE] (1…" at bounding box center [836, 463] width 1074 height 396
click at [547, 600] on div "Collaborated Folder Initial Docs [DATE] by ABA_NEST_APP 49.75 KB File [DATE] (1…" at bounding box center [836, 463] width 1074 height 396
click at [859, 524] on div "Collaborated Folder Initial Docs [DATE] by ABA_NEST_APP 49.75 KB File [DATE] (1…" at bounding box center [836, 463] width 1074 height 396
click at [439, 600] on div "Collaborated Folder Initial Docs [DATE] by ABA_NEST_APP 49.75 KB File [DATE] (1…" at bounding box center [836, 463] width 1074 height 396
click at [394, 202] on button "Viewable-ClientDocs" at bounding box center [376, 205] width 113 height 17
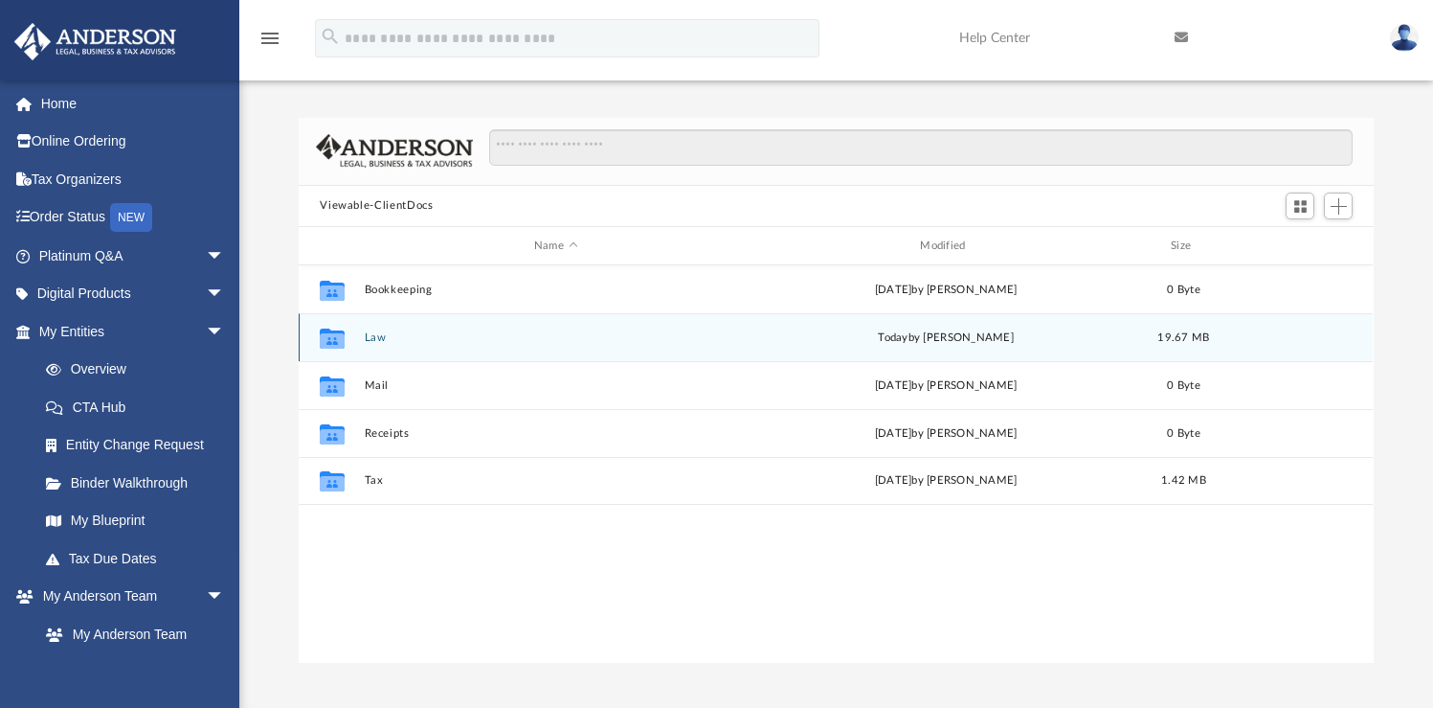
click at [369, 328] on div "Collaborated Folder Law [DATE] by [PERSON_NAME] 19.67 MB" at bounding box center [836, 337] width 1074 height 48
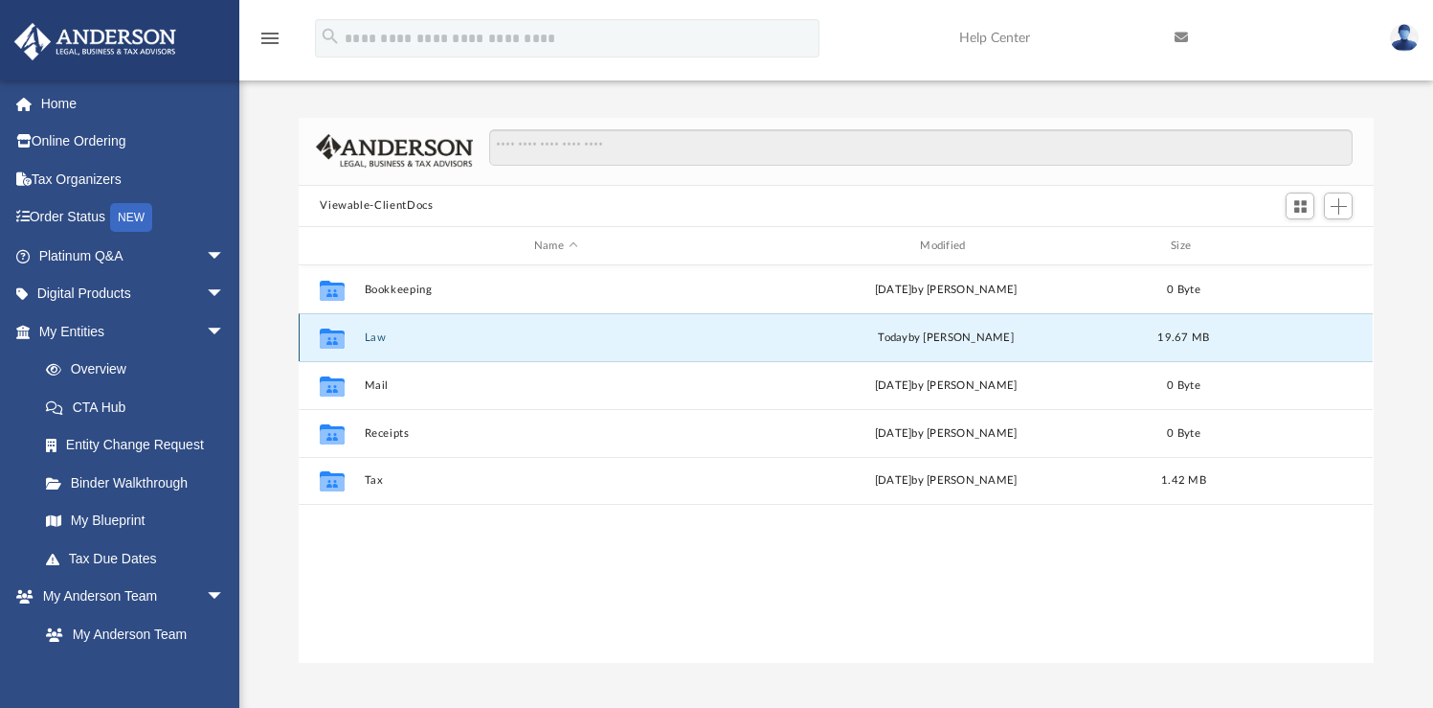
click at [372, 336] on button "Law" at bounding box center [556, 337] width 382 height 12
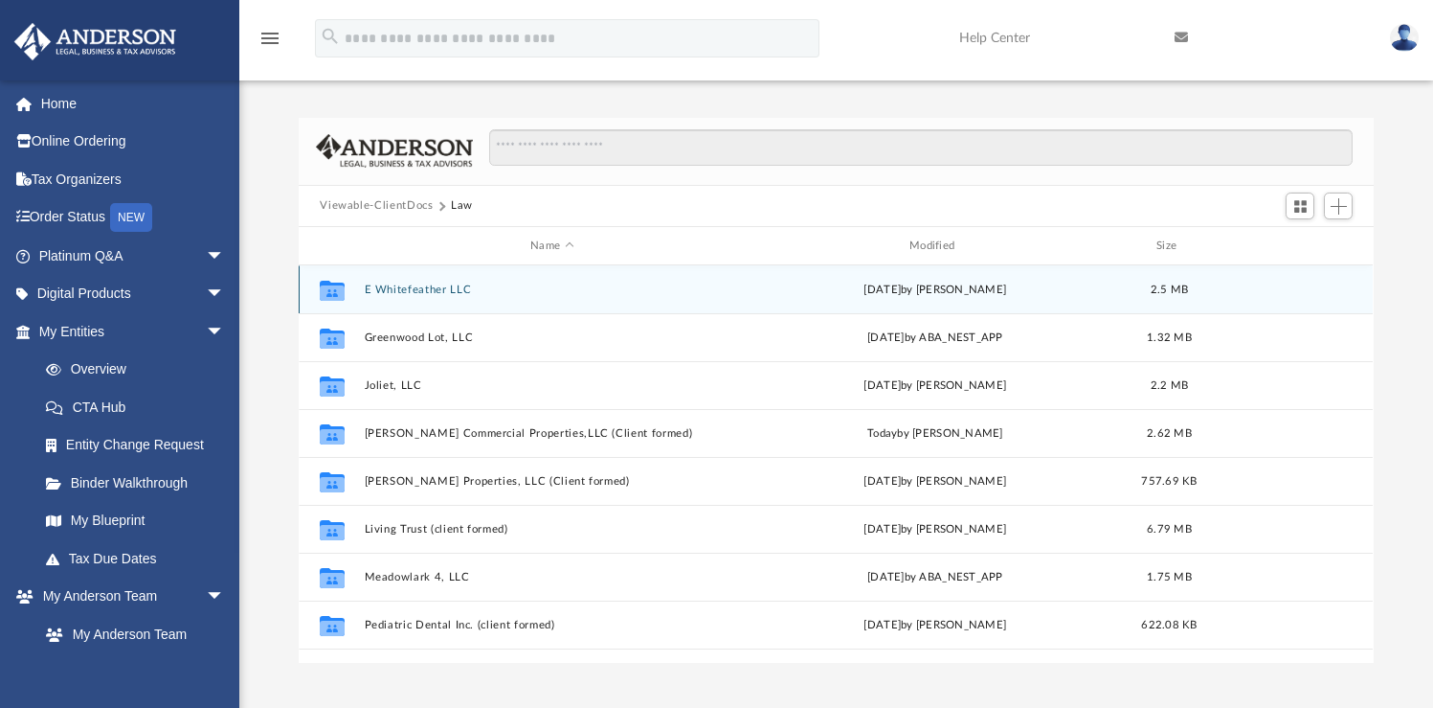
click at [411, 292] on button "E Whitefeather LLC" at bounding box center [552, 289] width 375 height 12
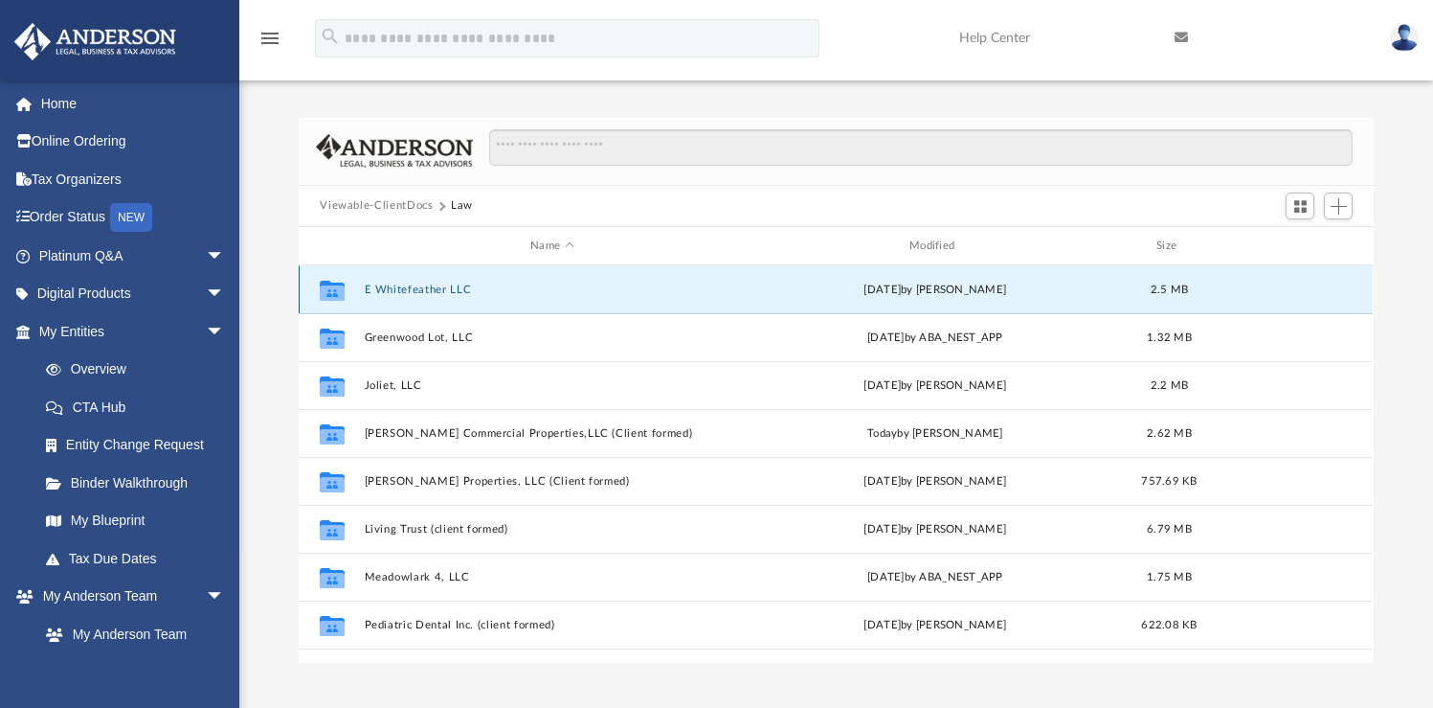
click at [411, 292] on button "E Whitefeather LLC" at bounding box center [552, 289] width 375 height 12
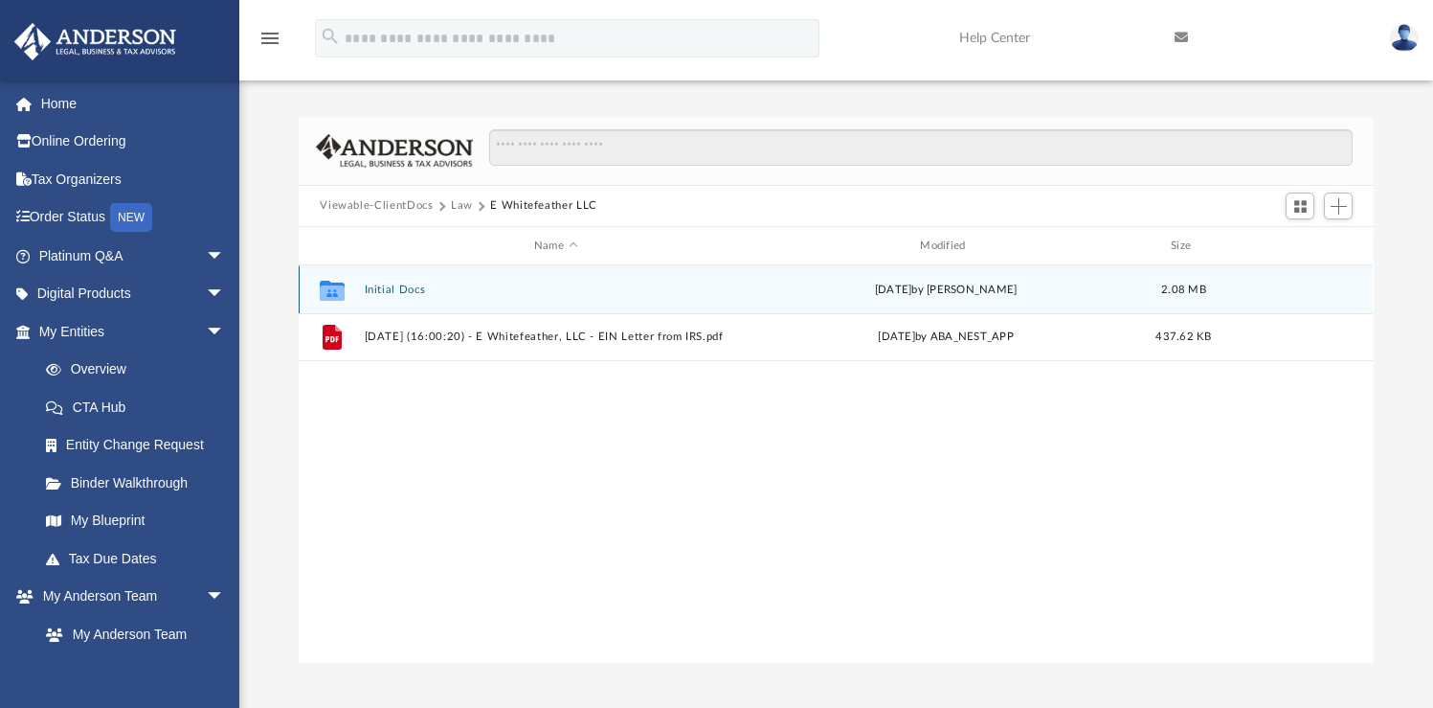
click at [397, 293] on button "Initial Docs" at bounding box center [556, 289] width 382 height 12
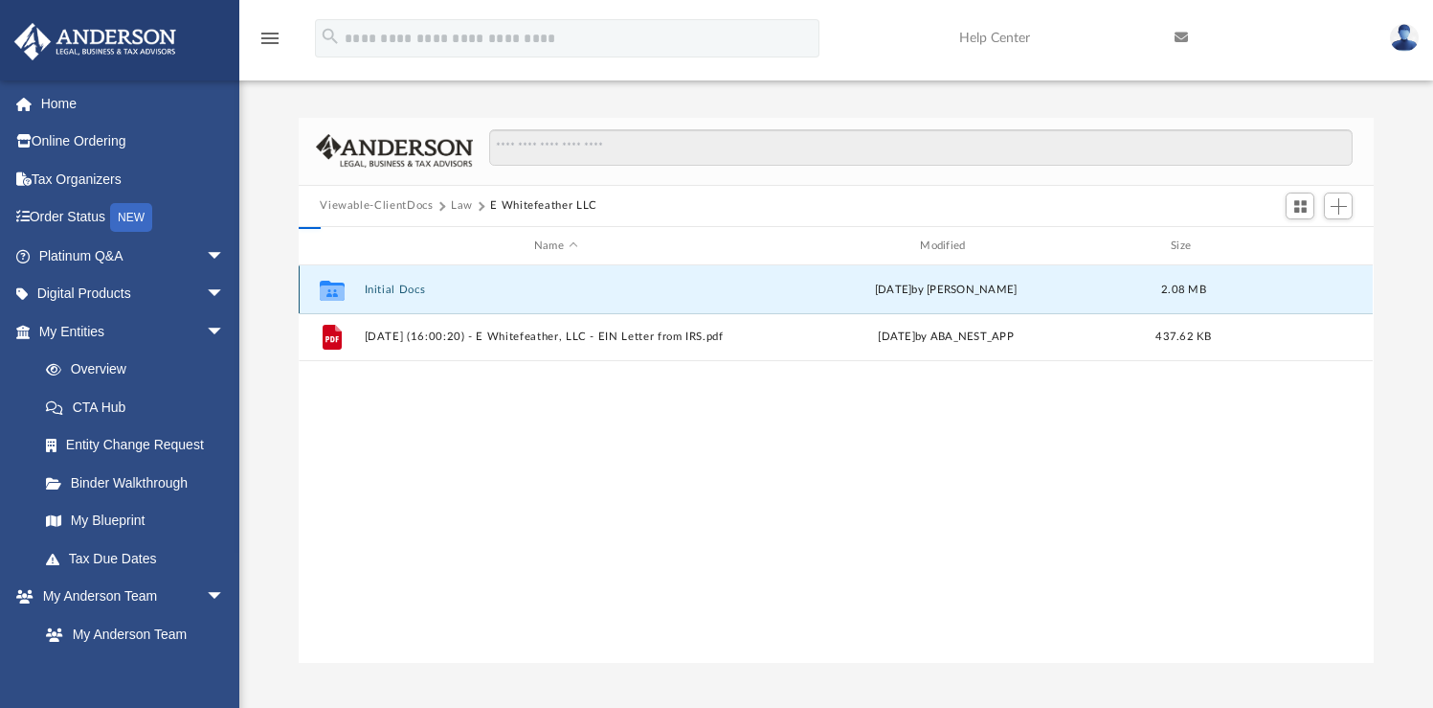
click at [397, 293] on button "Initial Docs" at bounding box center [556, 289] width 382 height 12
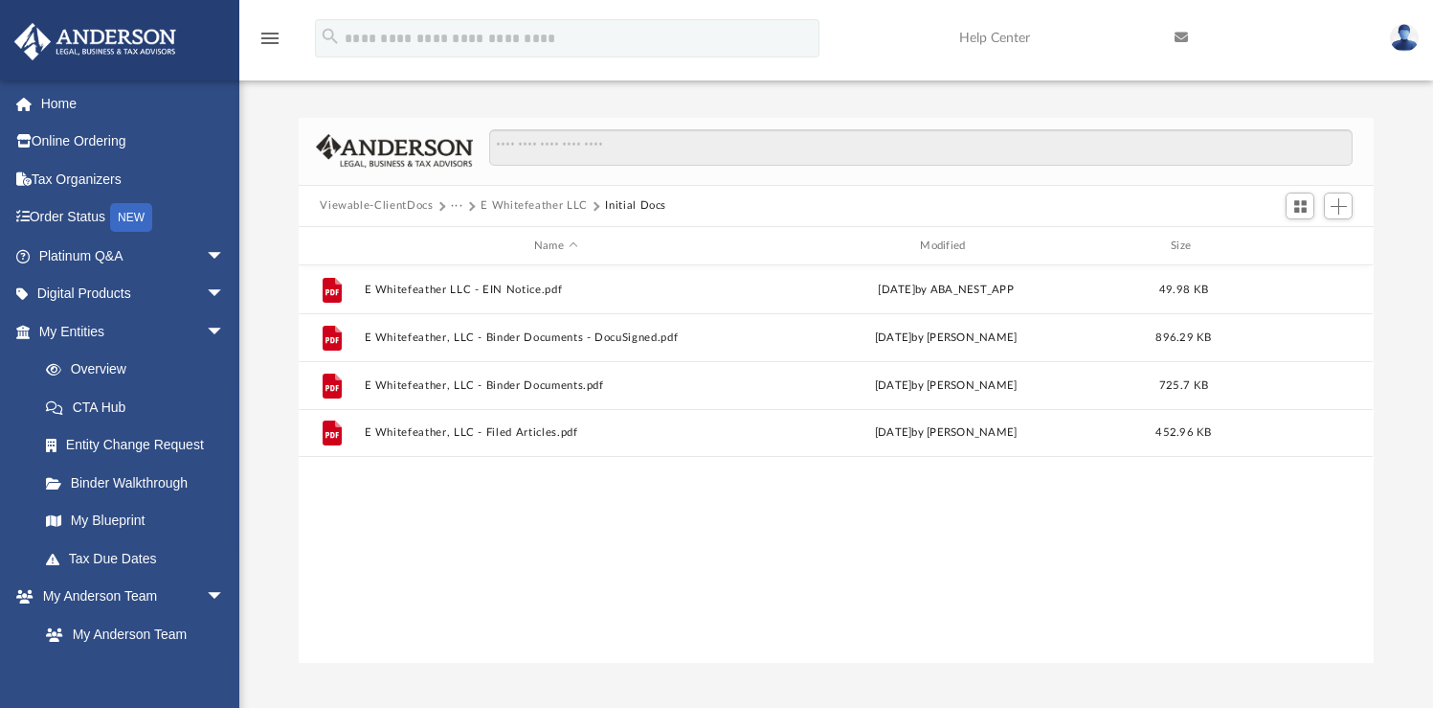
click at [499, 199] on button "E Whitefeather LLC" at bounding box center [534, 205] width 107 height 17
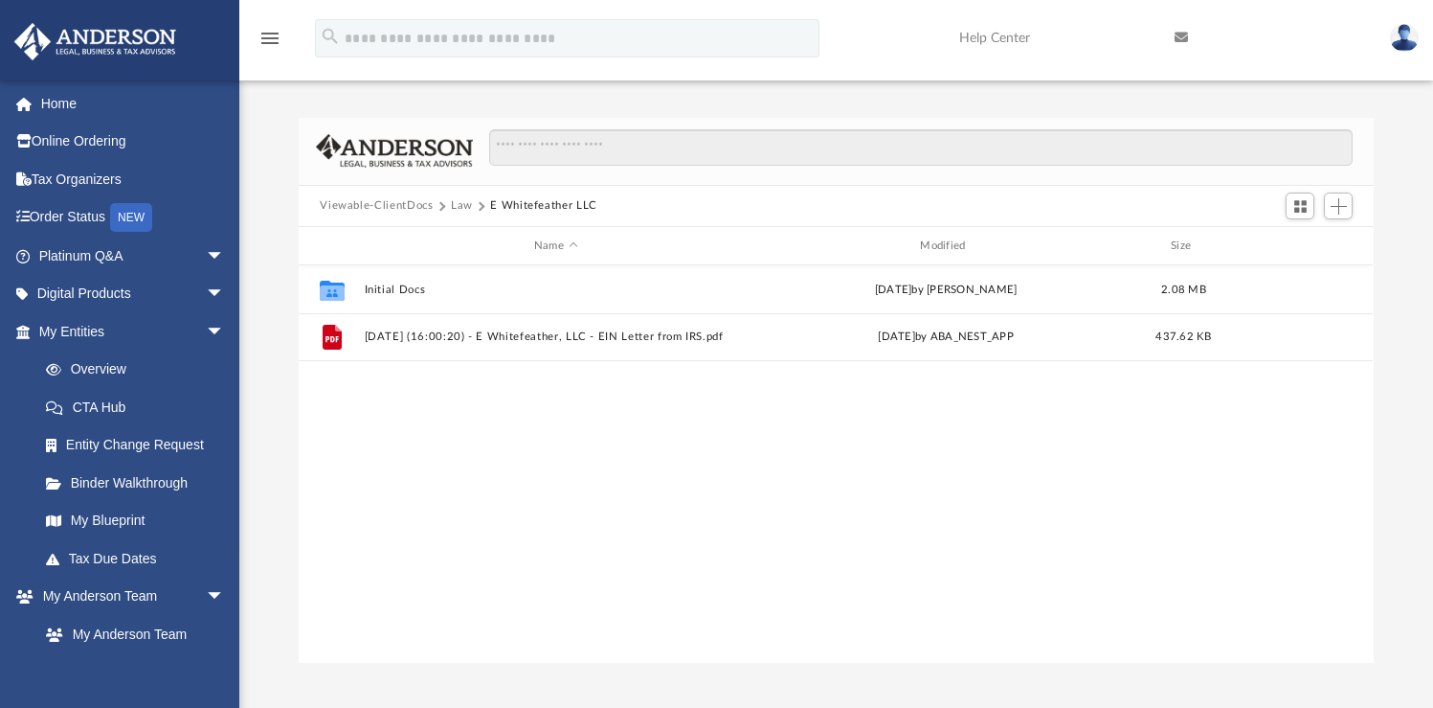
click at [455, 204] on button "Law" at bounding box center [462, 205] width 22 height 17
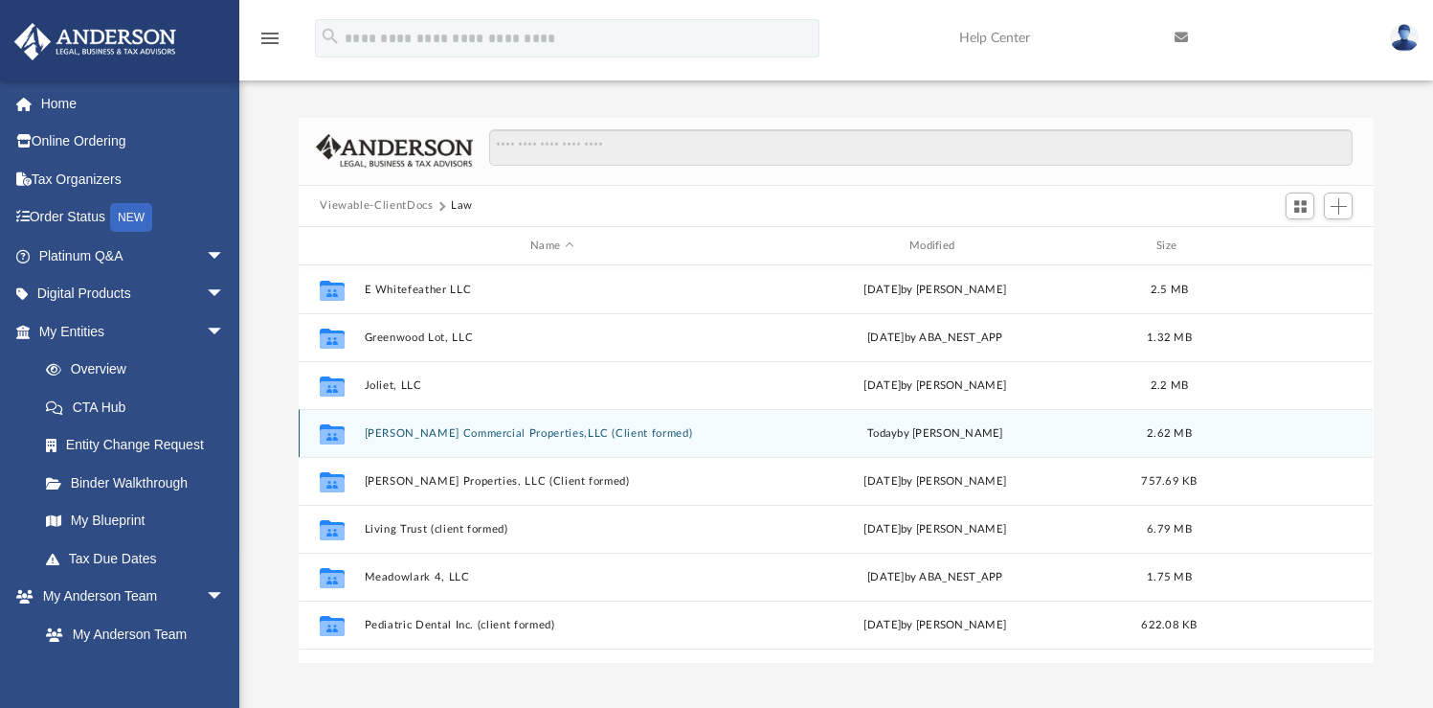
click at [463, 434] on button "[PERSON_NAME] Commercial Properties,LLC (Client formed)" at bounding box center [552, 433] width 375 height 12
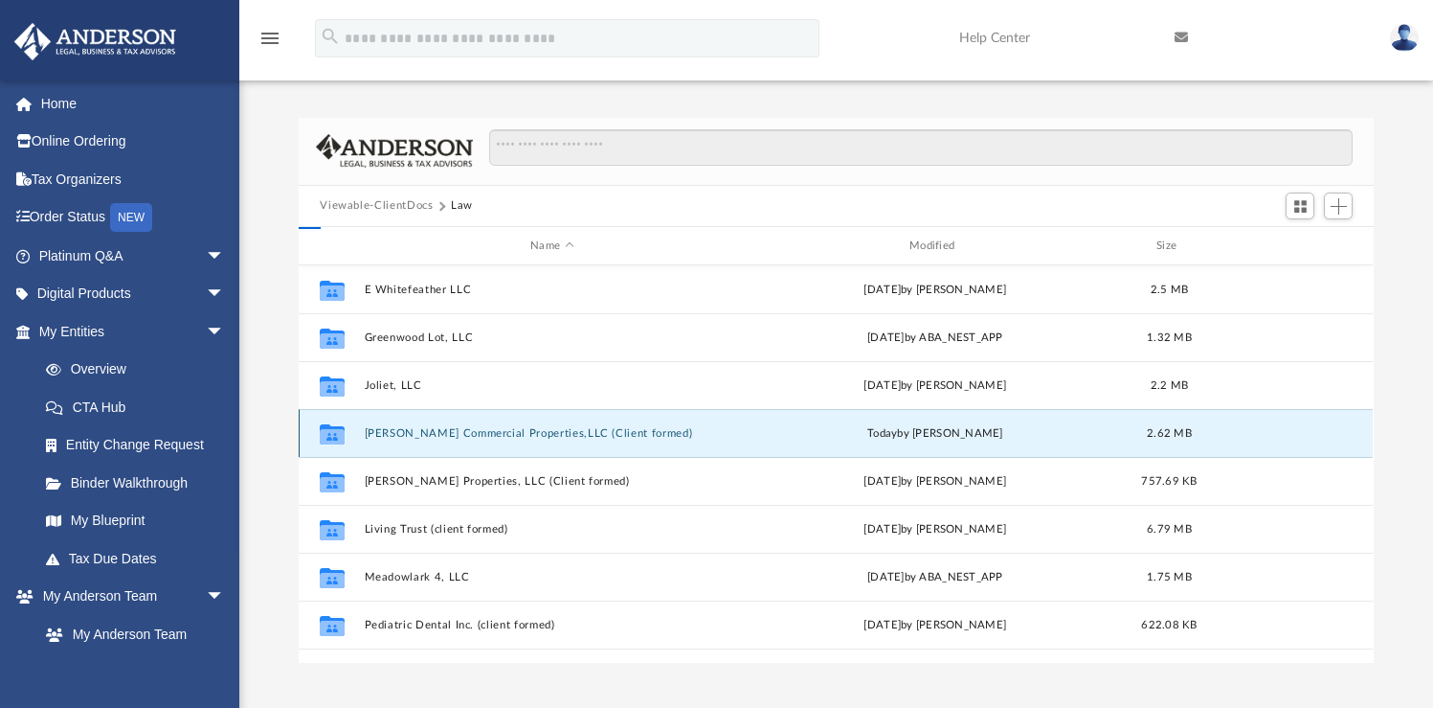
click at [463, 434] on button "[PERSON_NAME] Commercial Properties,LLC (Client formed)" at bounding box center [552, 433] width 375 height 12
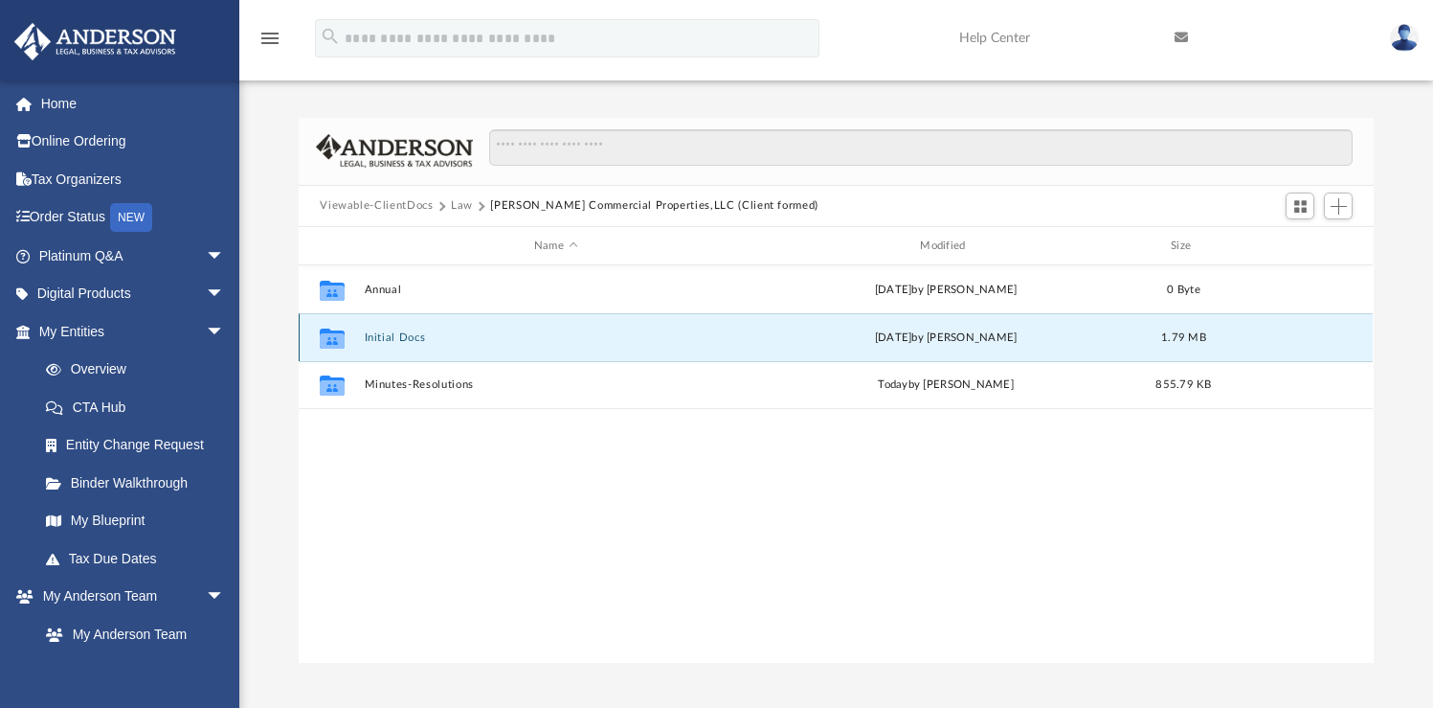
click at [393, 336] on button "Initial Docs" at bounding box center [556, 337] width 382 height 12
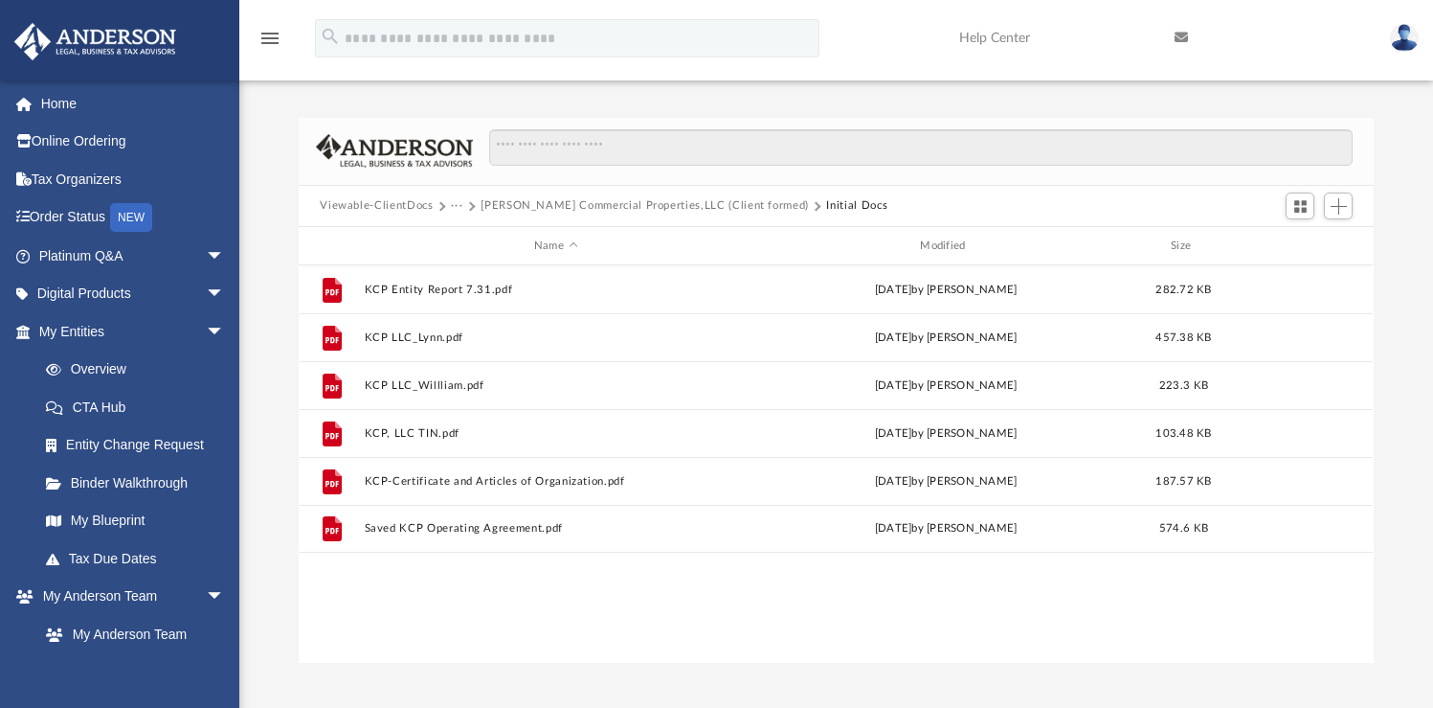
click at [413, 203] on button "Viewable-ClientDocs" at bounding box center [376, 205] width 113 height 17
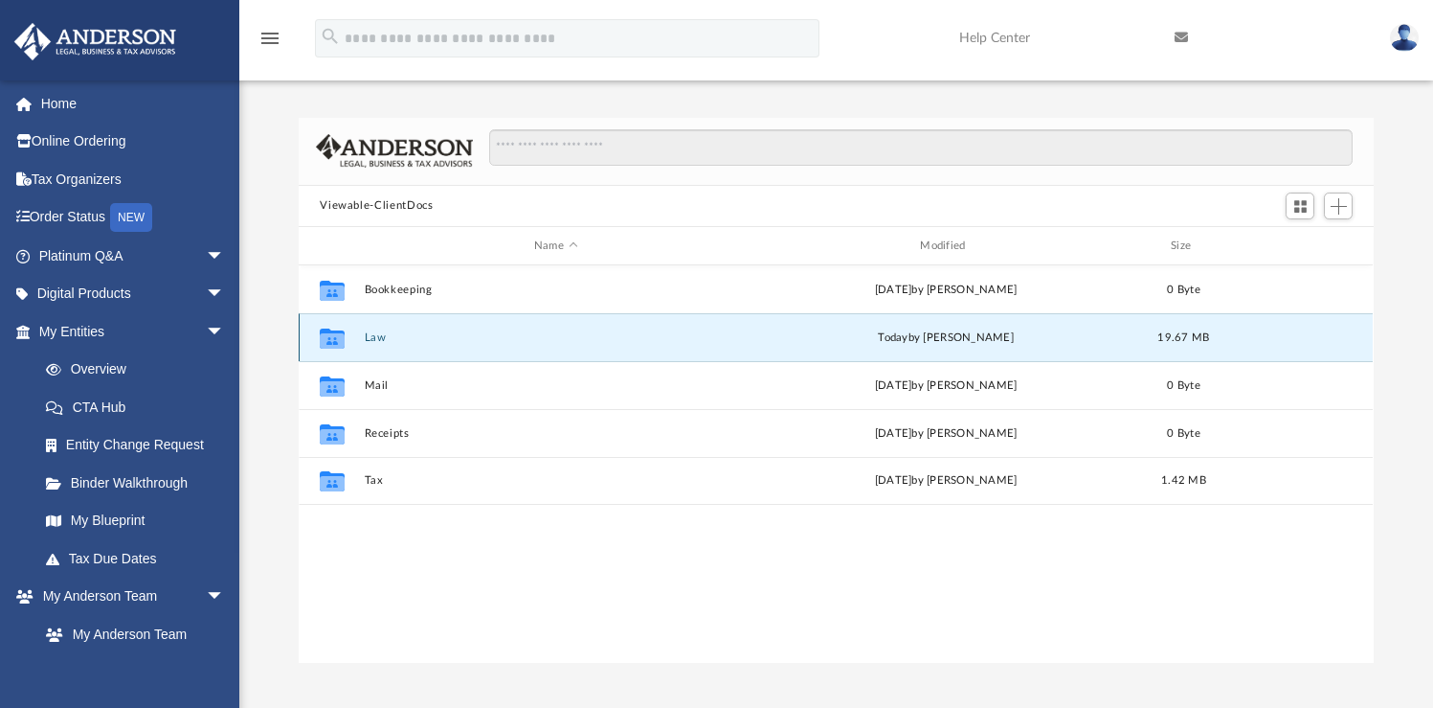
click at [365, 335] on button "Law" at bounding box center [556, 337] width 382 height 12
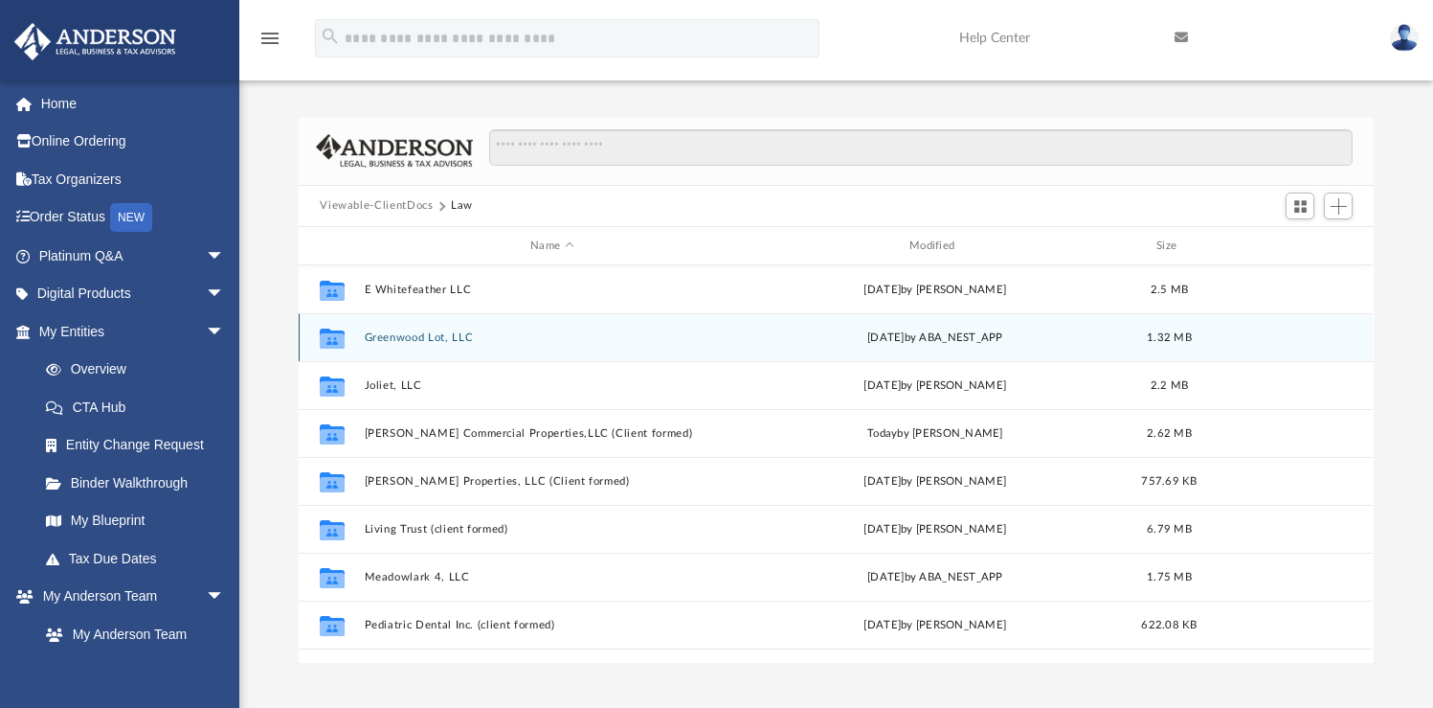
click at [458, 333] on button "Greenwood Lot, LLC" at bounding box center [552, 337] width 375 height 12
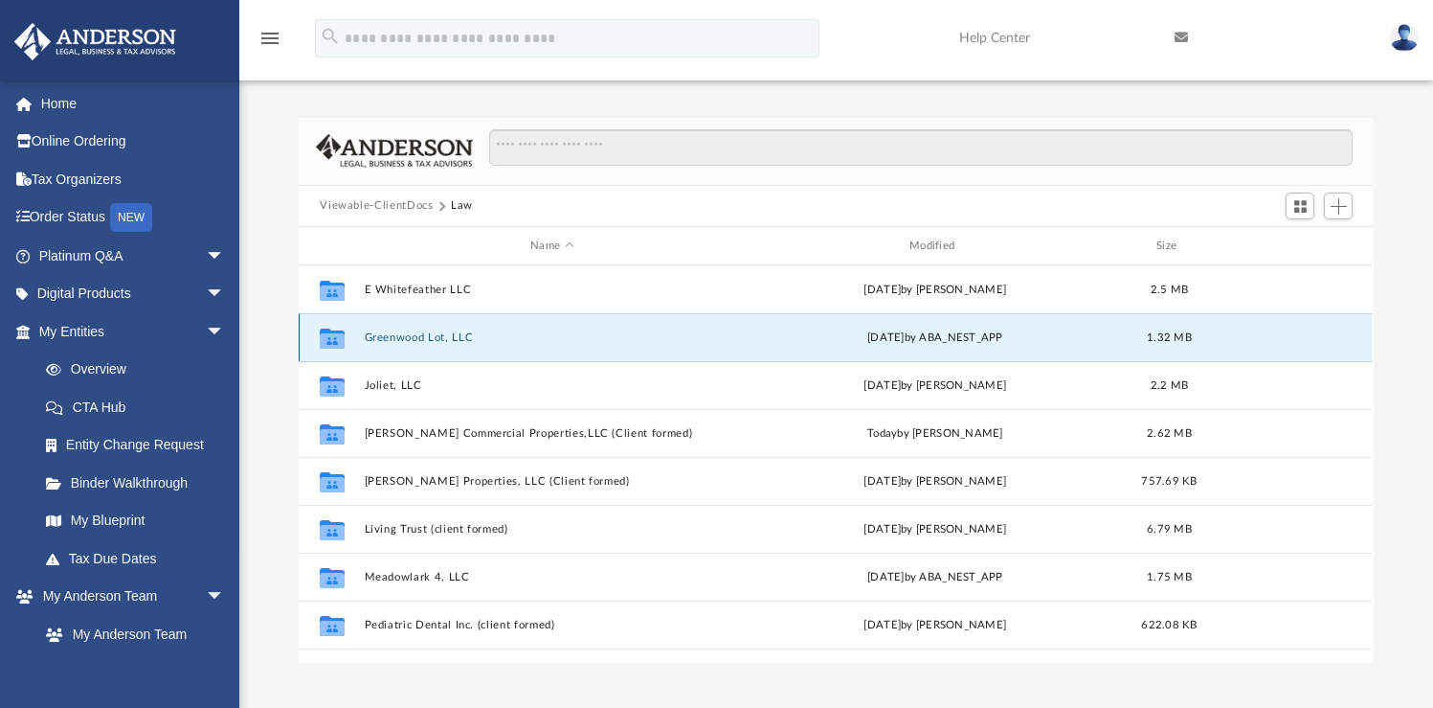
click at [458, 333] on button "Greenwood Lot, LLC" at bounding box center [552, 337] width 375 height 12
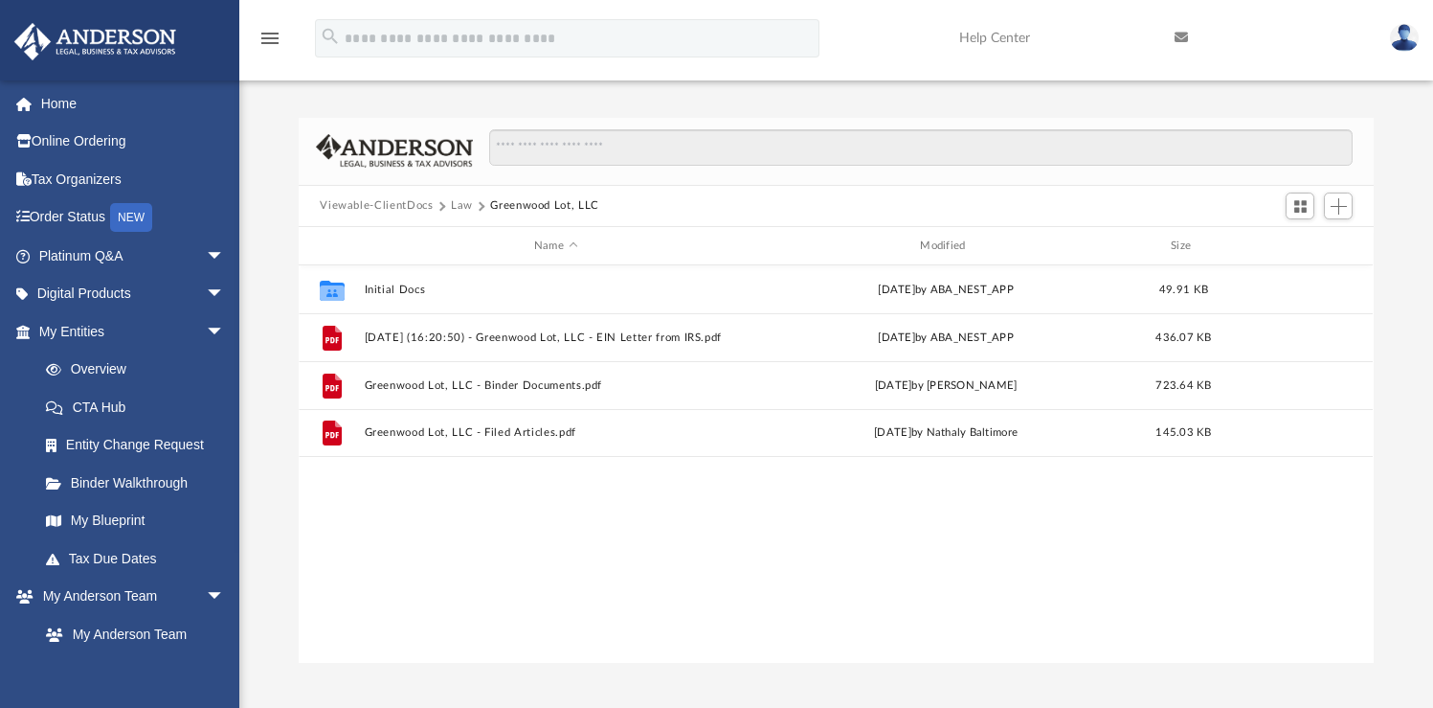
click at [771, 571] on div "Collaborated Folder Initial Docs [DATE] by ABA_NEST_APP 49.91 KB File [DATE] (1…" at bounding box center [836, 463] width 1074 height 396
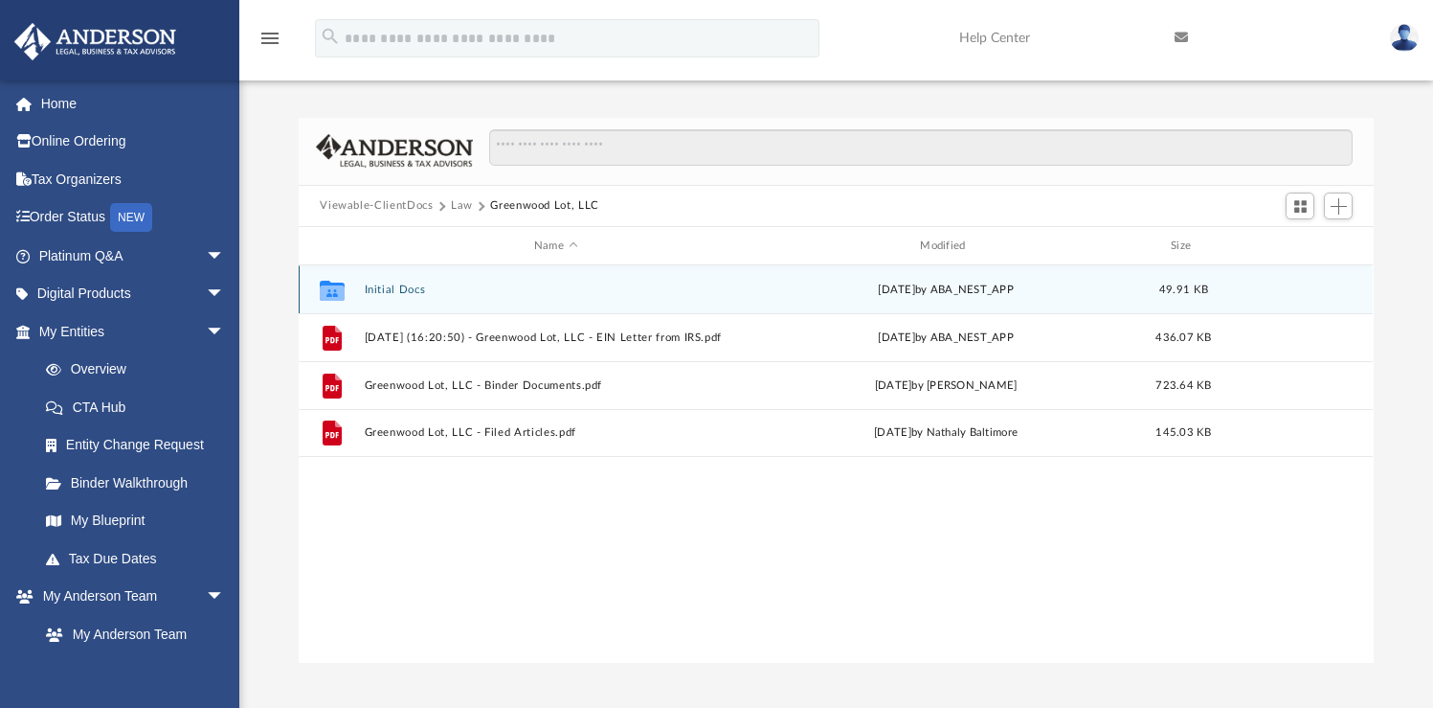
click at [371, 287] on button "Initial Docs" at bounding box center [556, 289] width 382 height 12
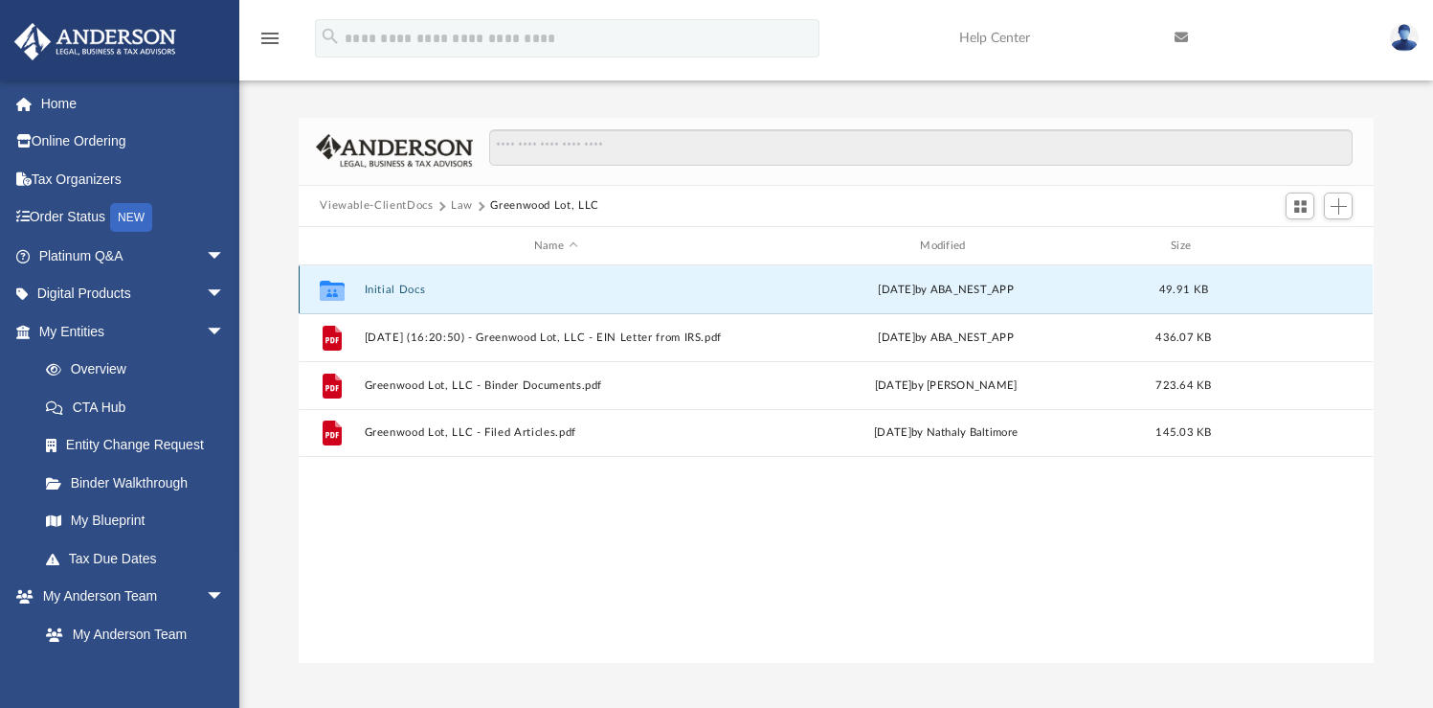
click at [371, 287] on button "Initial Docs" at bounding box center [556, 289] width 382 height 12
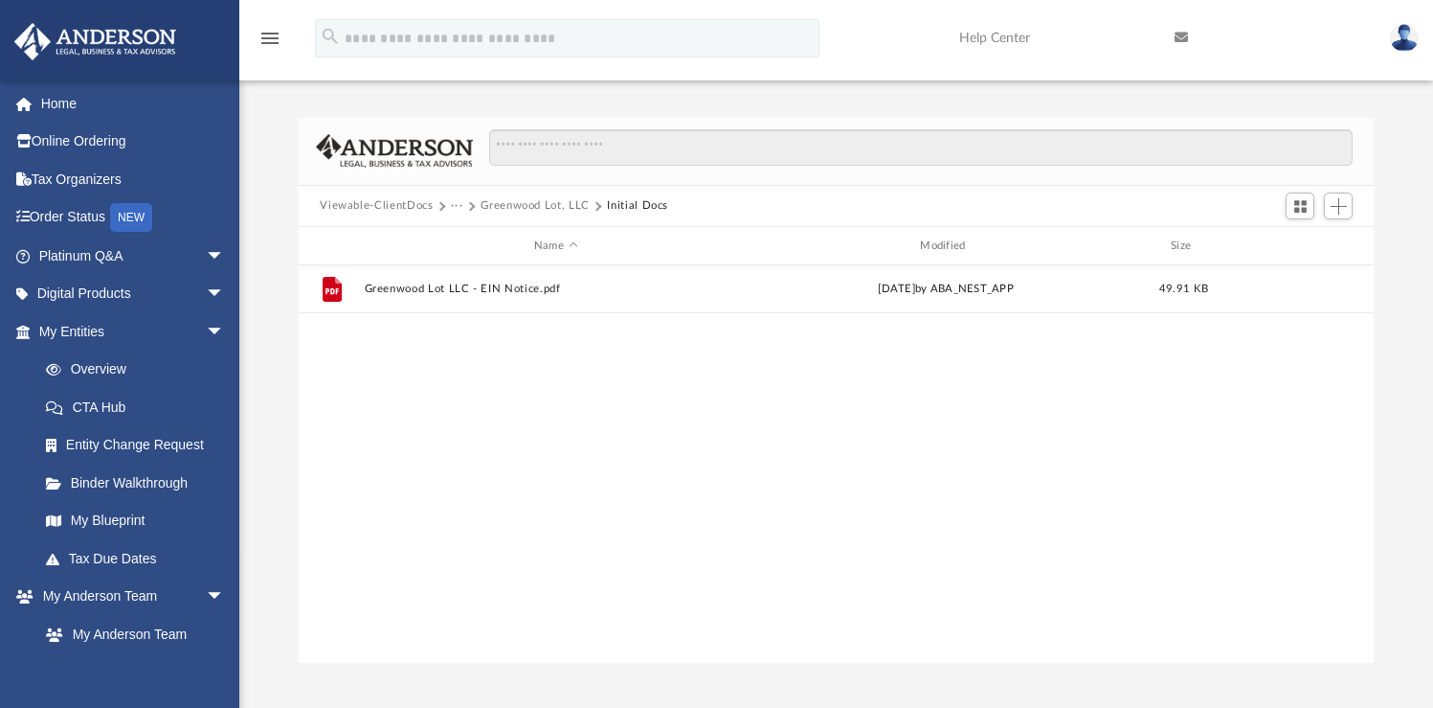
click at [516, 200] on button "Greenwood Lot, LLC" at bounding box center [535, 205] width 109 height 17
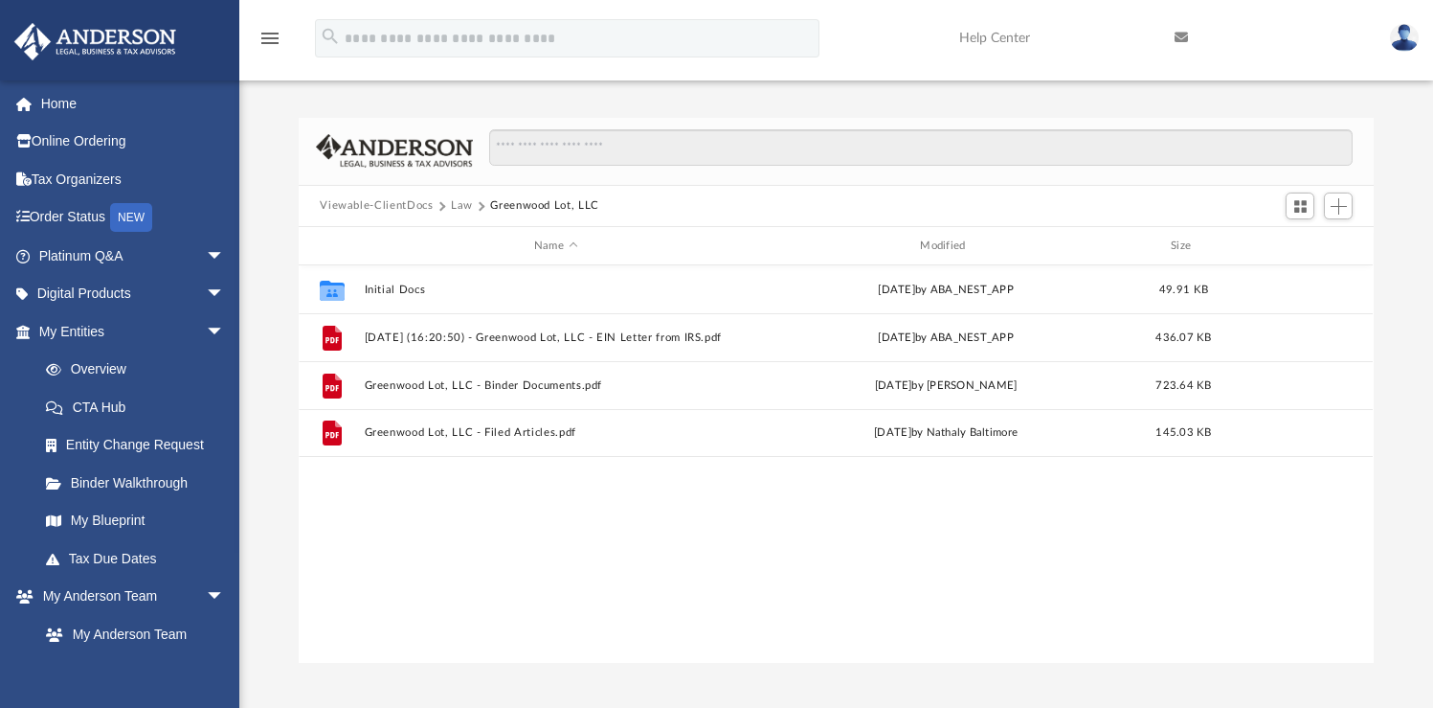
click at [567, 510] on div "Collaborated Folder Initial Docs [DATE] by ABA_NEST_APP 49.91 KB File [DATE] (1…" at bounding box center [836, 463] width 1074 height 396
drag, startPoint x: 637, startPoint y: 527, endPoint x: 1242, endPoint y: 28, distance: 784.3
click at [637, 527] on div "Collaborated Folder Initial Docs [DATE] by ABA_NEST_APP 49.91 KB File [DATE] (1…" at bounding box center [836, 463] width 1074 height 396
click at [206, 255] on span "arrow_drop_down" at bounding box center [225, 256] width 38 height 39
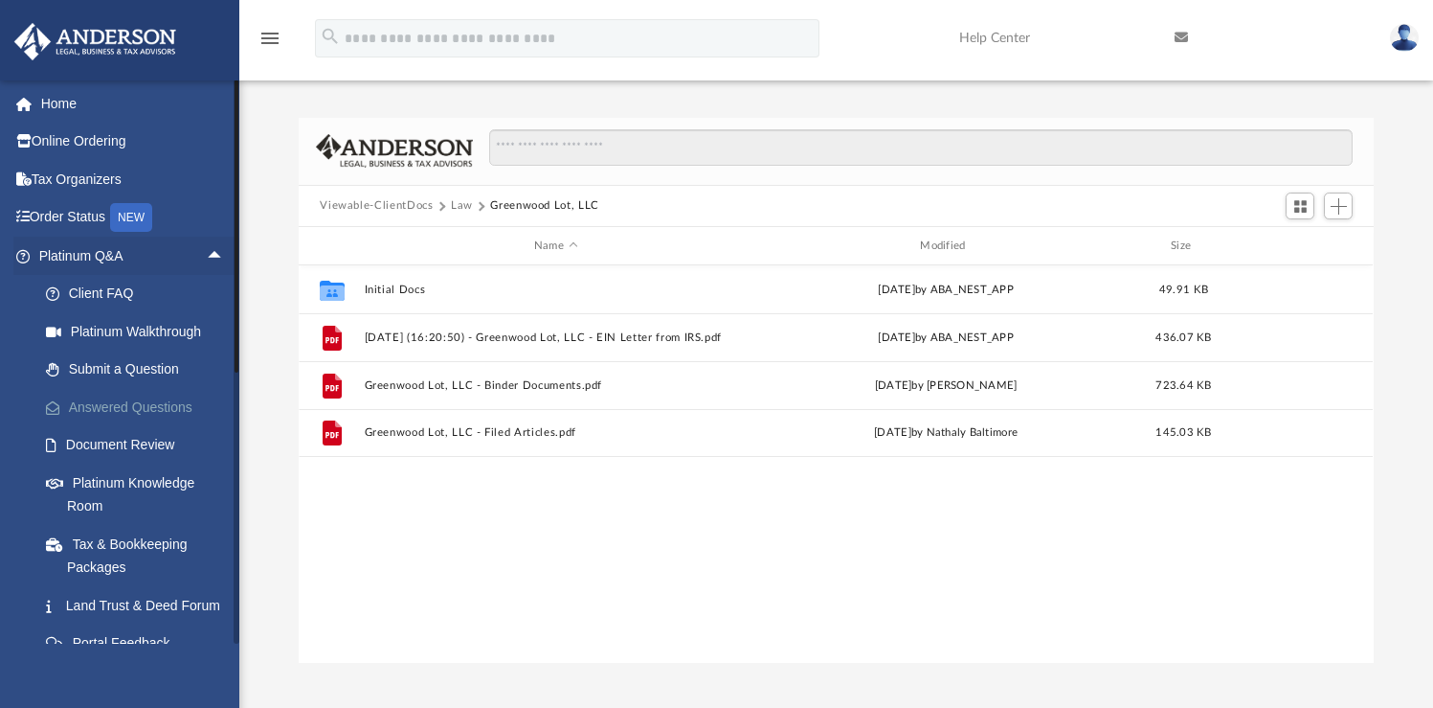
click at [159, 394] on link "Answered Questions" at bounding box center [140, 407] width 227 height 38
click at [172, 400] on link "Answered Questions" at bounding box center [140, 407] width 227 height 38
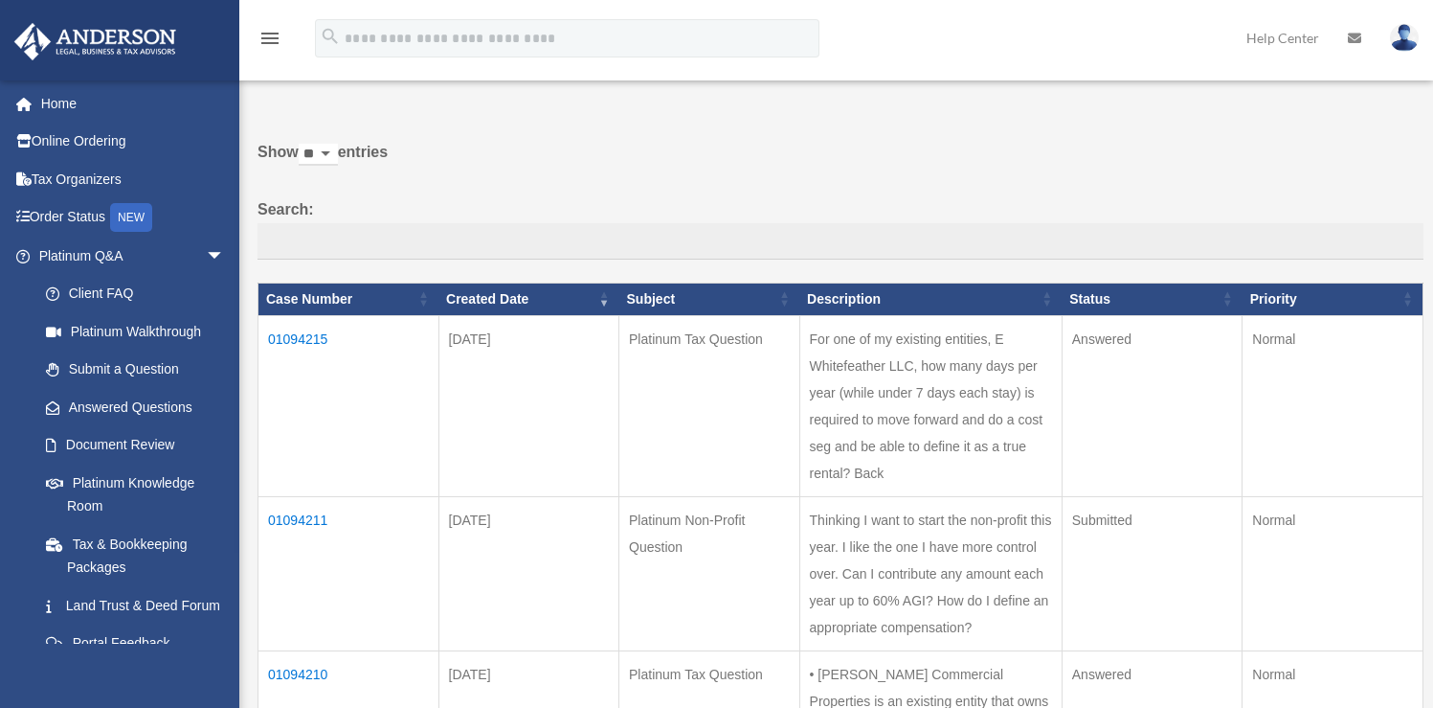
scroll to position [41, 0]
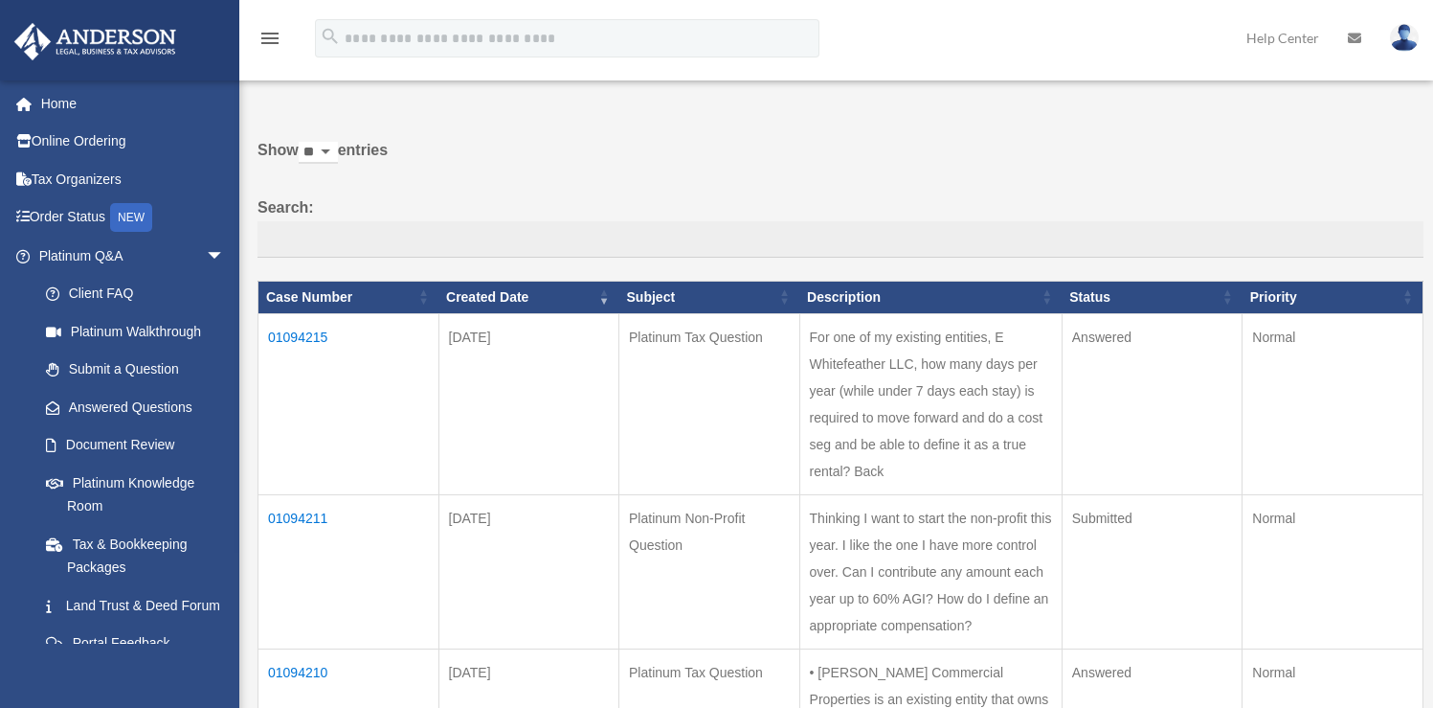
click at [279, 336] on td "01094215" at bounding box center [349, 403] width 181 height 181
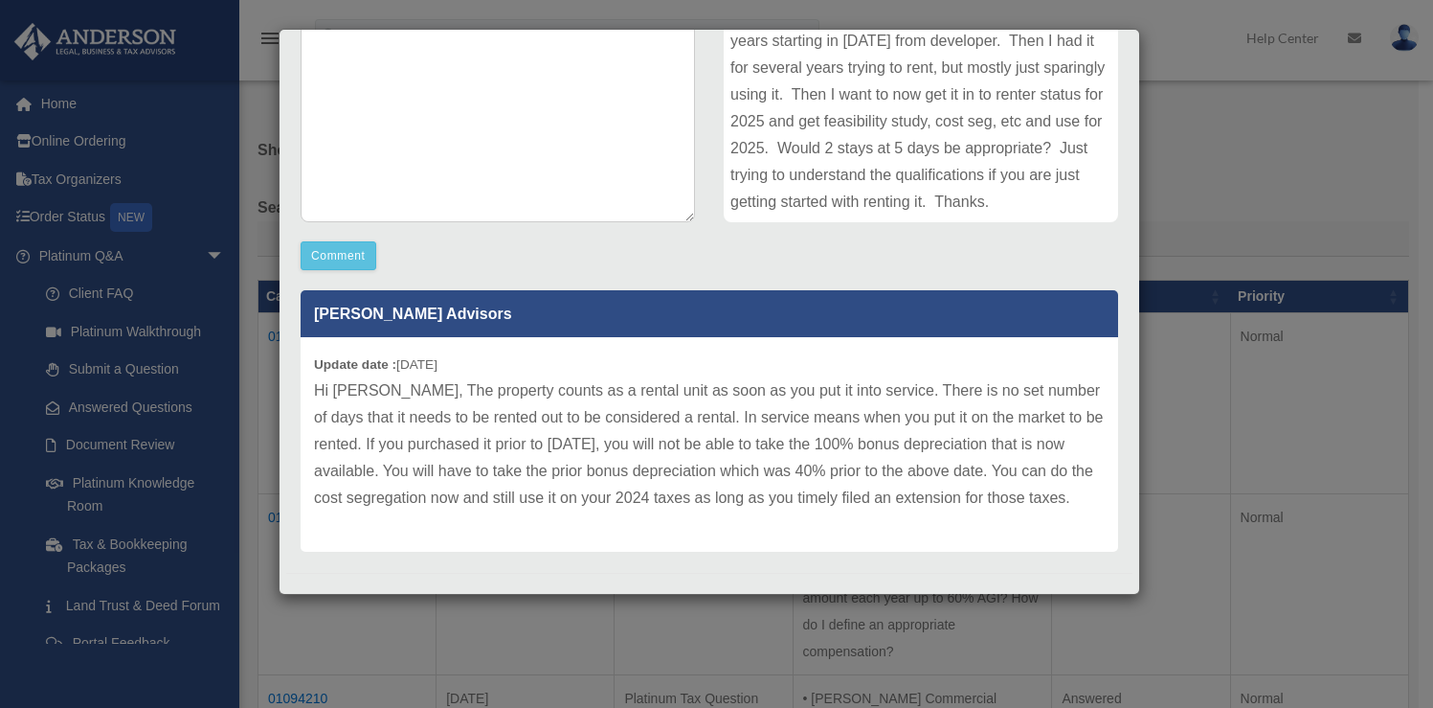
scroll to position [371, 0]
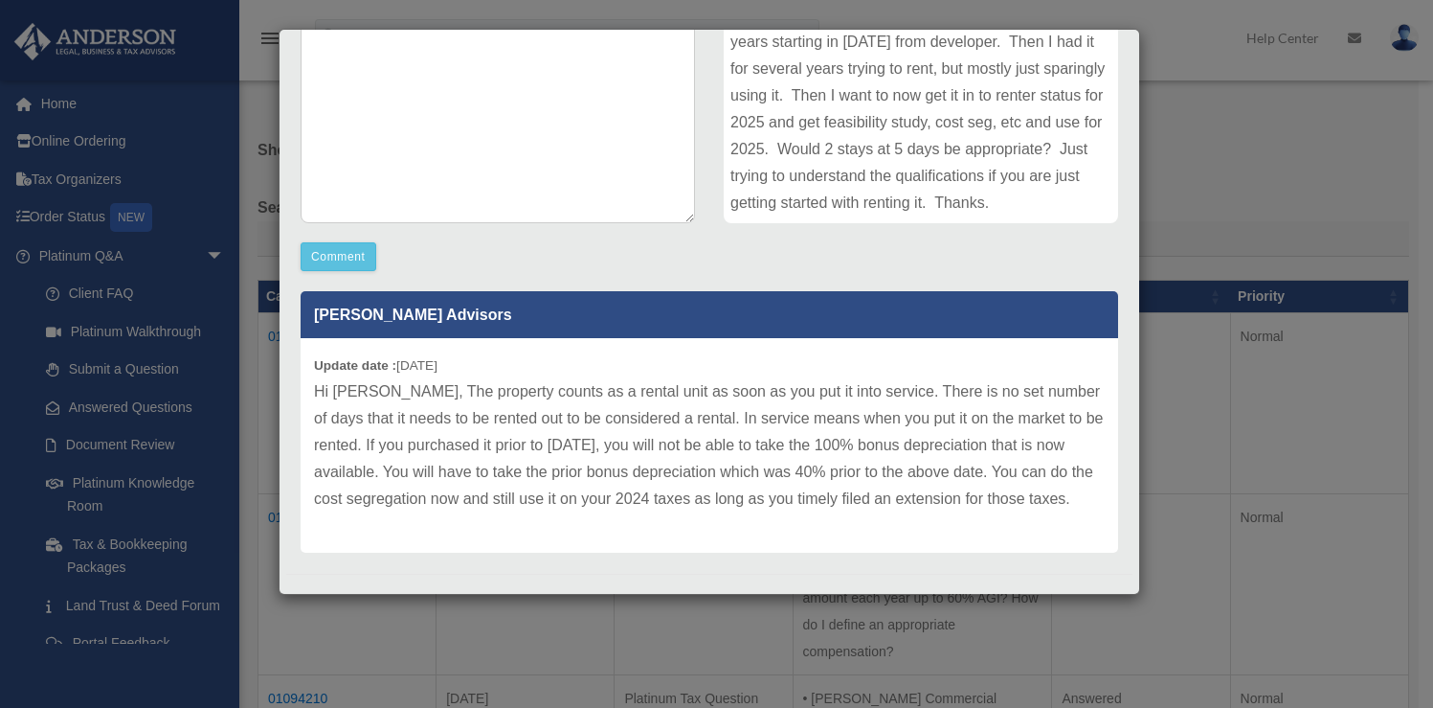
click at [1253, 211] on div "Case Detail × Platinum Tax Question Case Number 01094215 Created Date August 30…" at bounding box center [716, 354] width 1433 height 708
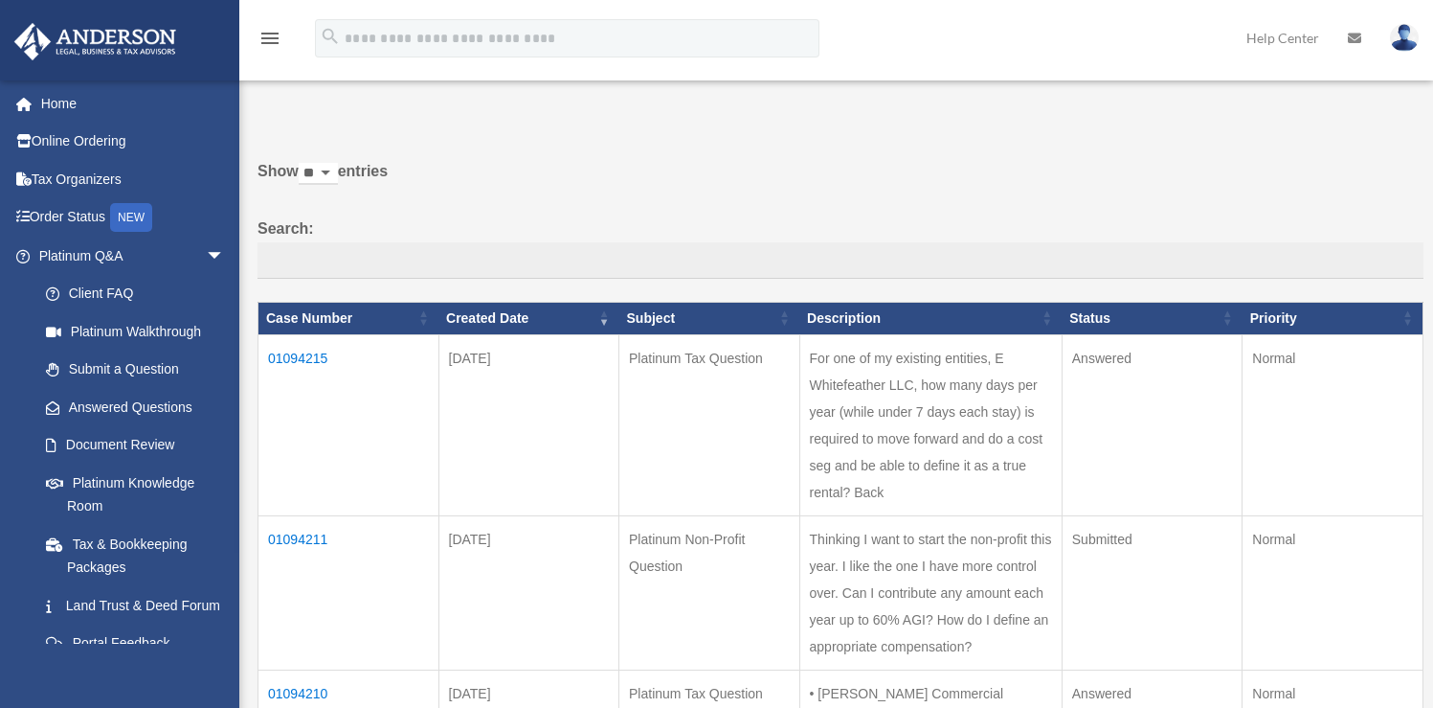
scroll to position [0, 0]
